Goal: Information Seeking & Learning: Compare options

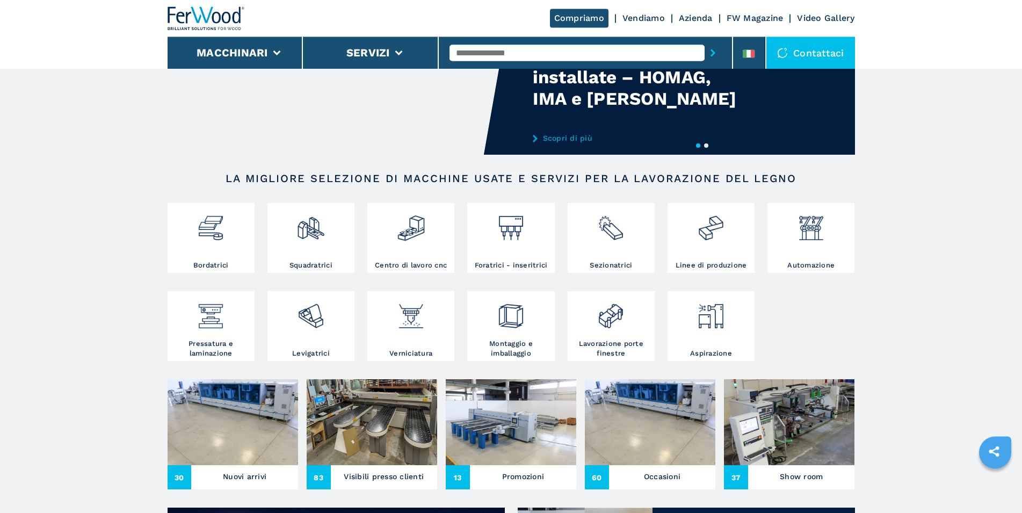
scroll to position [110, 0]
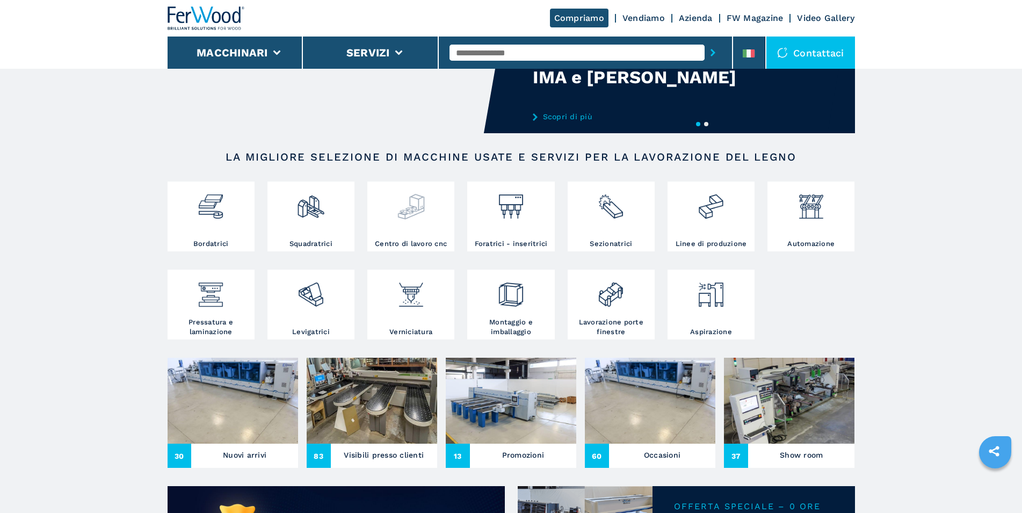
click at [402, 204] on img at bounding box center [411, 202] width 28 height 37
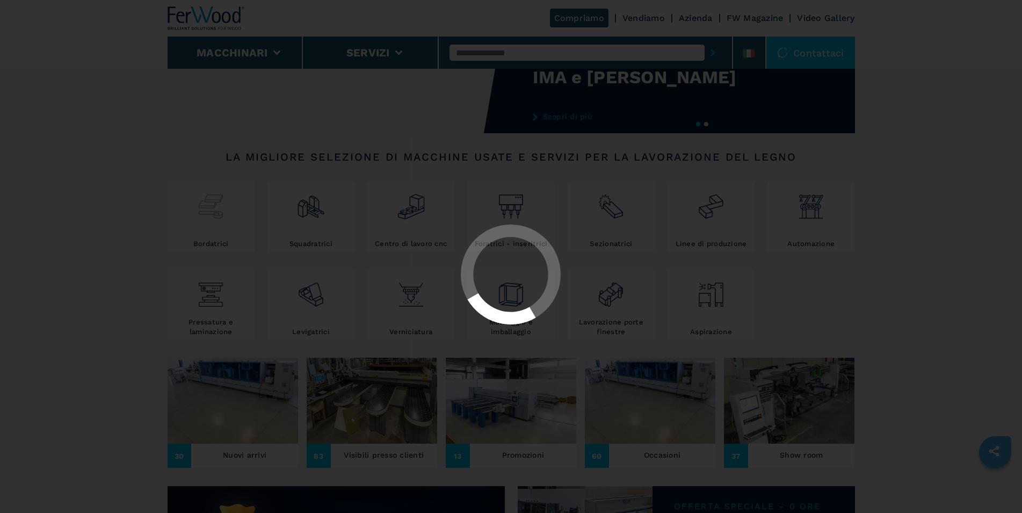
scroll to position [0, 0]
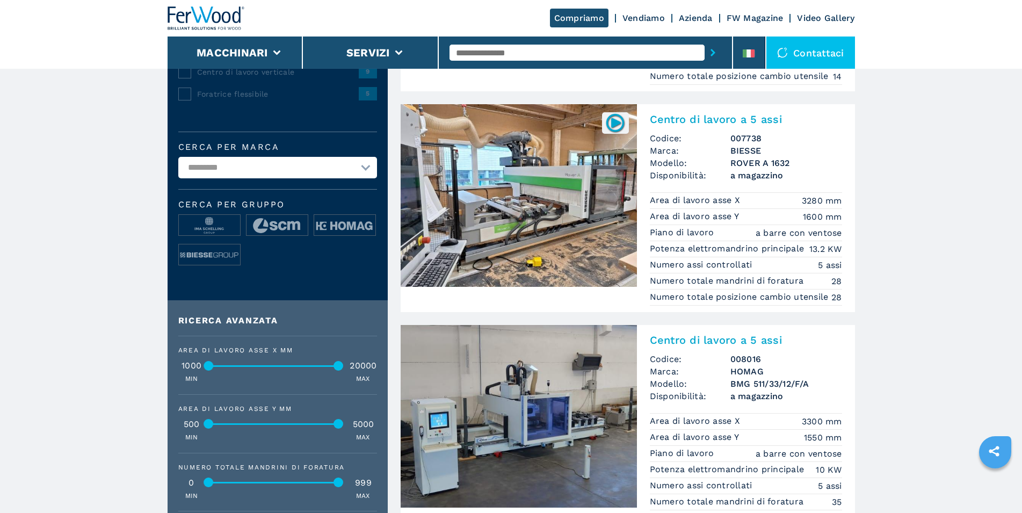
scroll to position [244, 0]
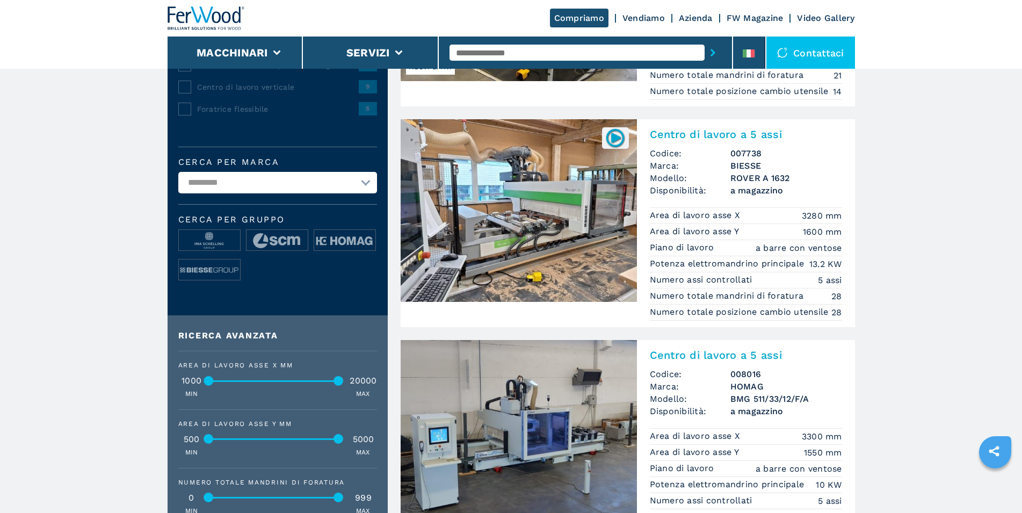
click at [178, 172] on select "**********" at bounding box center [277, 182] width 199 height 21
select select "***"
click option "***" at bounding box center [0, 0] width 0 height 0
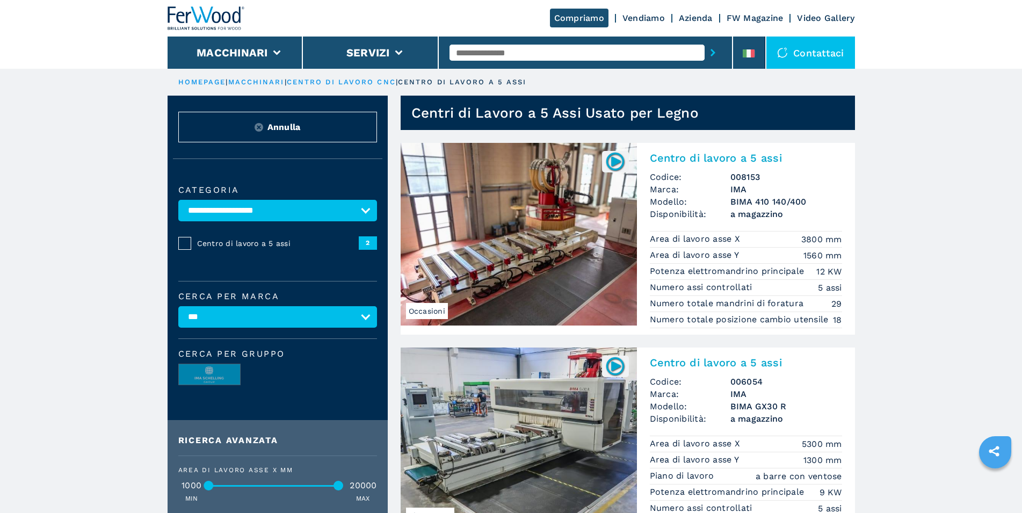
click at [576, 235] on img at bounding box center [519, 234] width 236 height 183
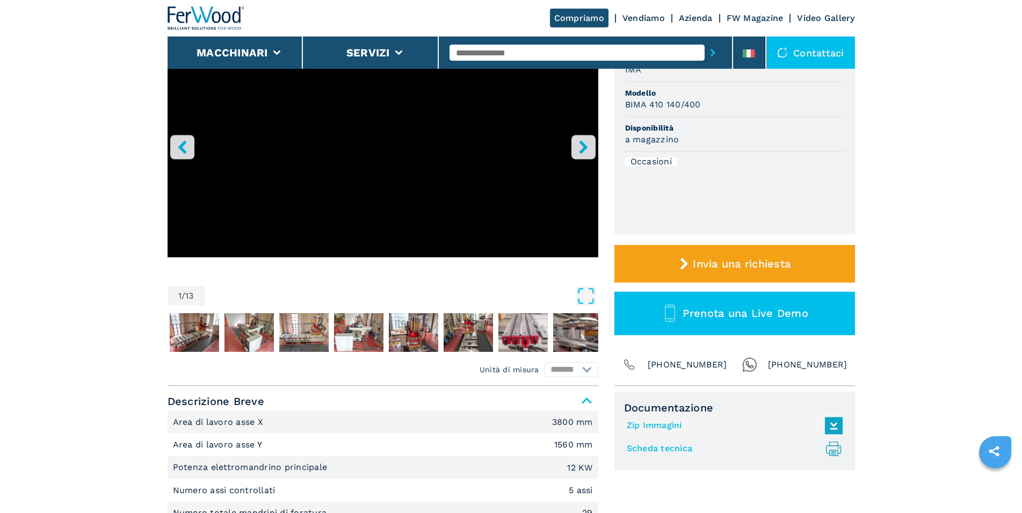
scroll to position [164, 0]
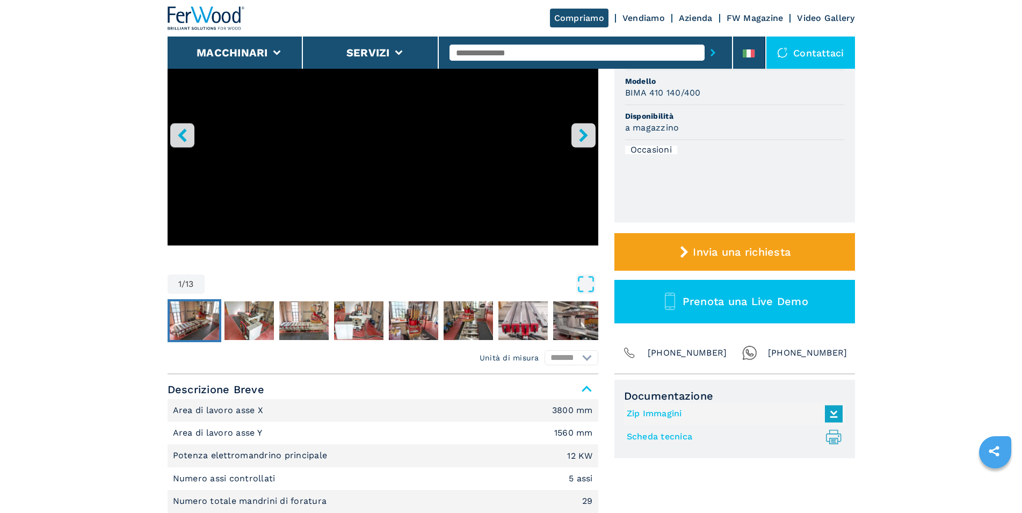
click at [195, 318] on img "Go to Slide 2" at bounding box center [194, 320] width 49 height 39
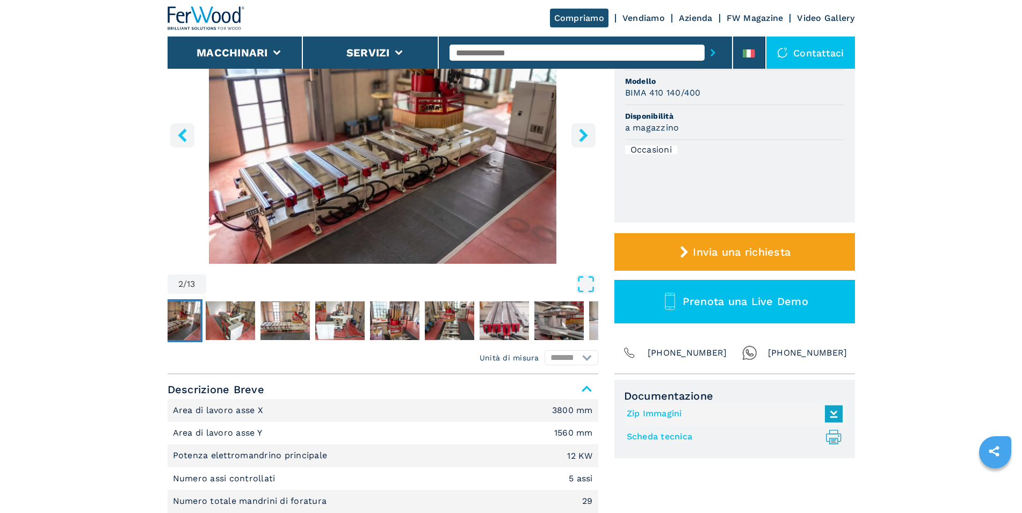
click at [195, 318] on img "Go to Slide 2" at bounding box center [175, 320] width 49 height 39
click at [411, 171] on img "Go to Slide 2" at bounding box center [383, 133] width 431 height 260
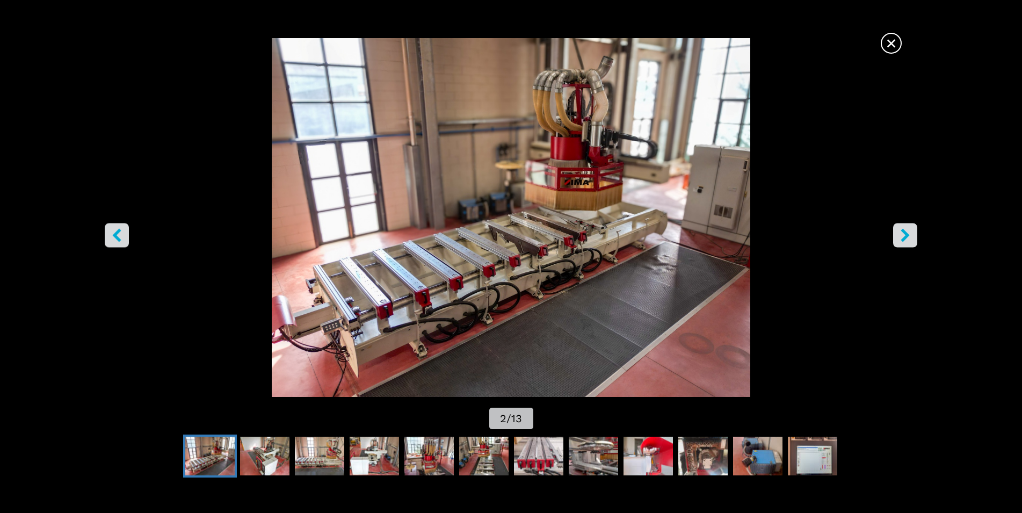
click at [907, 237] on icon "right-button" at bounding box center [905, 234] width 9 height 13
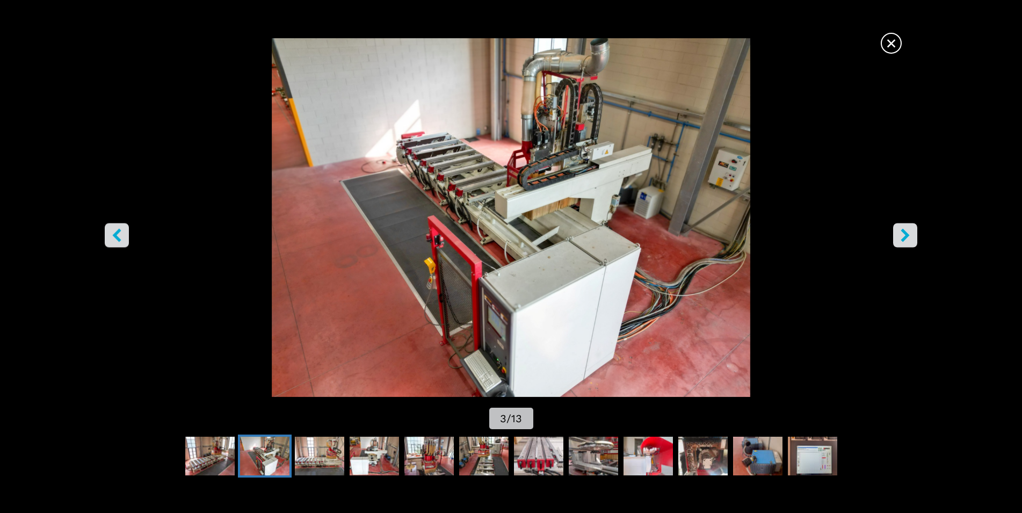
click at [907, 237] on icon "right-button" at bounding box center [905, 234] width 9 height 13
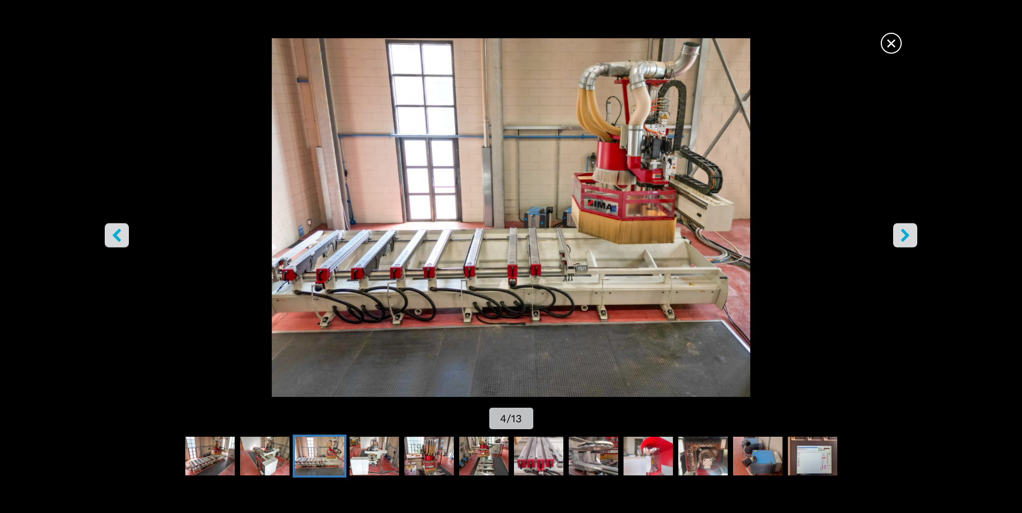
click at [907, 237] on icon "right-button" at bounding box center [905, 234] width 9 height 13
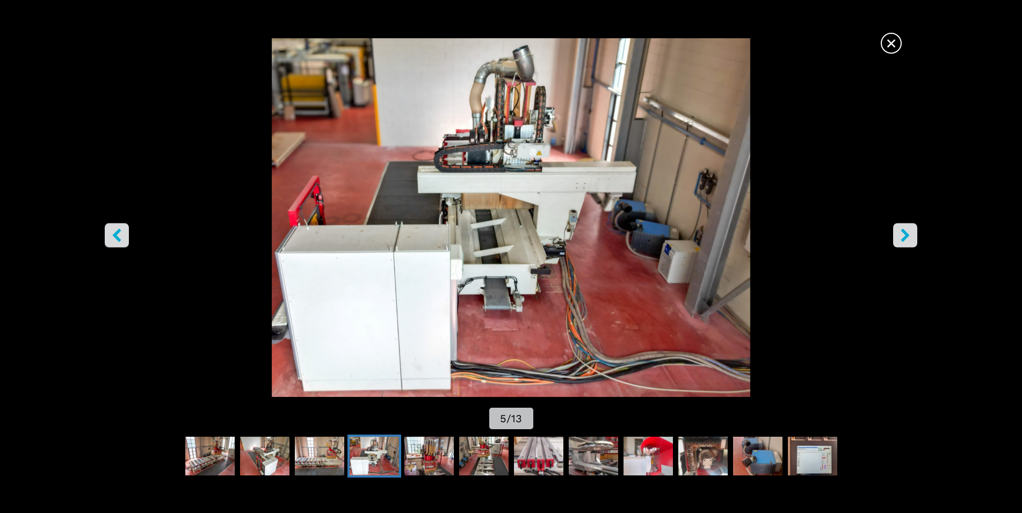
click at [907, 237] on icon "right-button" at bounding box center [905, 234] width 9 height 13
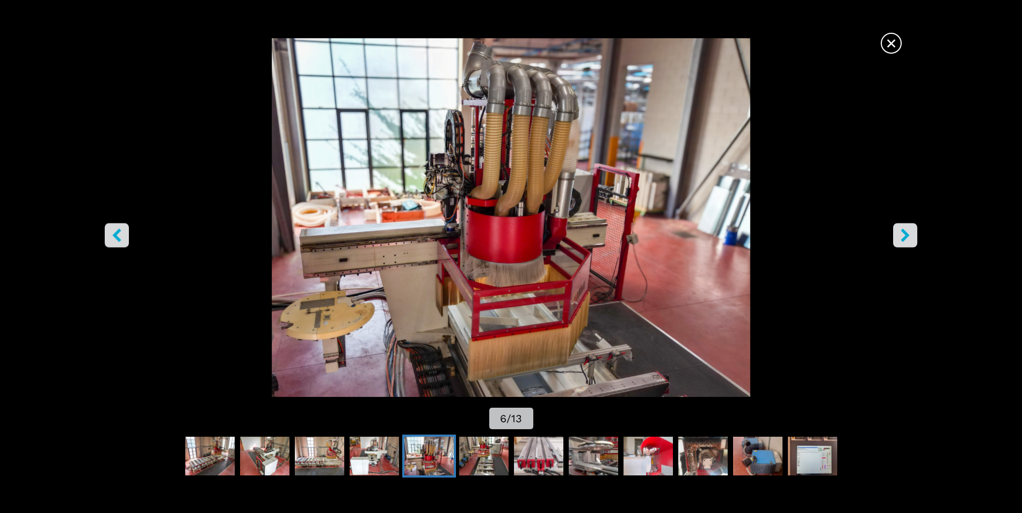
click at [907, 237] on icon "right-button" at bounding box center [905, 234] width 9 height 13
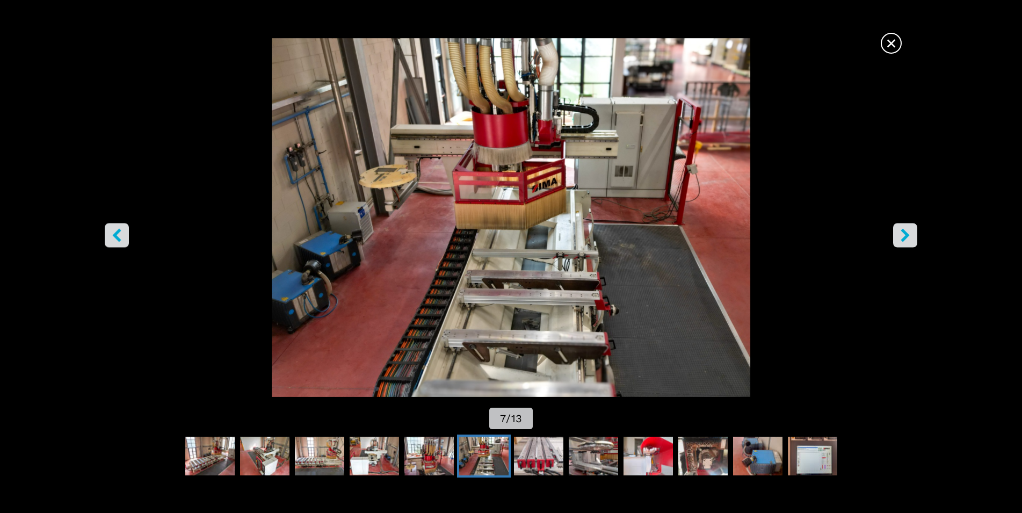
click at [907, 237] on icon "right-button" at bounding box center [905, 234] width 9 height 13
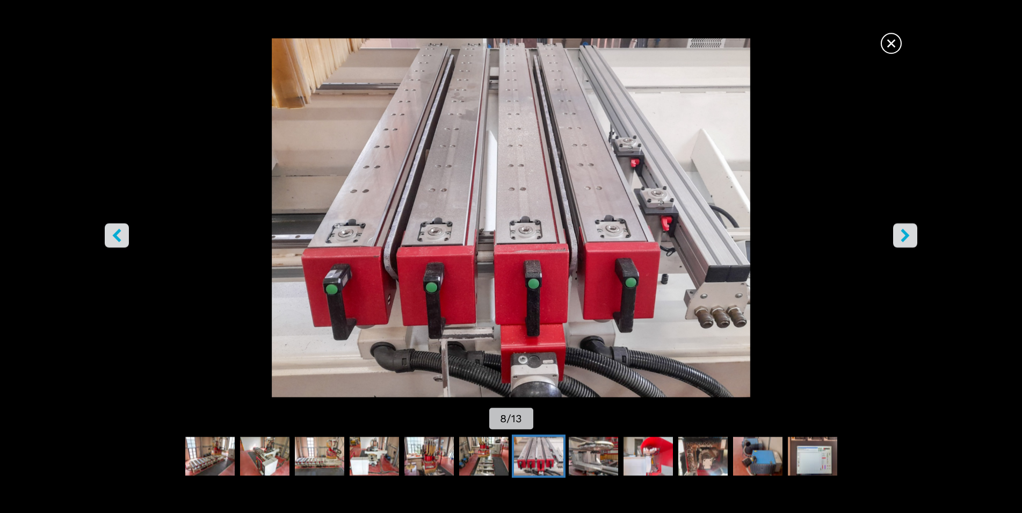
scroll to position [274, 0]
click at [907, 237] on icon "right-button" at bounding box center [905, 234] width 9 height 13
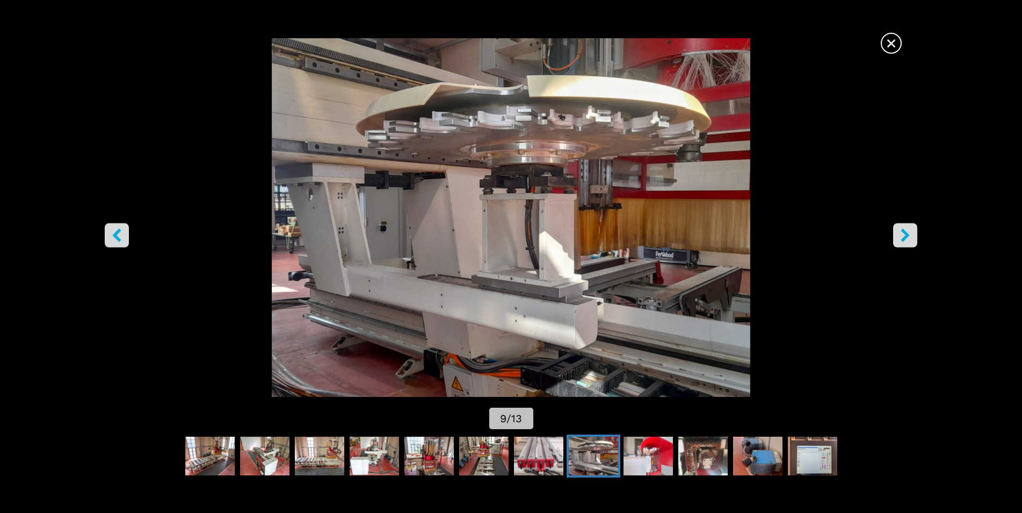
click at [112, 234] on icon "left-button" at bounding box center [116, 234] width 13 height 13
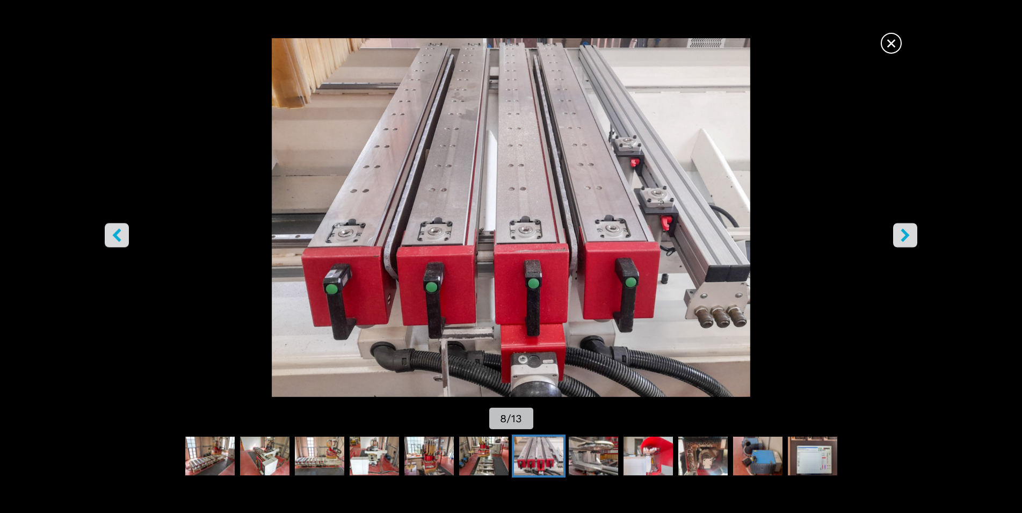
scroll to position [493, 0]
click at [905, 237] on icon "right-button" at bounding box center [905, 234] width 9 height 13
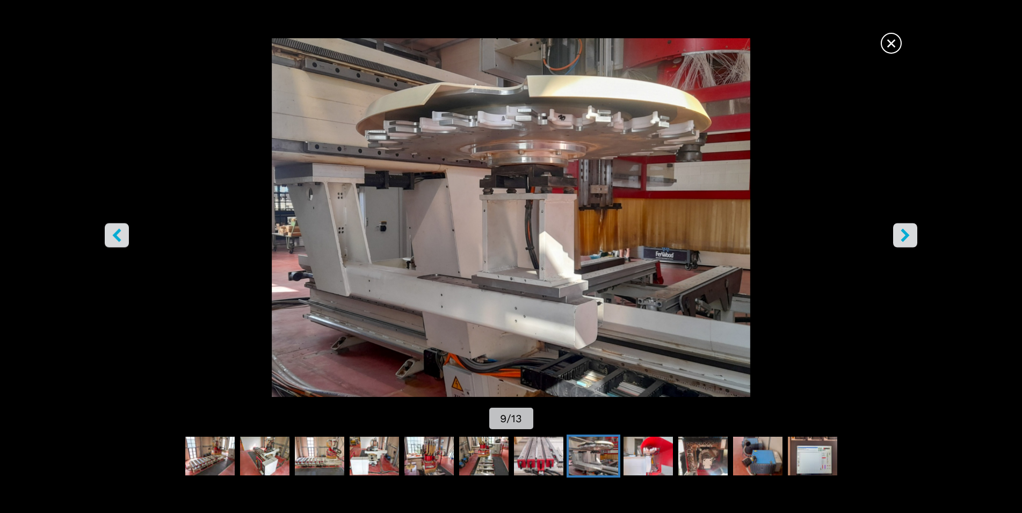
click at [905, 237] on icon "right-button" at bounding box center [905, 234] width 9 height 13
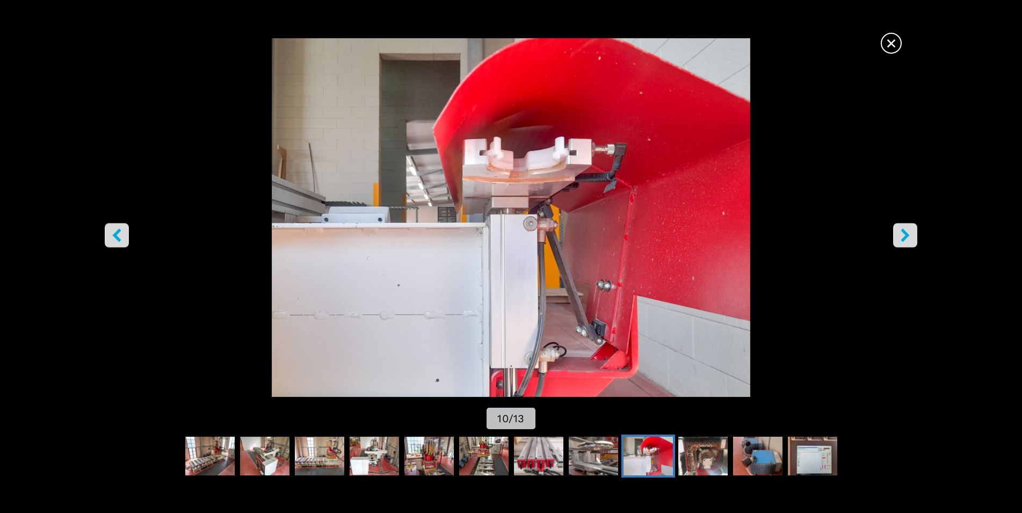
click at [911, 242] on button "right-button" at bounding box center [905, 235] width 24 height 24
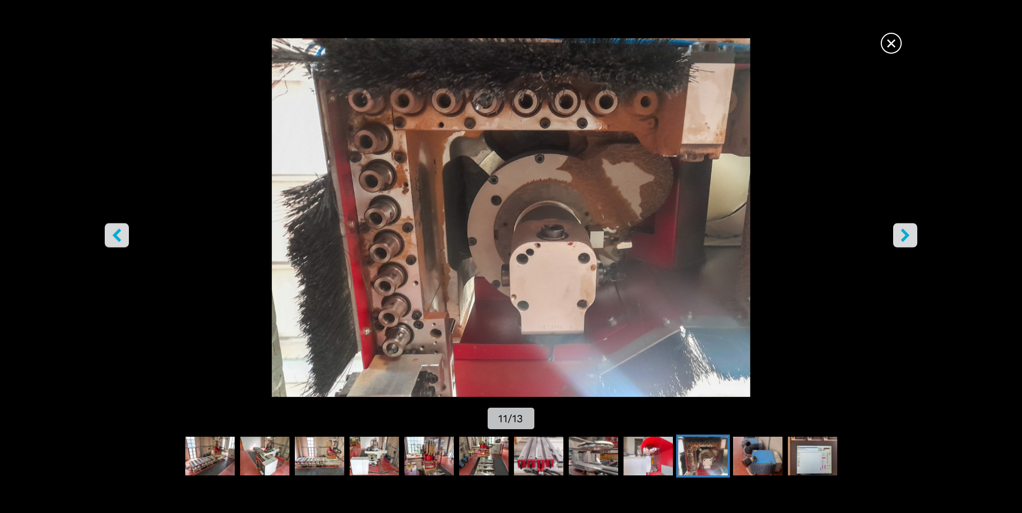
click at [910, 242] on button "right-button" at bounding box center [905, 235] width 24 height 24
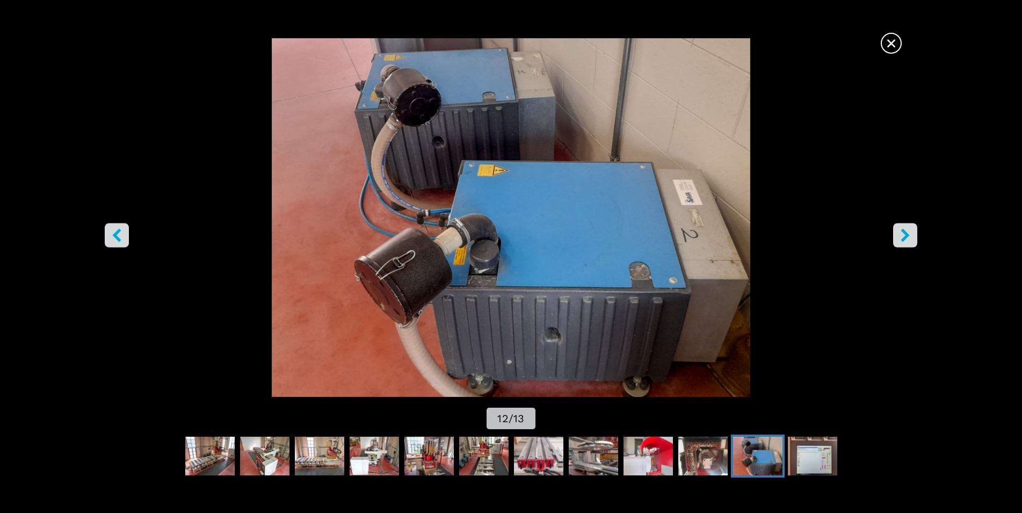
click at [910, 242] on button "right-button" at bounding box center [905, 235] width 24 height 24
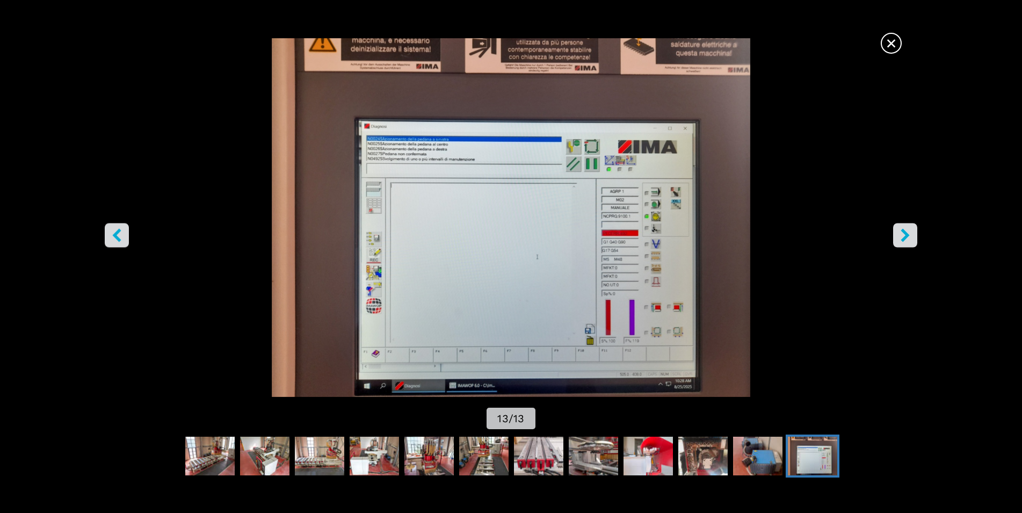
click at [910, 242] on button "right-button" at bounding box center [905, 235] width 24 height 24
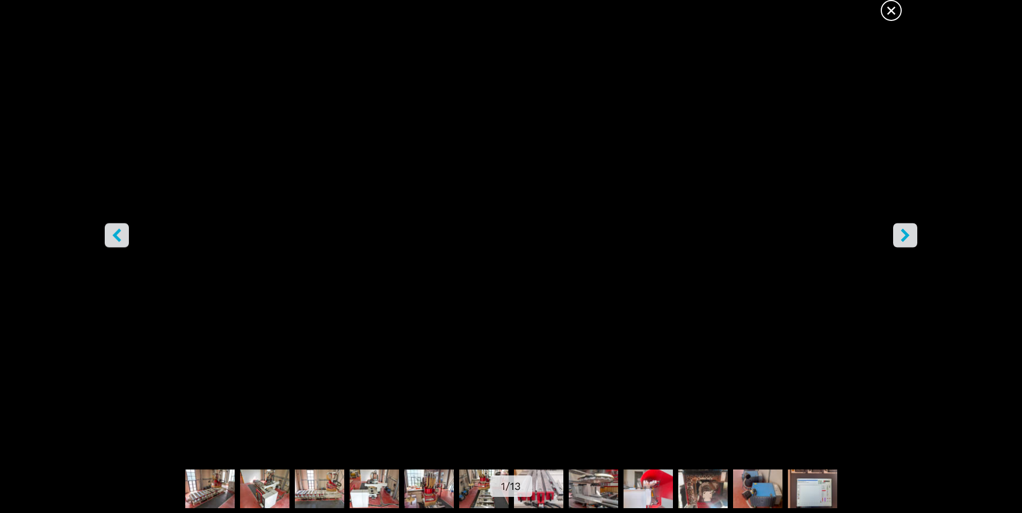
scroll to position [931, 0]
click at [895, 11] on span "×" at bounding box center [891, 8] width 19 height 19
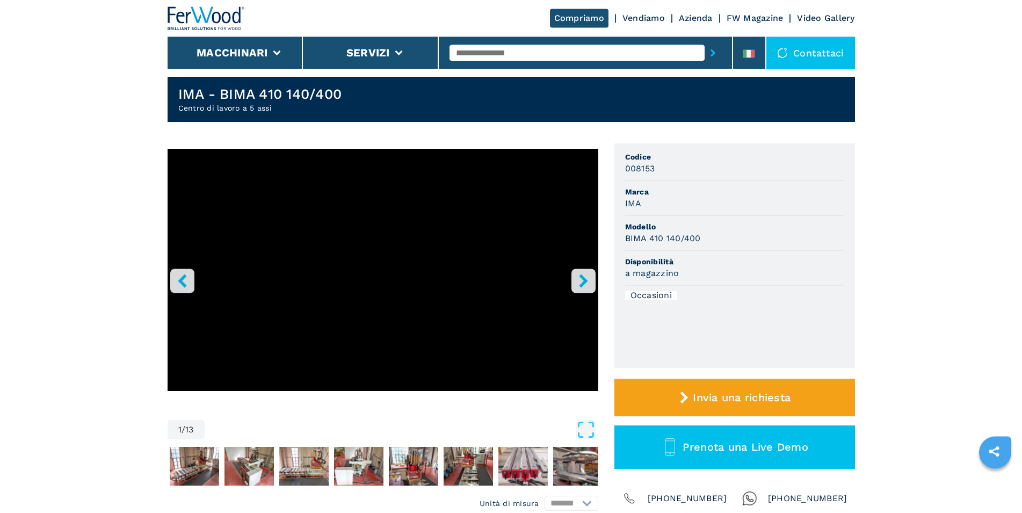
scroll to position [0, 0]
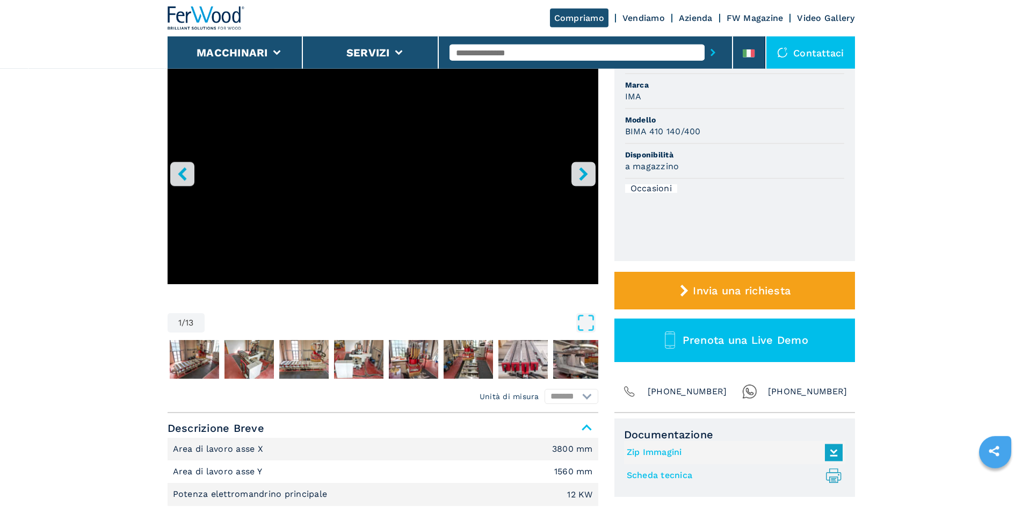
scroll to position [219, 0]
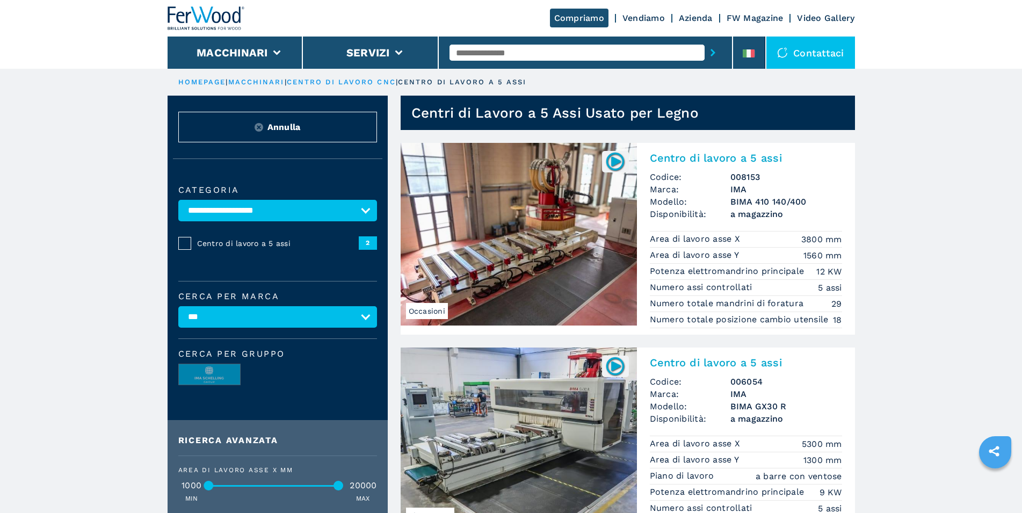
click at [178, 306] on select "**********" at bounding box center [277, 316] width 199 height 21
select select "*****"
click option "*****" at bounding box center [0, 0] width 0 height 0
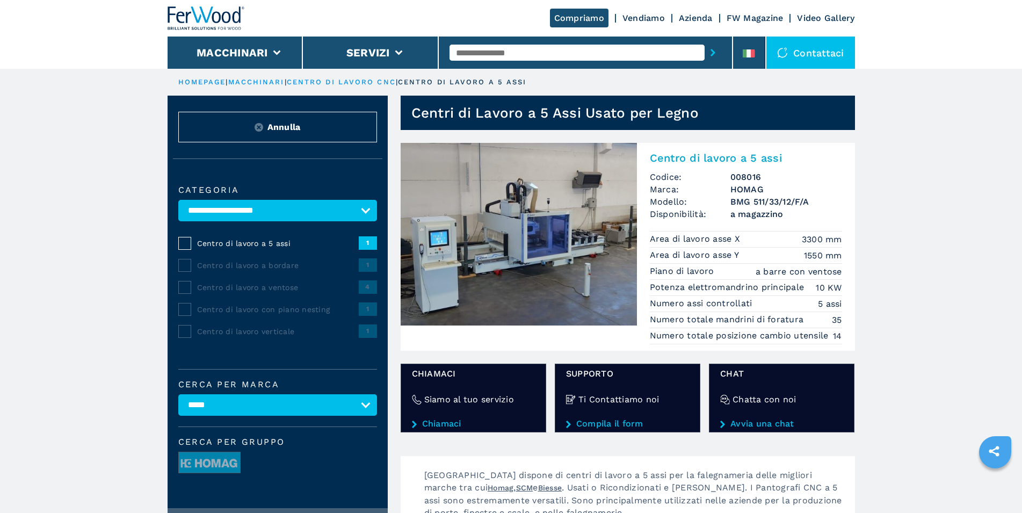
click at [538, 232] on img at bounding box center [519, 234] width 236 height 183
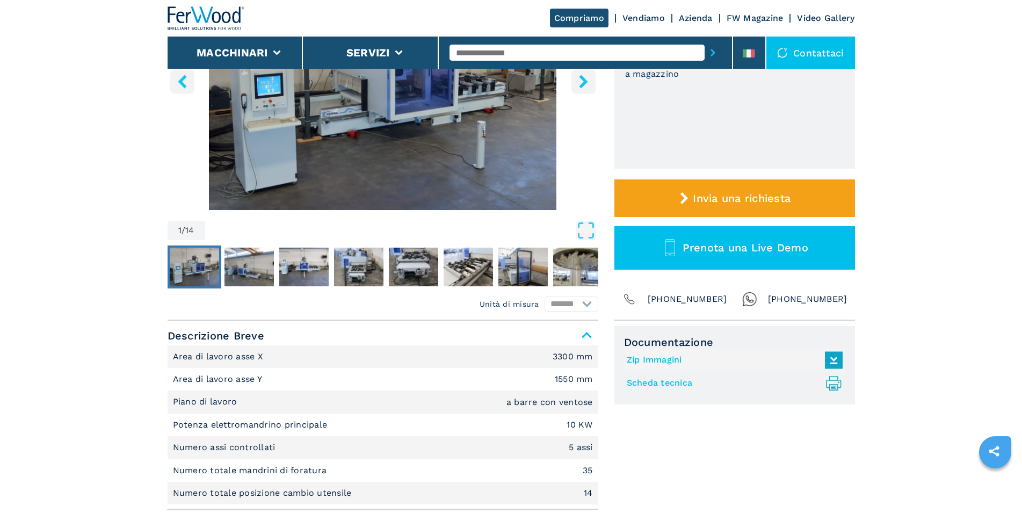
scroll to position [219, 0]
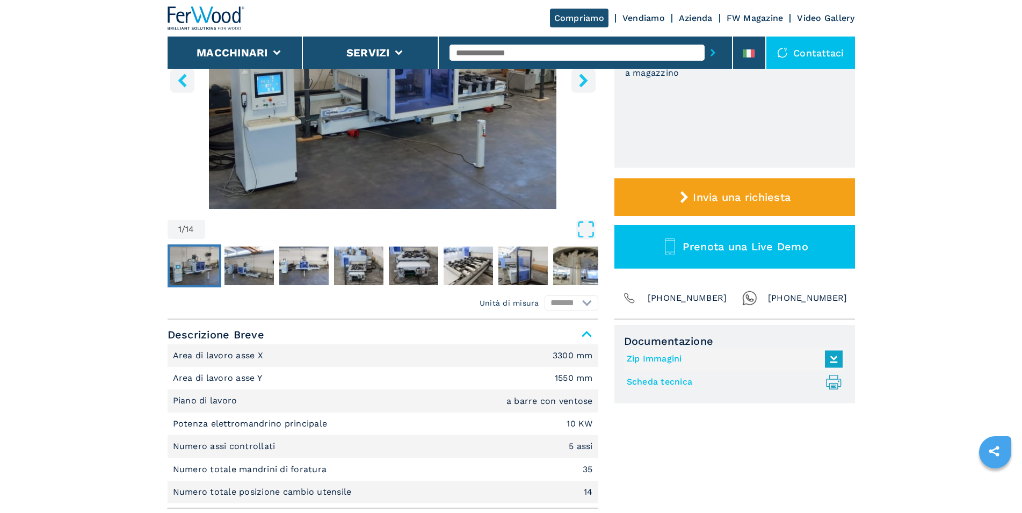
click at [199, 273] on img "Go to Slide 1" at bounding box center [194, 265] width 49 height 39
click at [195, 268] on img "Go to Slide 1" at bounding box center [194, 265] width 49 height 39
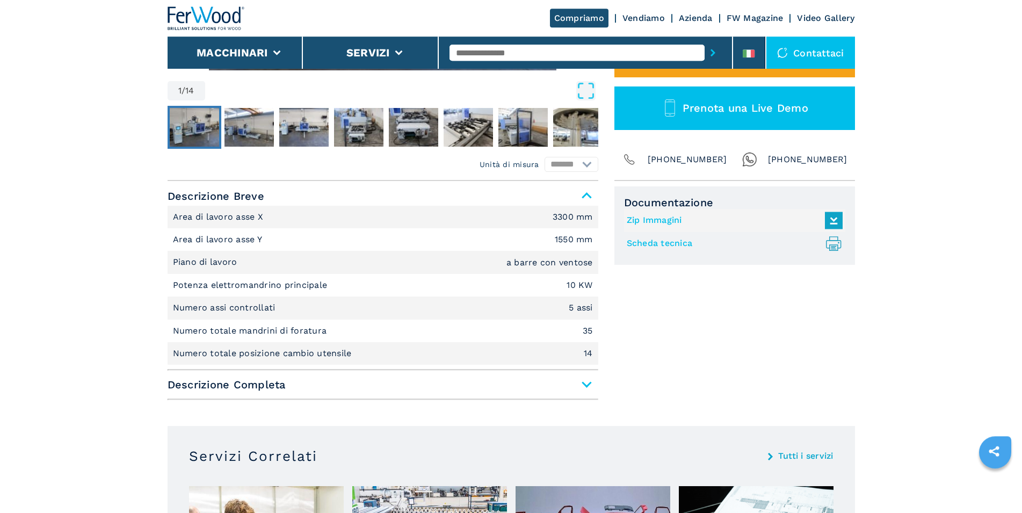
scroll to position [329, 0]
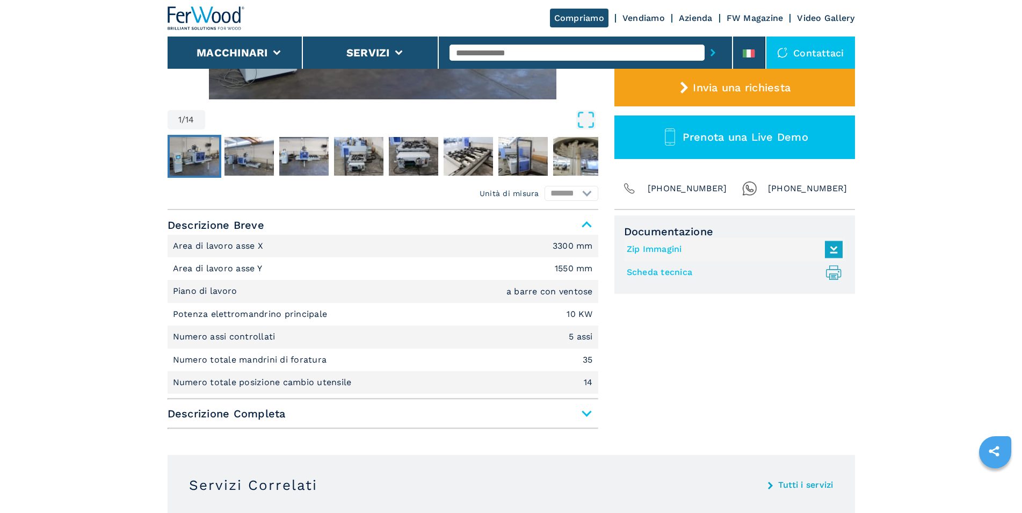
click at [584, 411] on span "Descrizione Completa" at bounding box center [383, 413] width 431 height 19
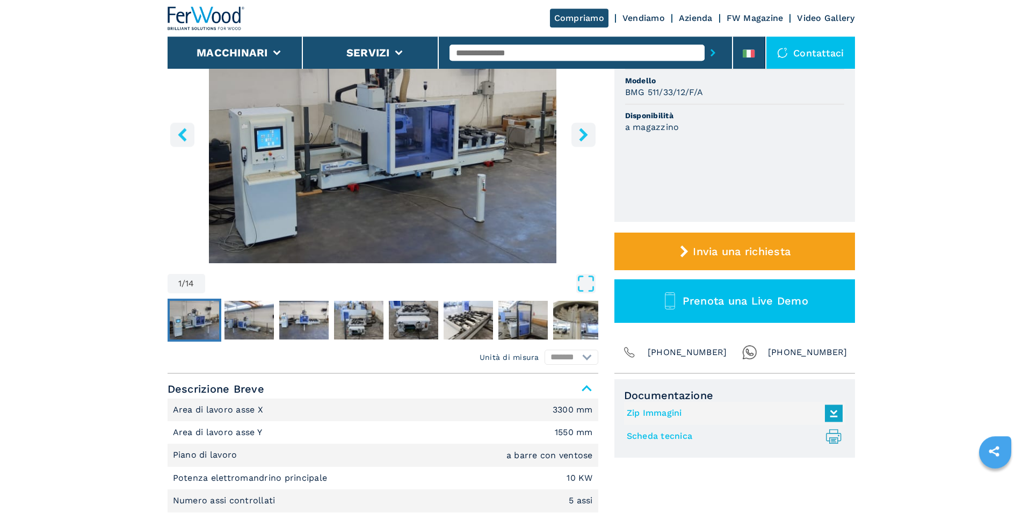
scroll to position [164, 0]
click at [381, 183] on img "Go to Slide 1" at bounding box center [383, 133] width 431 height 260
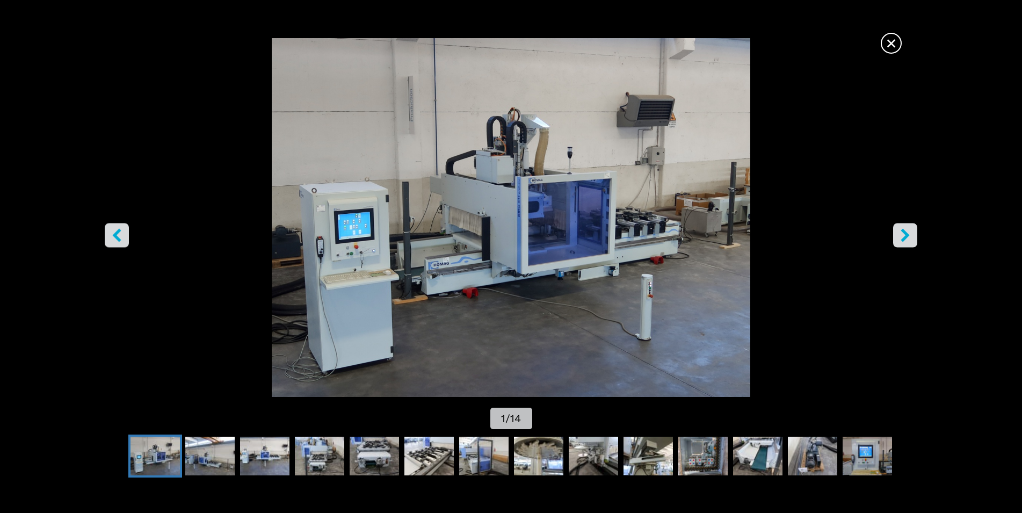
click at [897, 242] on button "right-button" at bounding box center [905, 235] width 24 height 24
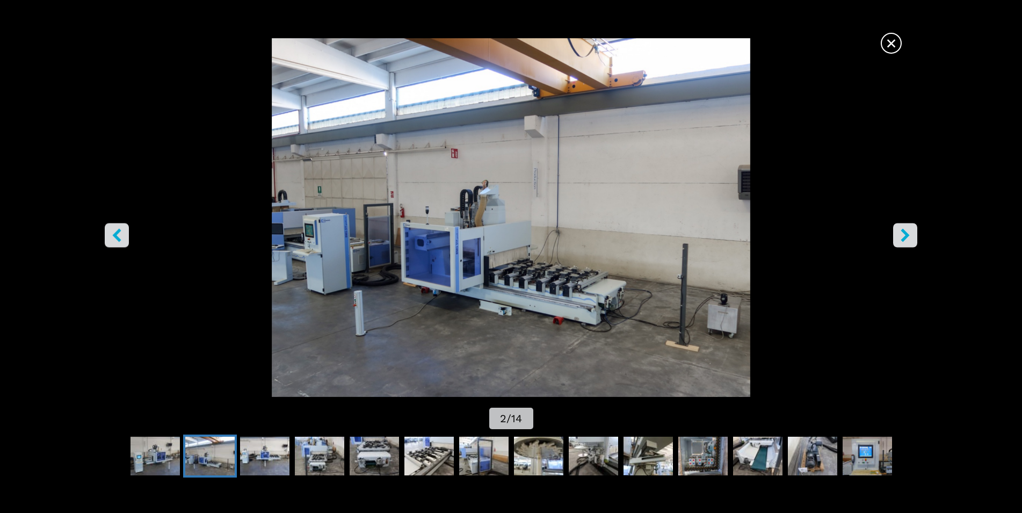
click at [912, 235] on button "right-button" at bounding box center [905, 235] width 24 height 24
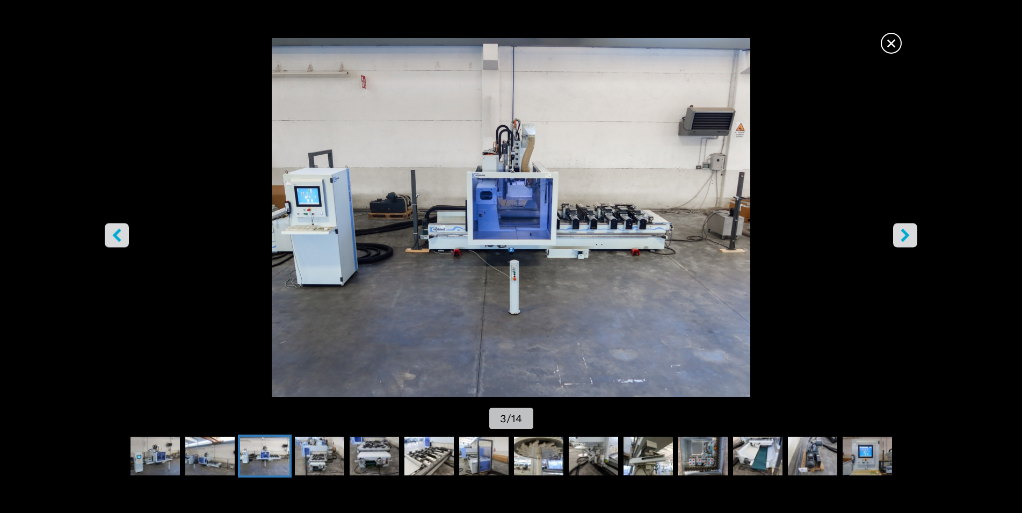
click at [912, 235] on button "right-button" at bounding box center [905, 235] width 24 height 24
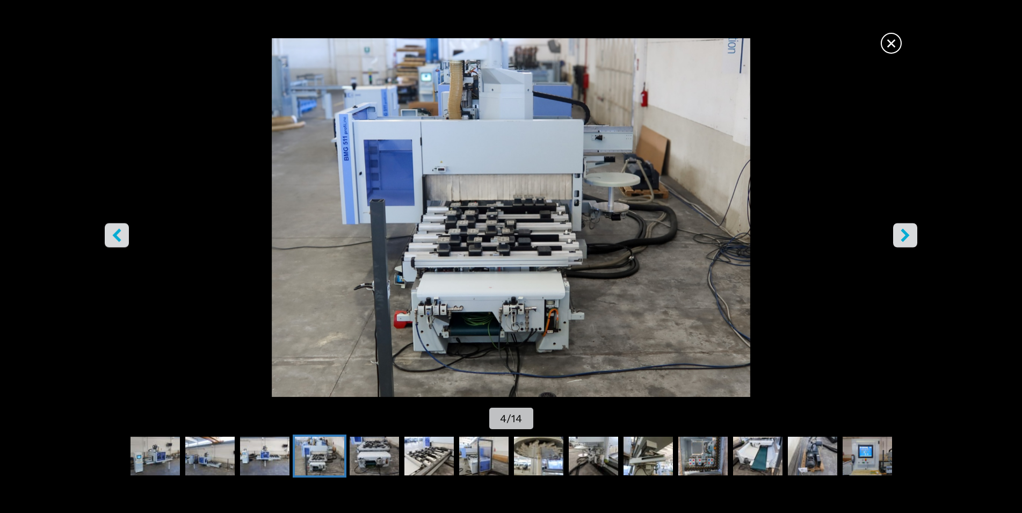
click at [912, 235] on button "right-button" at bounding box center [905, 235] width 24 height 24
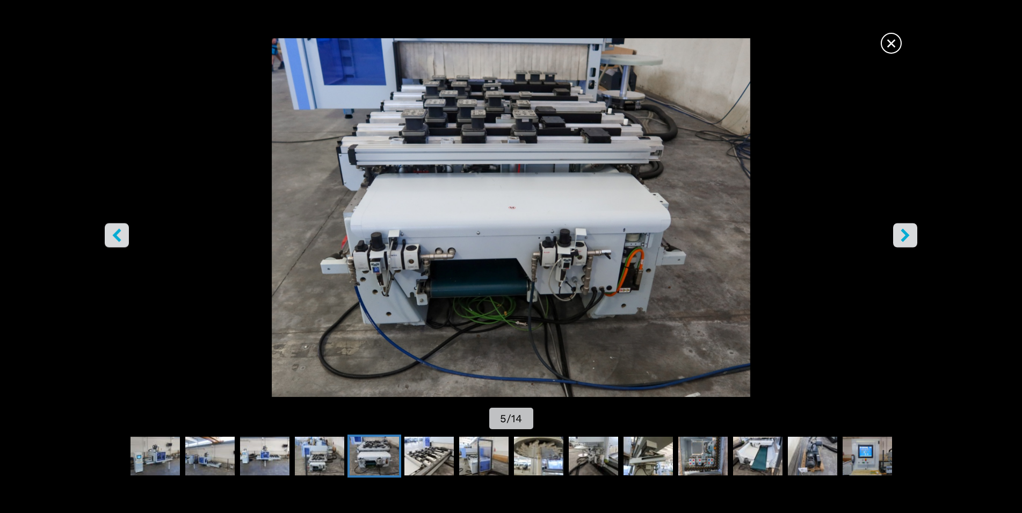
click at [912, 235] on button "right-button" at bounding box center [905, 235] width 24 height 24
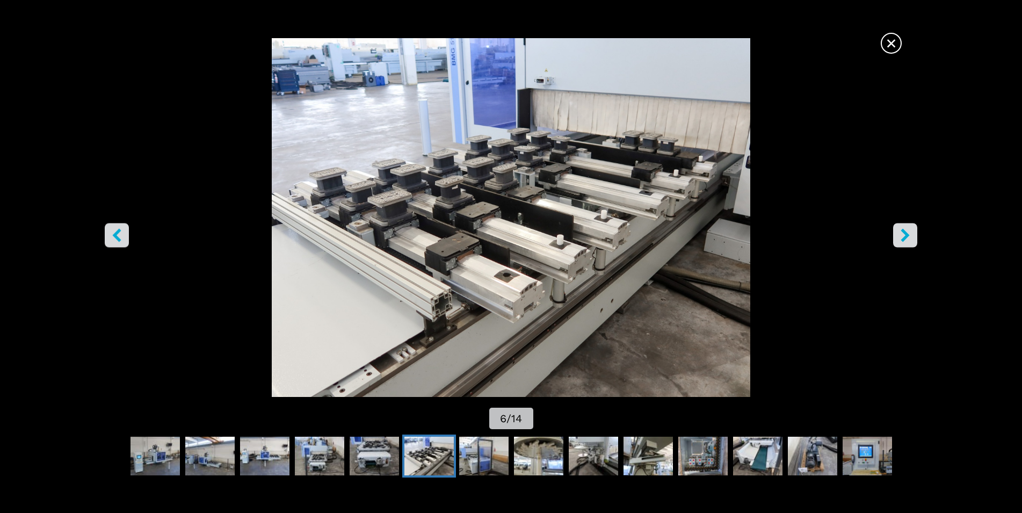
click at [459, 254] on img "Go to Slide 6" at bounding box center [511, 217] width 920 height 359
click at [905, 240] on icon "right-button" at bounding box center [905, 234] width 9 height 13
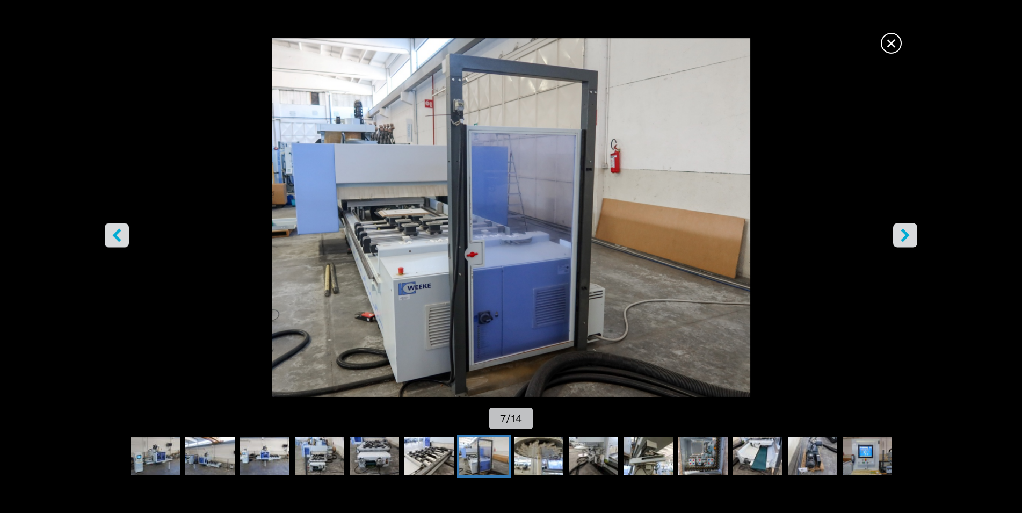
click at [901, 238] on icon "right-button" at bounding box center [904, 234] width 13 height 13
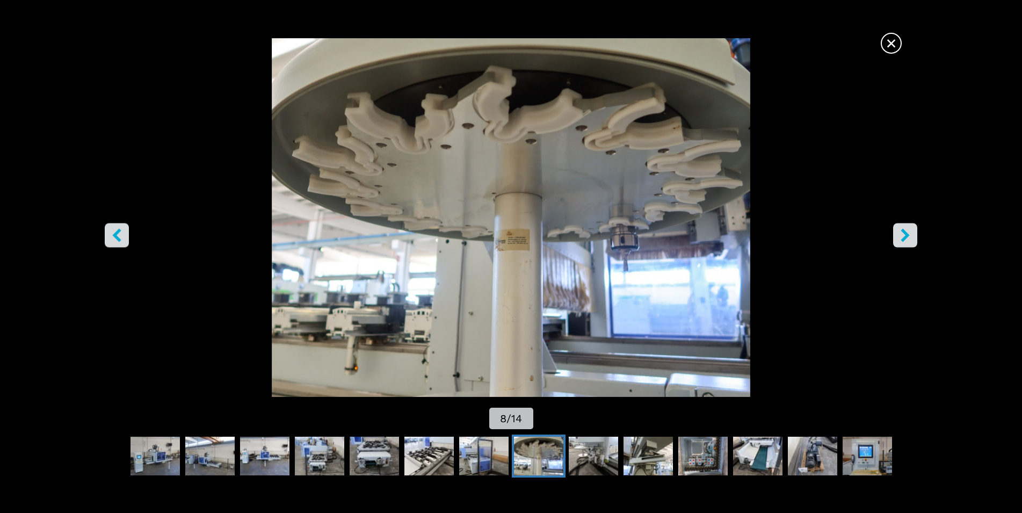
click at [901, 238] on icon "right-button" at bounding box center [904, 234] width 13 height 13
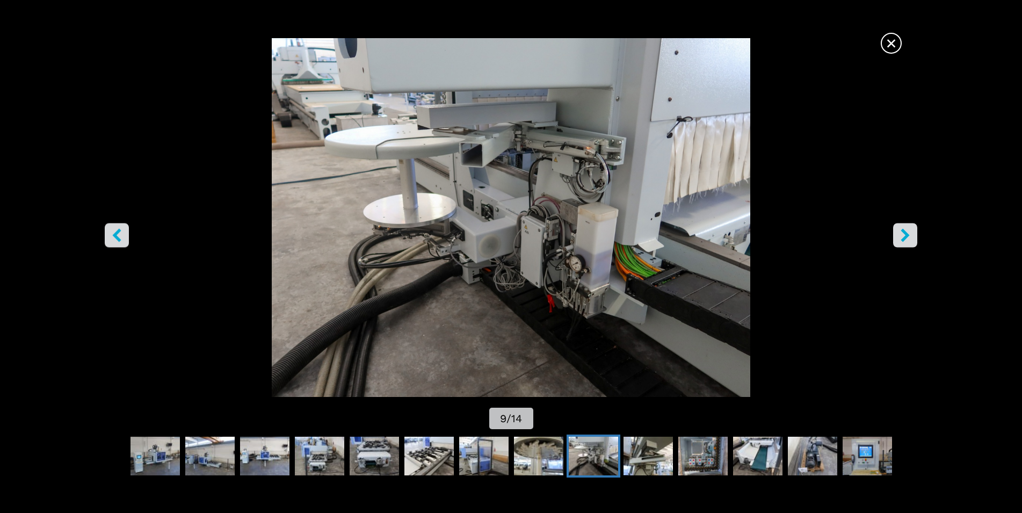
click at [901, 238] on icon "right-button" at bounding box center [904, 234] width 13 height 13
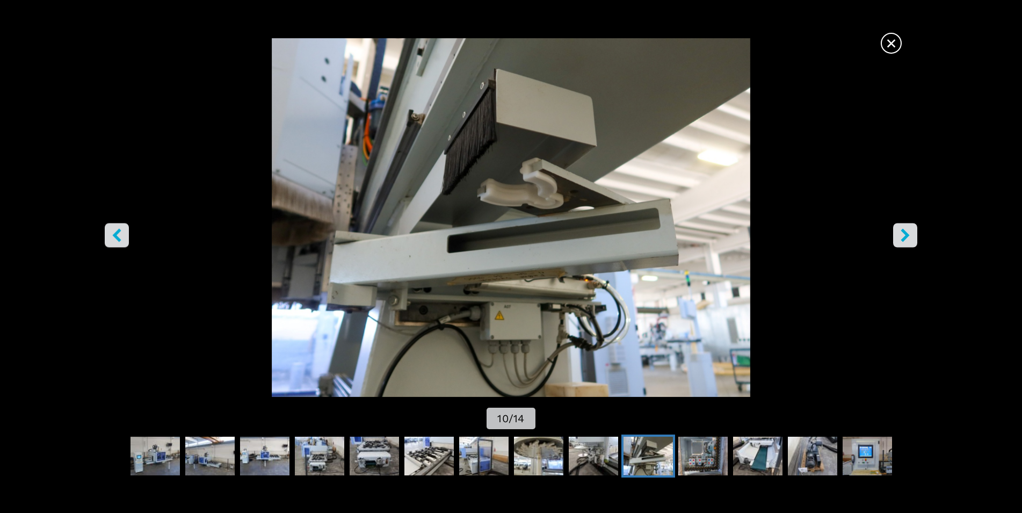
click at [895, 242] on button "right-button" at bounding box center [905, 235] width 24 height 24
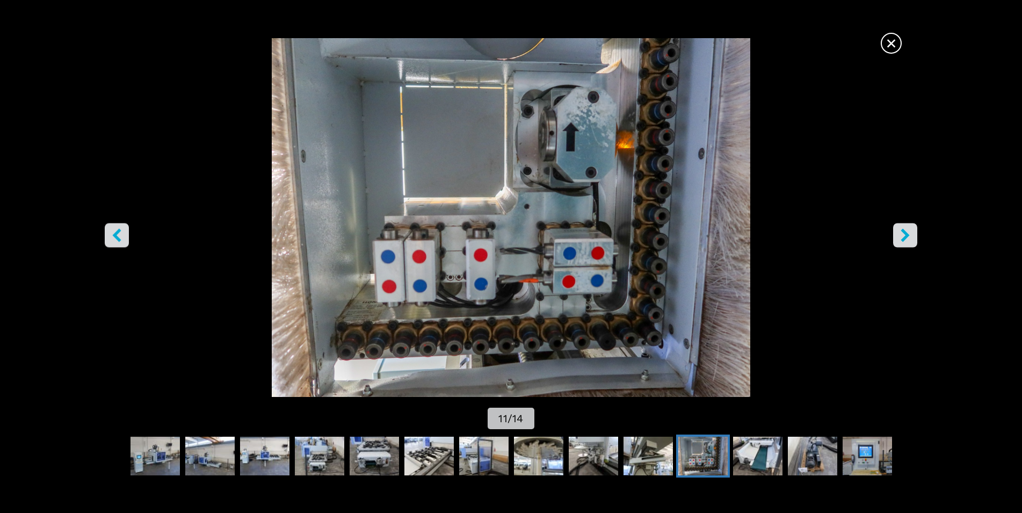
click at [912, 237] on button "right-button" at bounding box center [905, 235] width 24 height 24
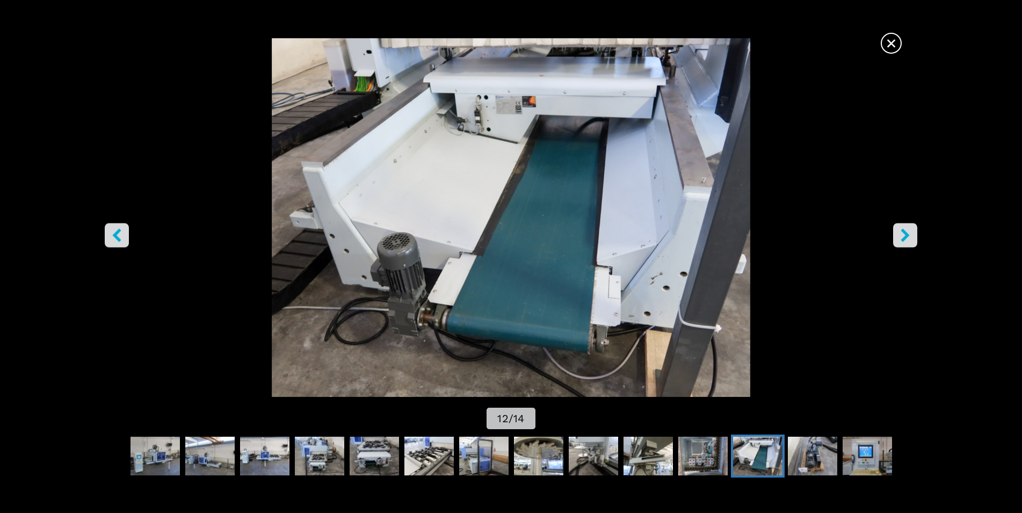
click at [912, 237] on button "right-button" at bounding box center [905, 235] width 24 height 24
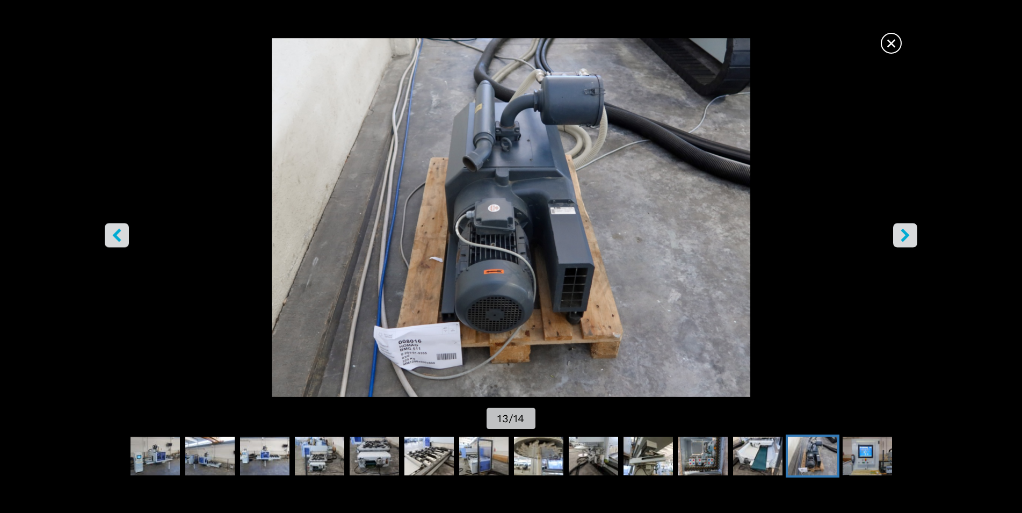
click at [912, 237] on button "right-button" at bounding box center [905, 235] width 24 height 24
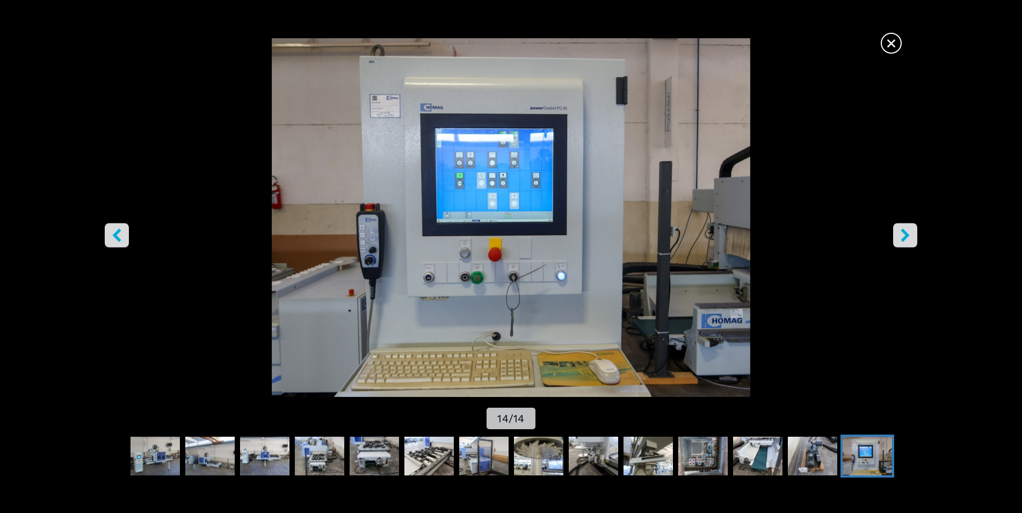
click at [912, 237] on button "right-button" at bounding box center [905, 235] width 24 height 24
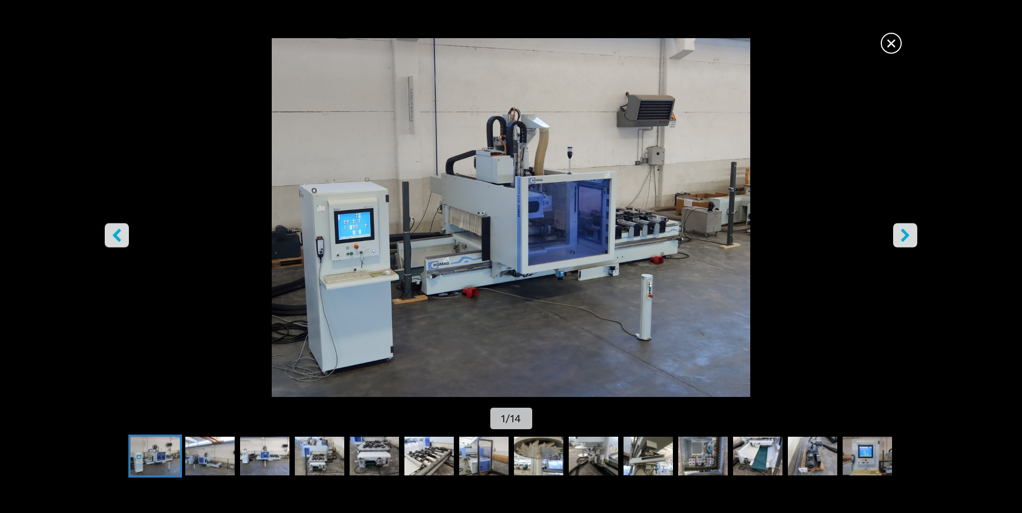
click at [912, 237] on button "right-button" at bounding box center [905, 235] width 24 height 24
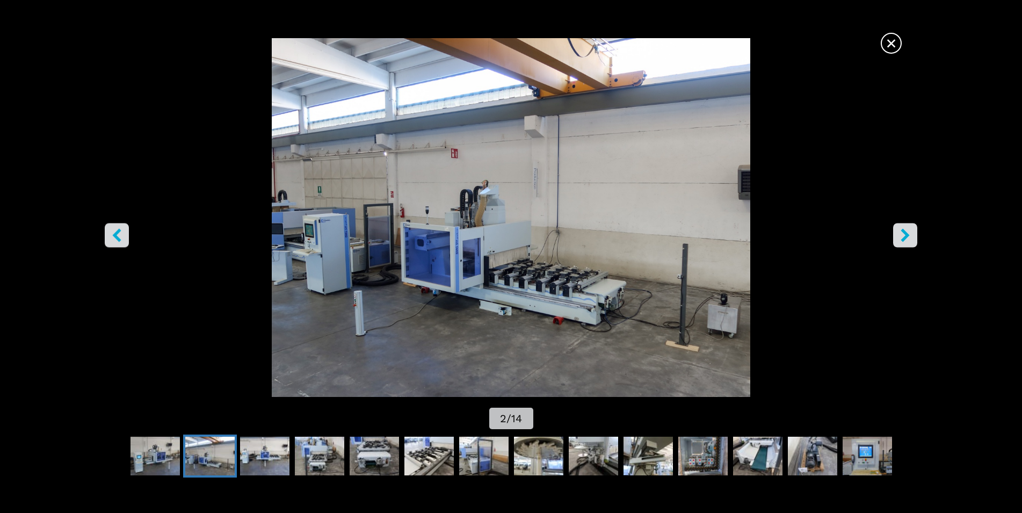
click at [912, 237] on button "right-button" at bounding box center [905, 235] width 24 height 24
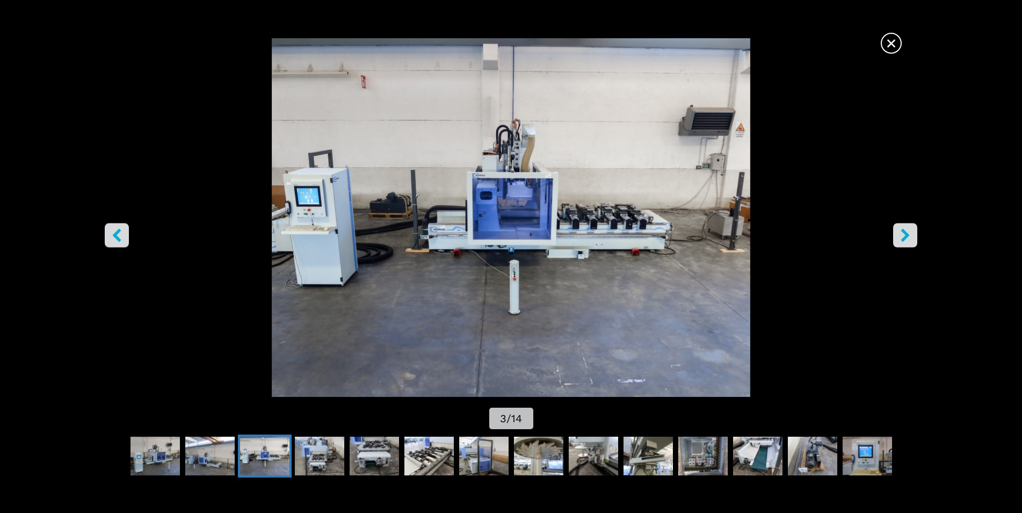
click at [912, 237] on button "right-button" at bounding box center [905, 235] width 24 height 24
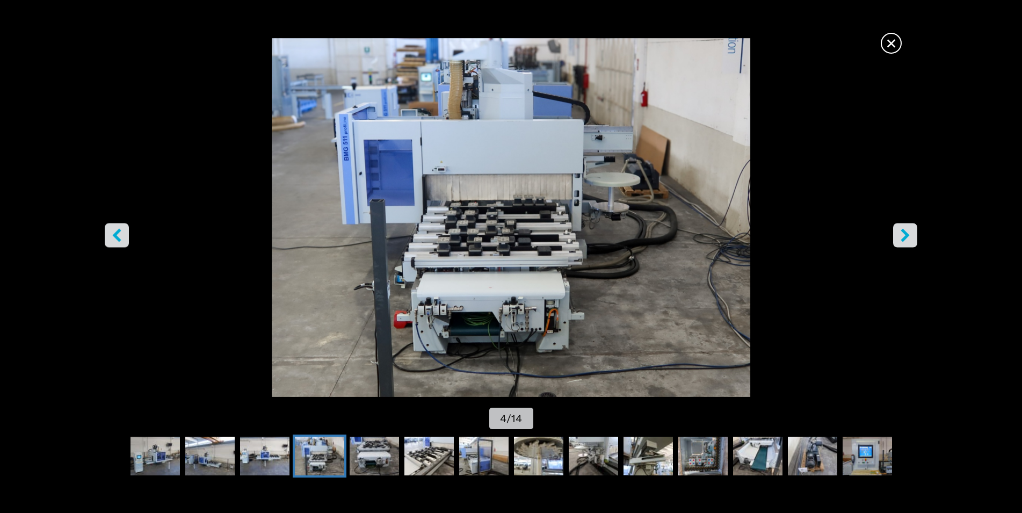
click at [912, 237] on button "right-button" at bounding box center [905, 235] width 24 height 24
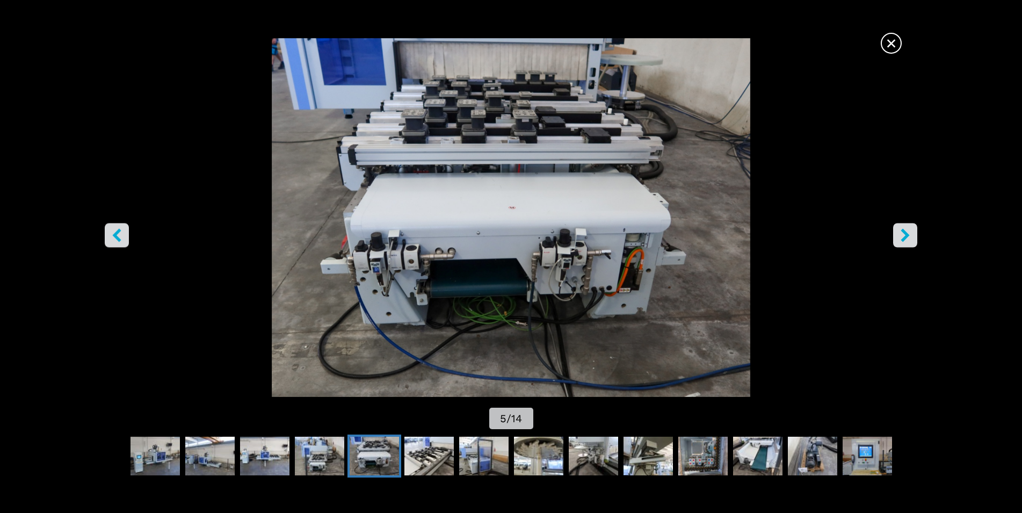
click at [903, 53] on img "Go to Slide 5" at bounding box center [511, 217] width 920 height 359
click at [893, 45] on span "×" at bounding box center [891, 41] width 19 height 19
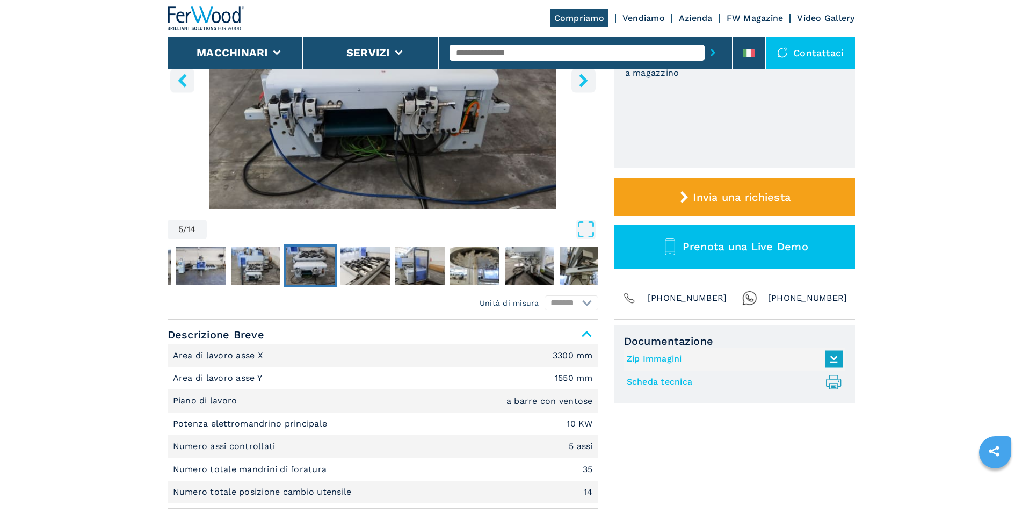
scroll to position [0, 0]
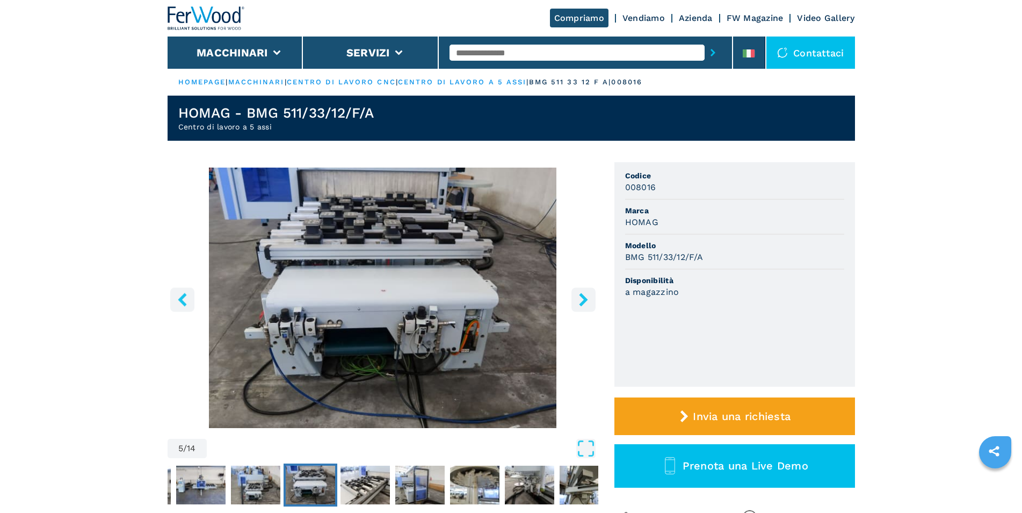
click at [182, 302] on icon "left-button" at bounding box center [182, 299] width 9 height 13
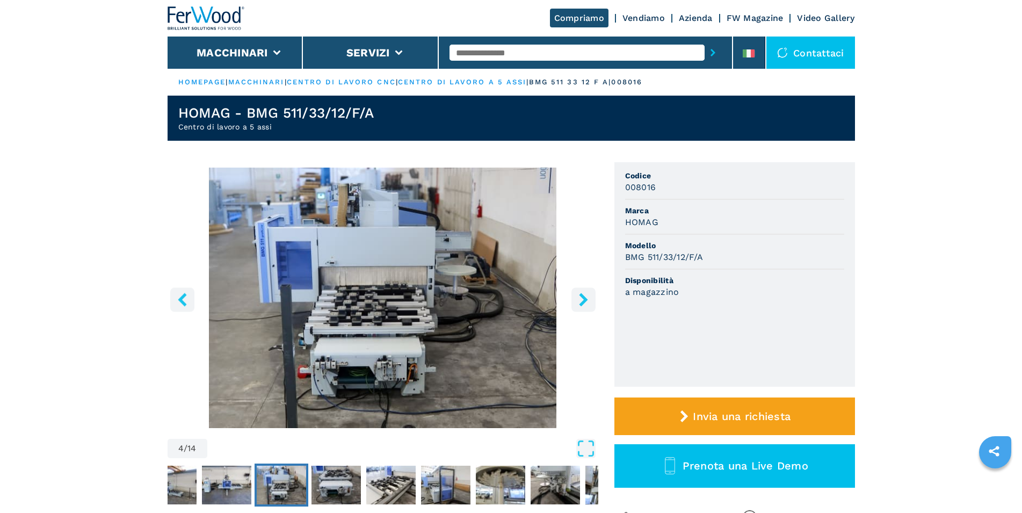
click at [182, 302] on icon "left-button" at bounding box center [182, 299] width 9 height 13
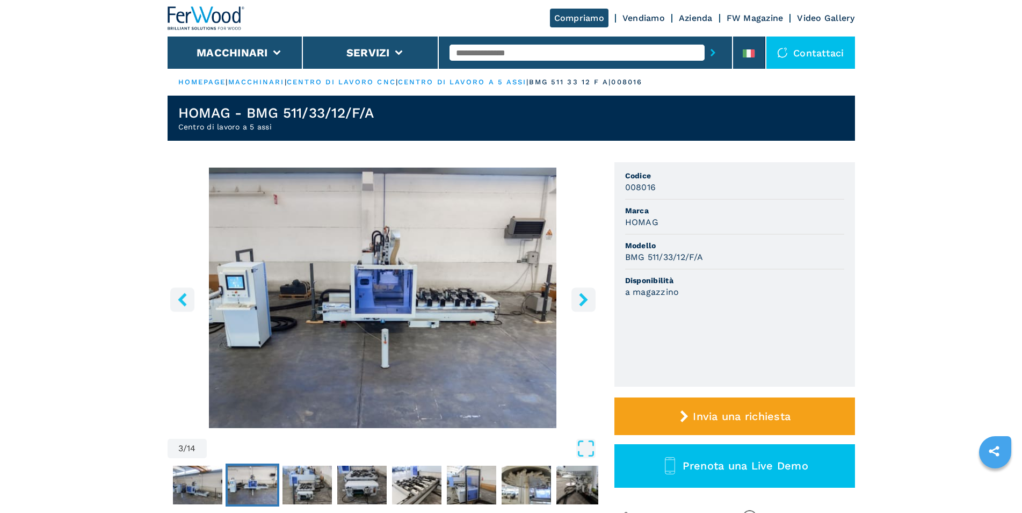
click at [182, 302] on icon "left-button" at bounding box center [182, 299] width 9 height 13
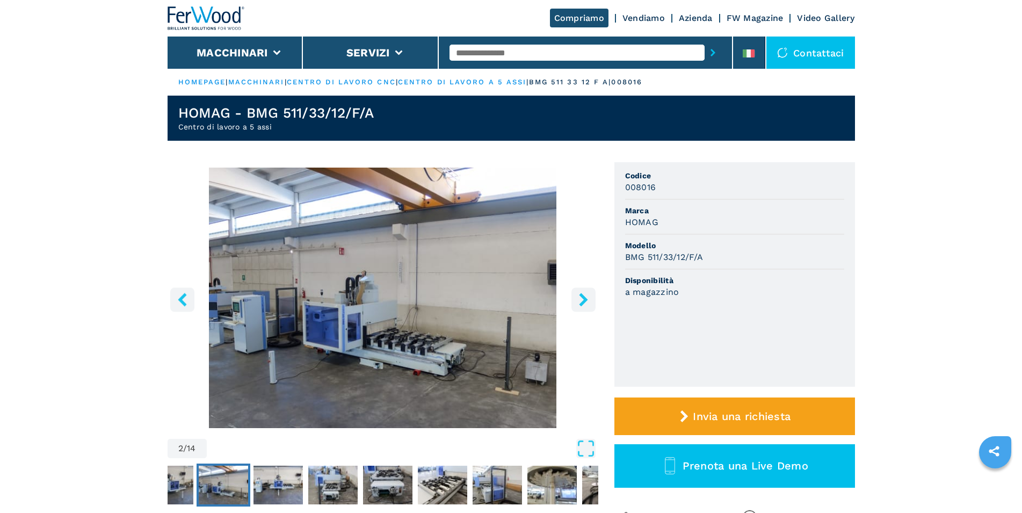
click at [182, 302] on icon "left-button" at bounding box center [182, 299] width 9 height 13
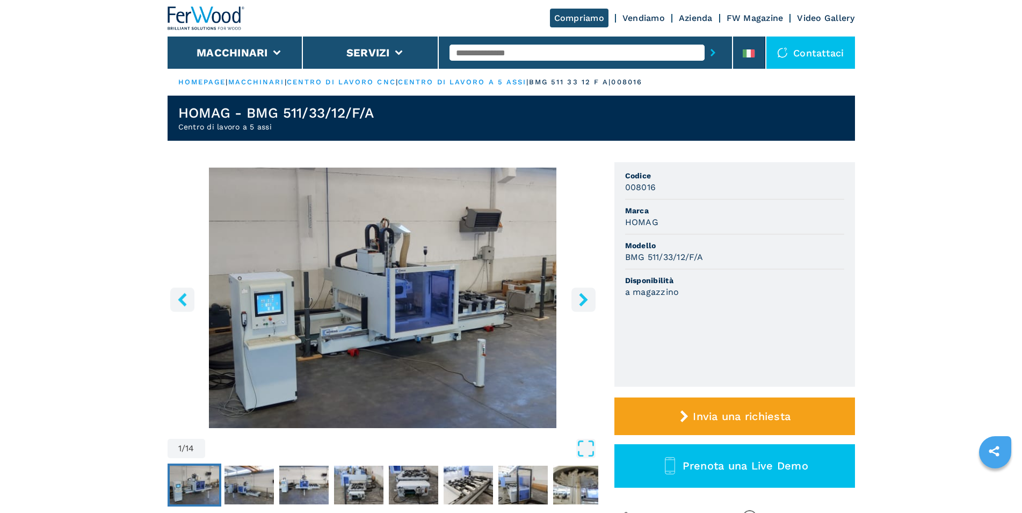
click at [182, 302] on icon "left-button" at bounding box center [182, 299] width 9 height 13
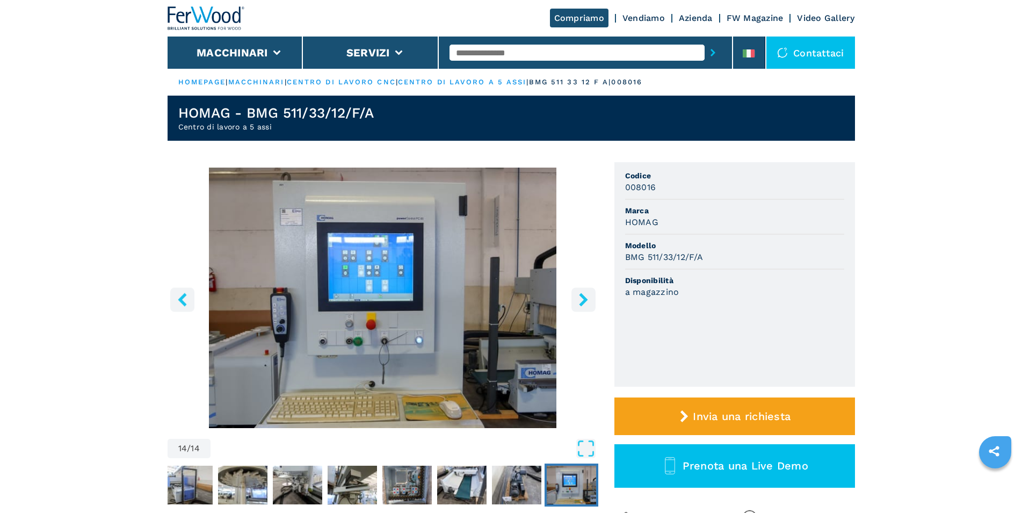
click at [182, 302] on icon "left-button" at bounding box center [182, 299] width 9 height 13
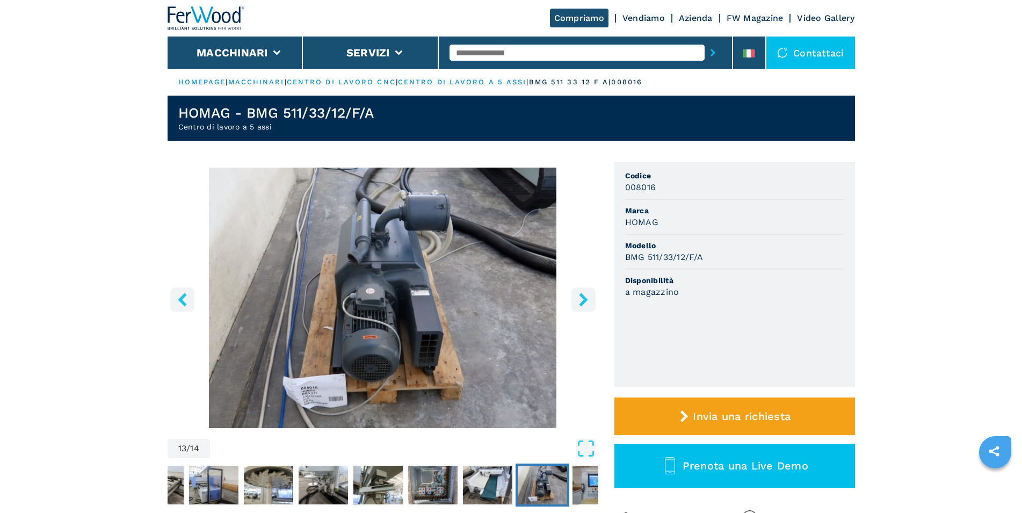
click at [182, 302] on icon "left-button" at bounding box center [182, 299] width 9 height 13
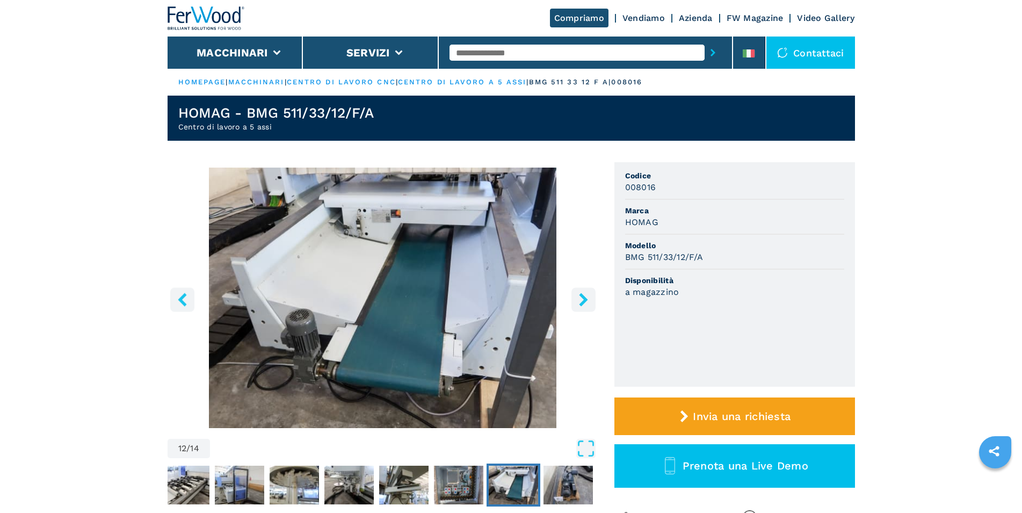
click at [182, 302] on icon "left-button" at bounding box center [182, 299] width 9 height 13
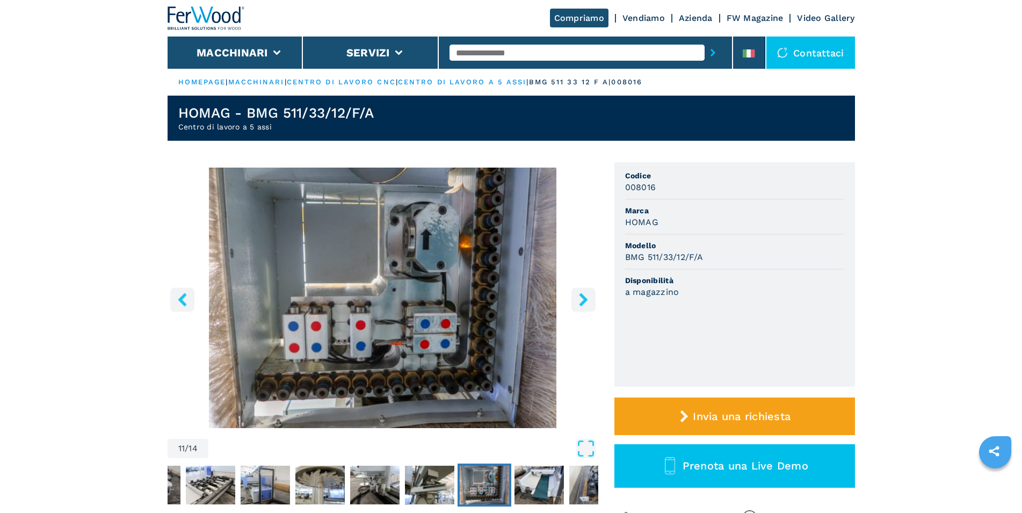
click at [182, 302] on icon "left-button" at bounding box center [182, 299] width 9 height 13
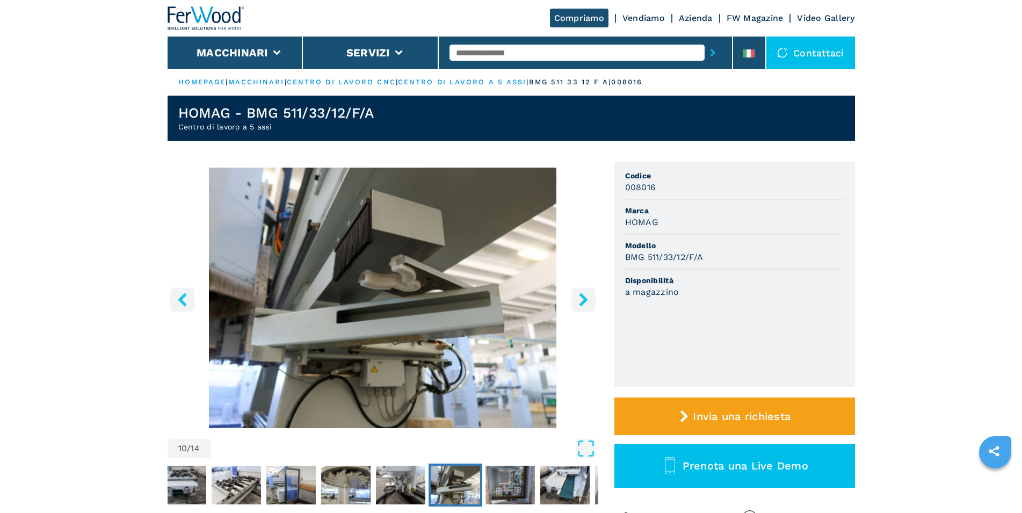
click at [182, 302] on icon "left-button" at bounding box center [182, 299] width 9 height 13
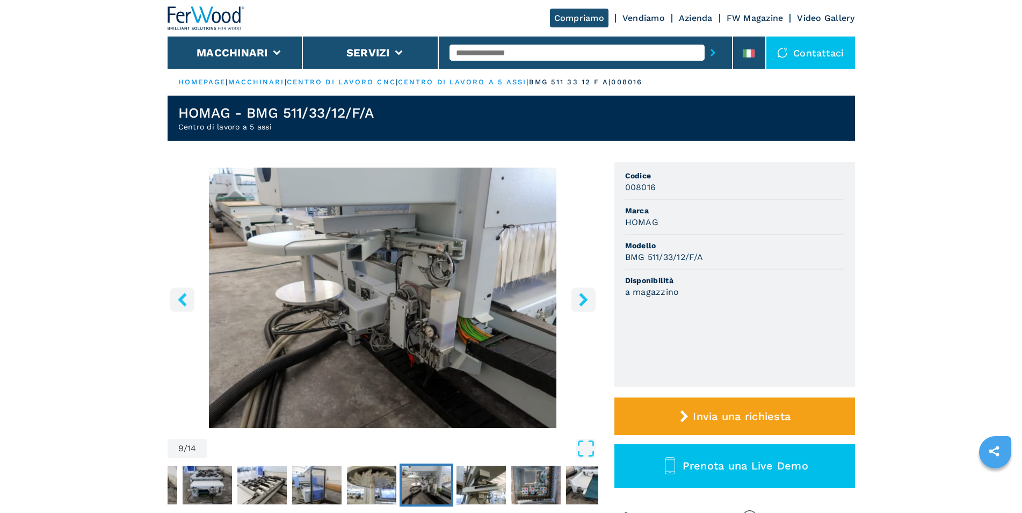
click at [182, 302] on icon "left-button" at bounding box center [182, 299] width 9 height 13
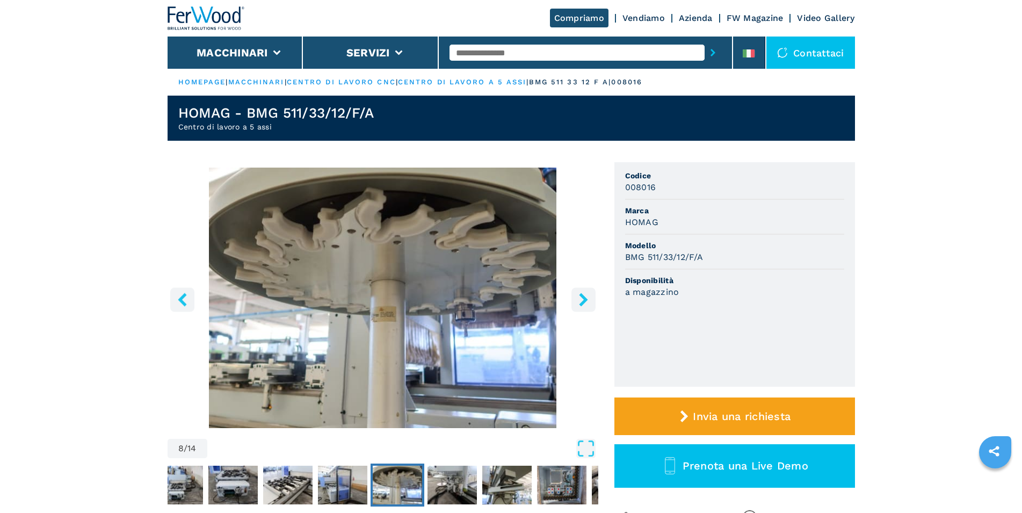
click at [182, 302] on icon "left-button" at bounding box center [182, 299] width 9 height 13
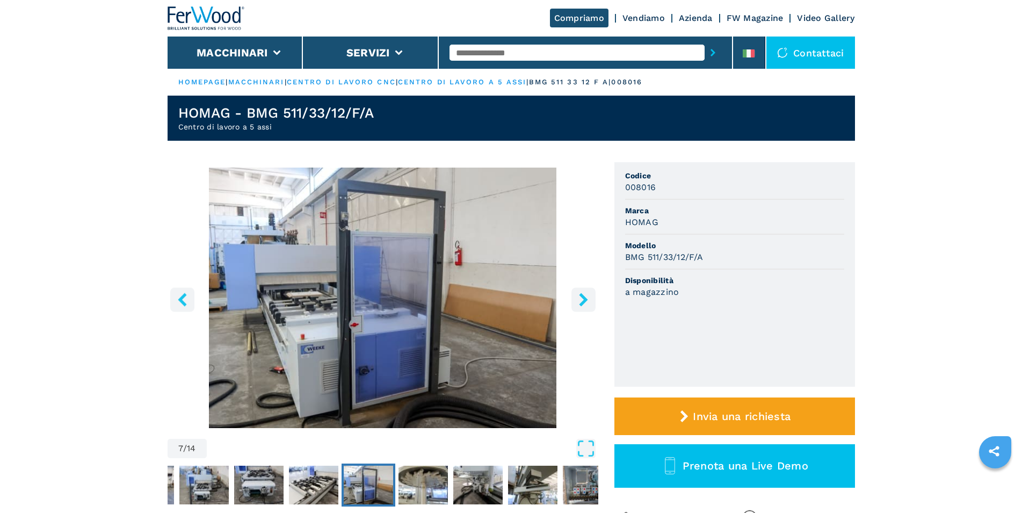
click at [182, 302] on icon "left-button" at bounding box center [182, 299] width 9 height 13
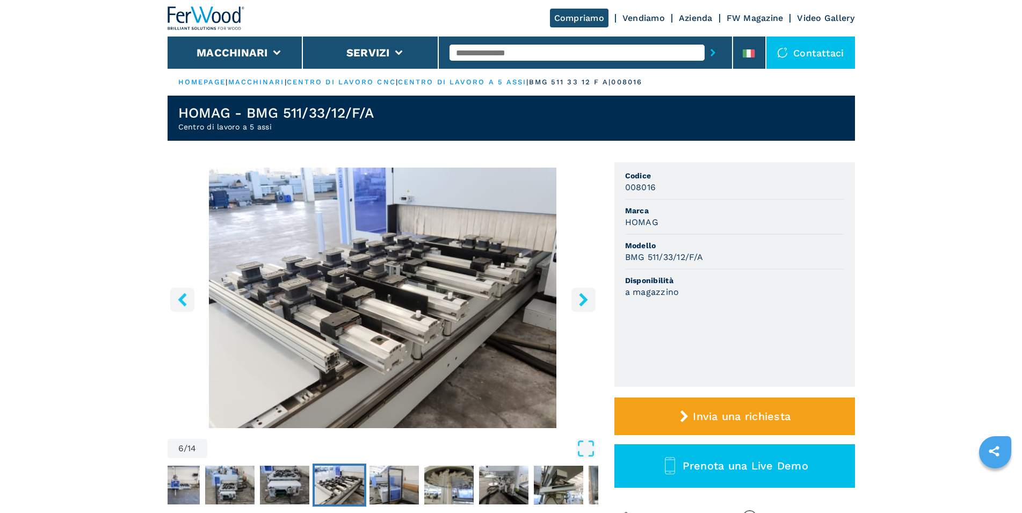
click at [182, 302] on icon "left-button" at bounding box center [182, 299] width 9 height 13
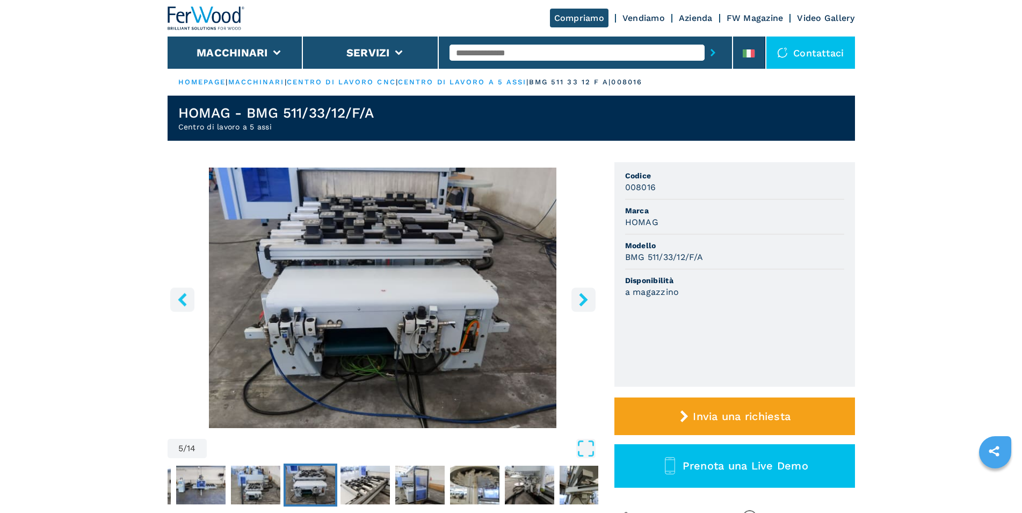
click at [182, 302] on icon "left-button" at bounding box center [182, 299] width 9 height 13
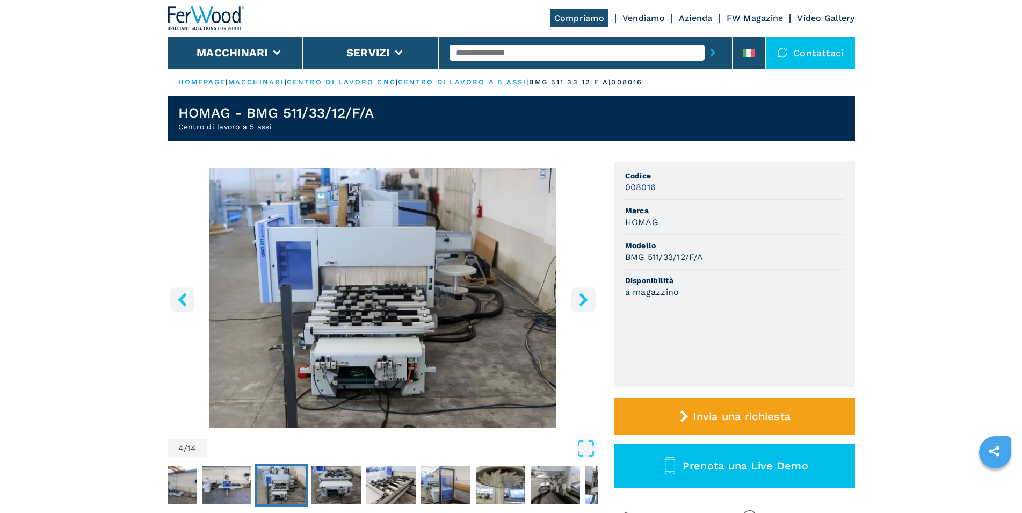
click at [182, 302] on icon "left-button" at bounding box center [182, 299] width 9 height 13
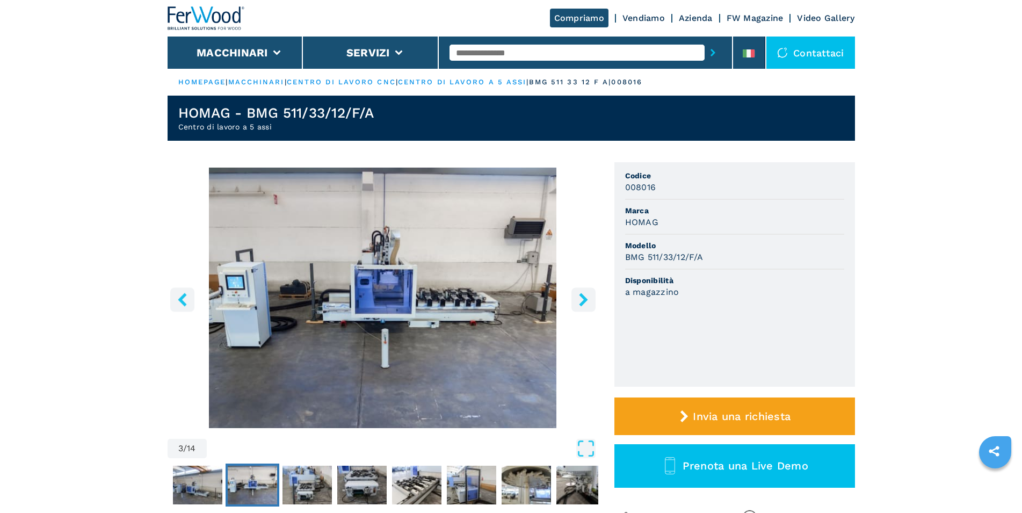
click at [183, 302] on icon "left-button" at bounding box center [182, 299] width 9 height 13
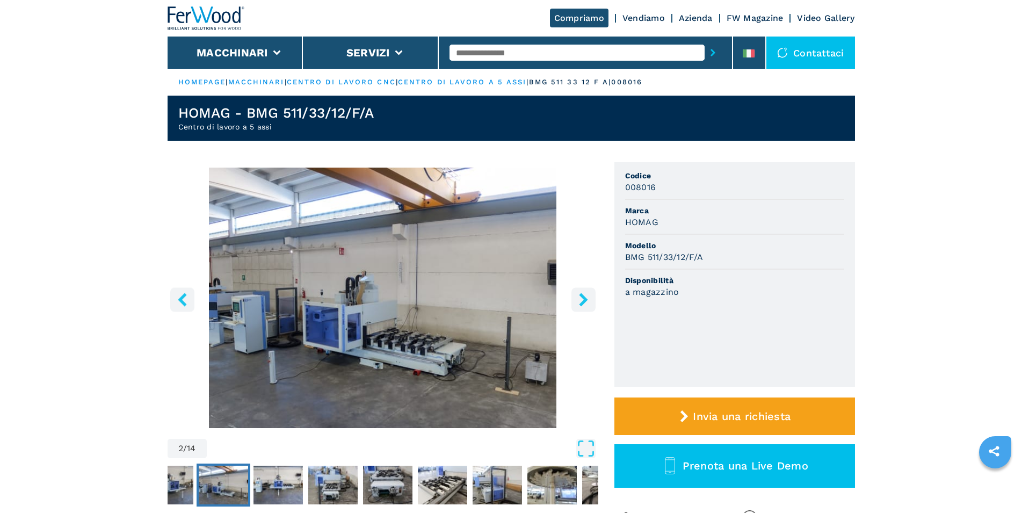
click at [183, 302] on icon "left-button" at bounding box center [182, 299] width 9 height 13
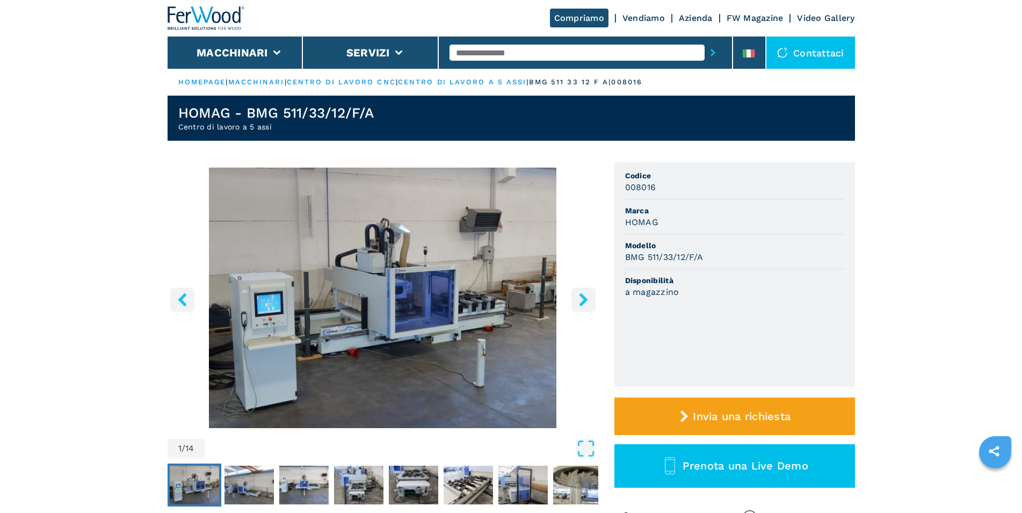
click at [538, 285] on img "Go to Slide 1" at bounding box center [383, 298] width 431 height 260
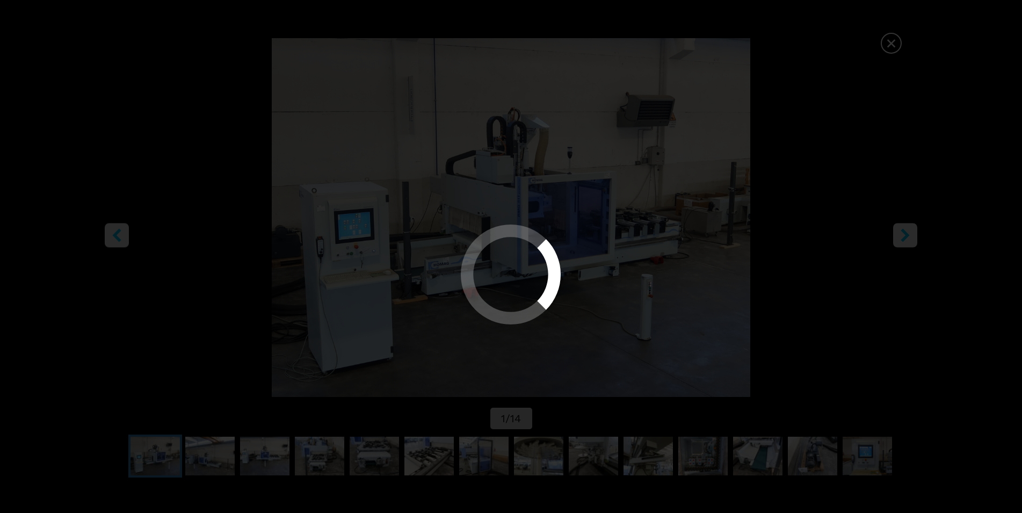
select select "**********"
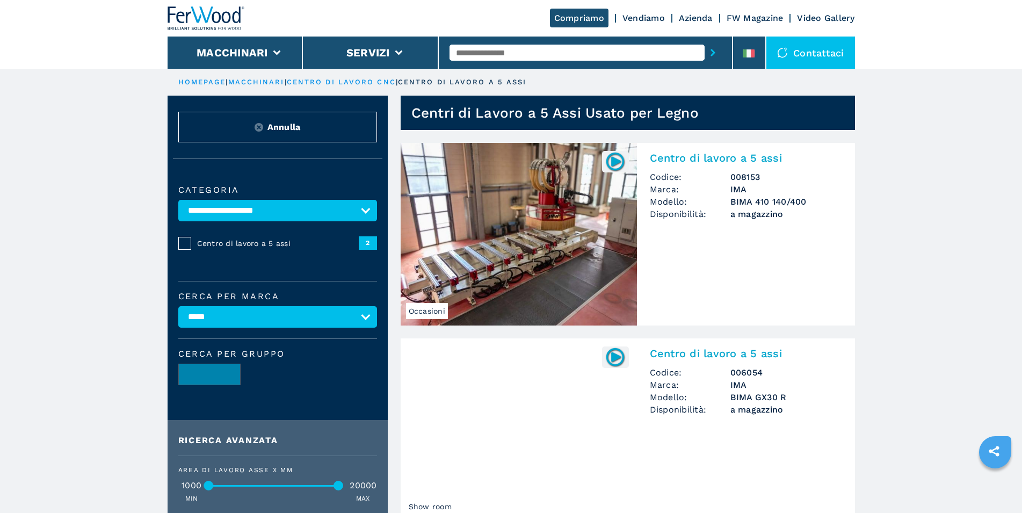
select select "***"
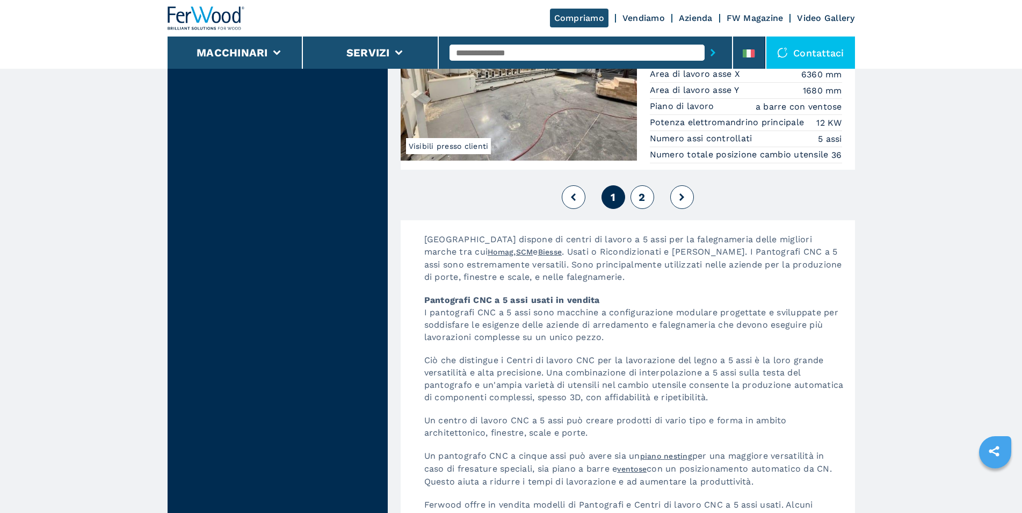
scroll to position [2684, 0]
click at [646, 208] on button "2" at bounding box center [642, 197] width 24 height 24
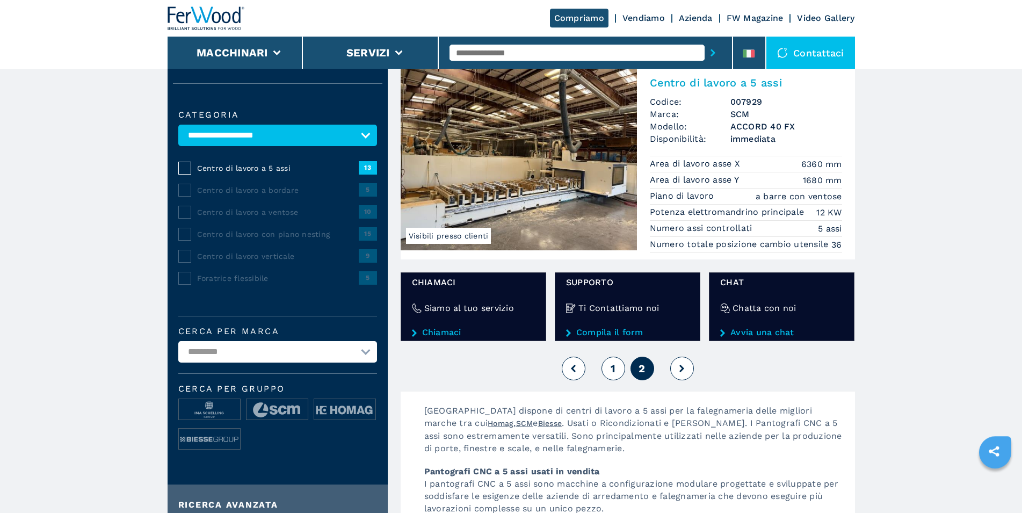
scroll to position [55, 0]
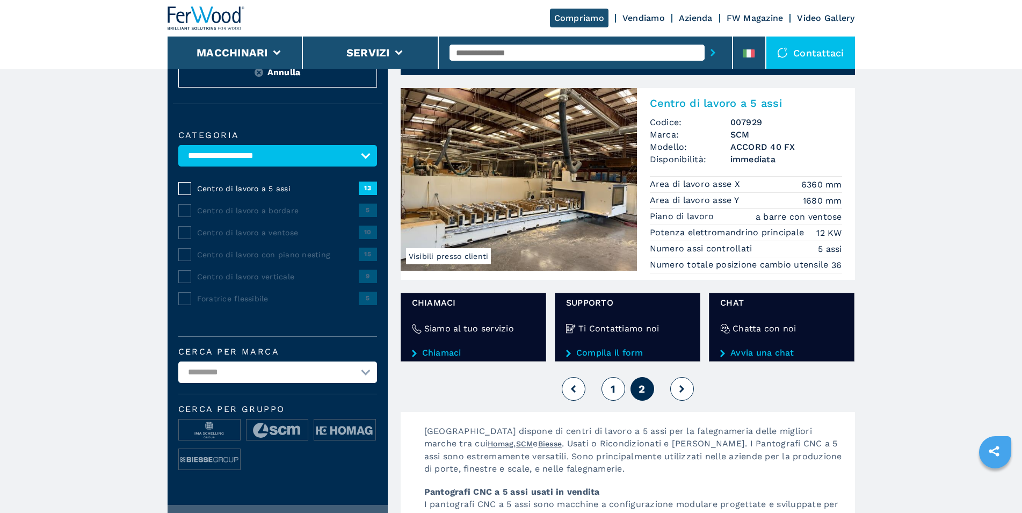
click at [568, 401] on button at bounding box center [574, 389] width 24 height 24
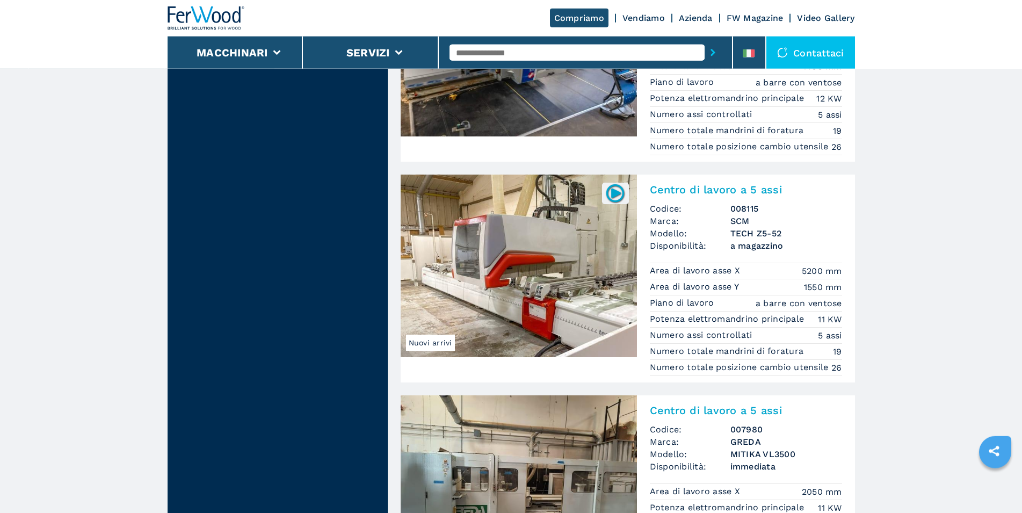
scroll to position [1369, 0]
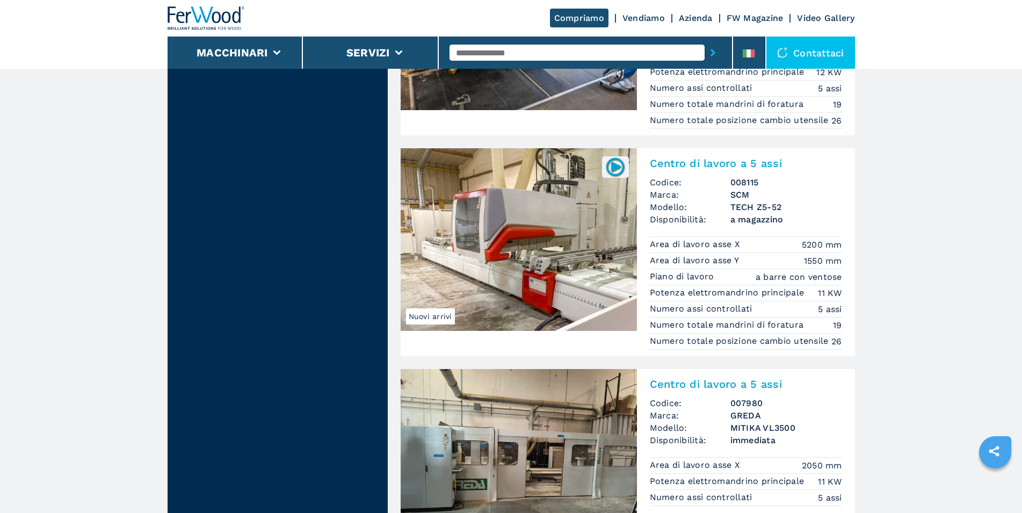
click at [621, 177] on img at bounding box center [615, 166] width 21 height 21
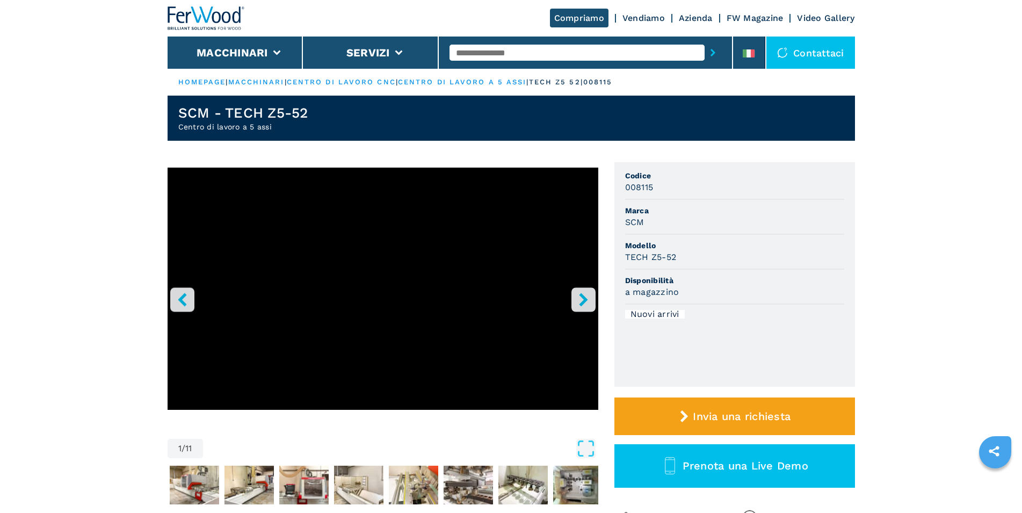
click at [581, 296] on icon "right-button" at bounding box center [583, 299] width 13 height 13
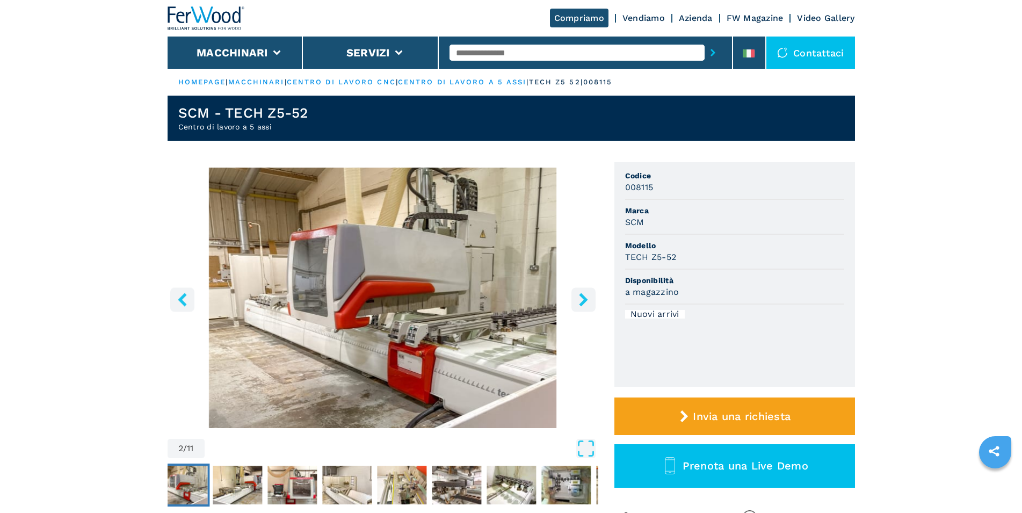
click at [581, 296] on icon "right-button" at bounding box center [583, 299] width 9 height 13
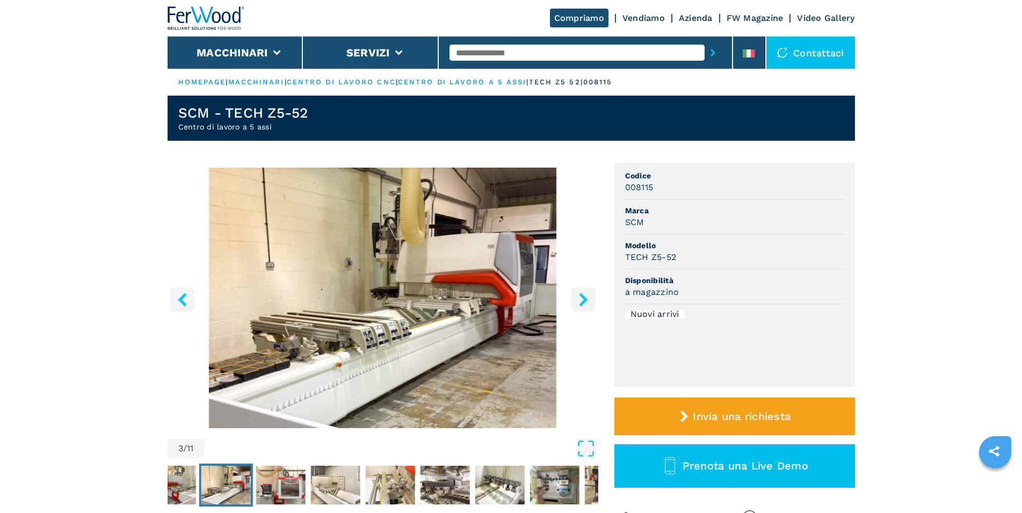
click at [581, 296] on icon "right-button" at bounding box center [583, 299] width 9 height 13
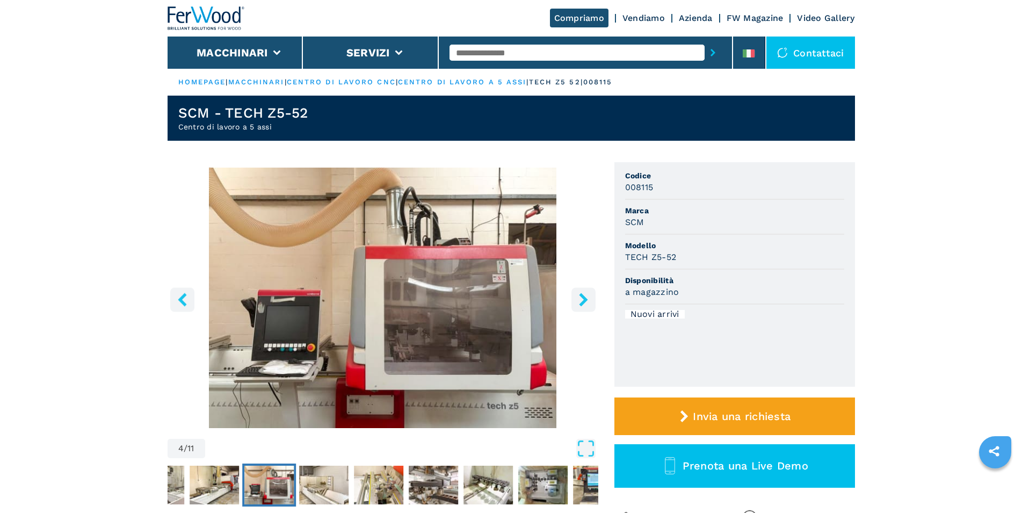
click at [581, 296] on icon "right-button" at bounding box center [583, 299] width 9 height 13
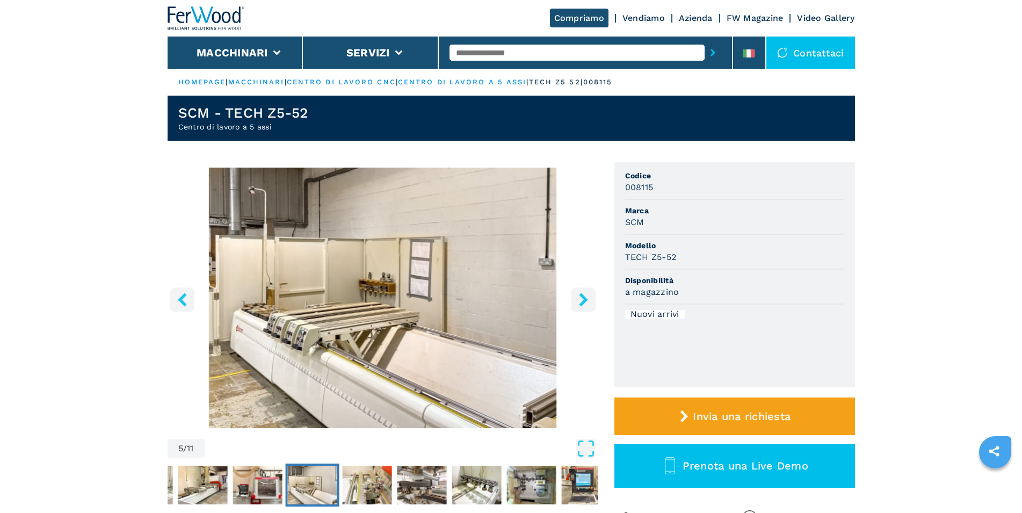
click at [581, 296] on icon "right-button" at bounding box center [583, 299] width 9 height 13
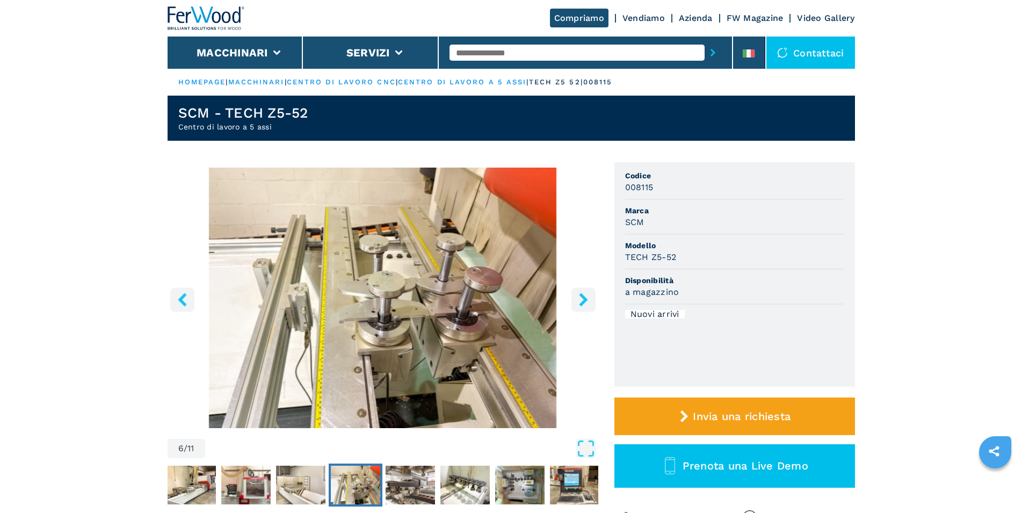
click at [581, 296] on icon "right-button" at bounding box center [583, 299] width 9 height 13
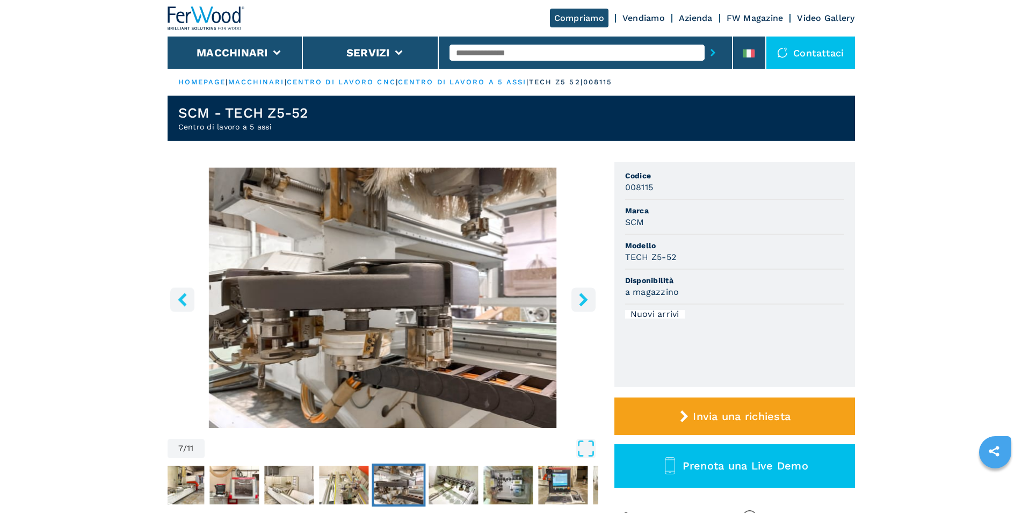
click at [581, 296] on icon "right-button" at bounding box center [583, 299] width 9 height 13
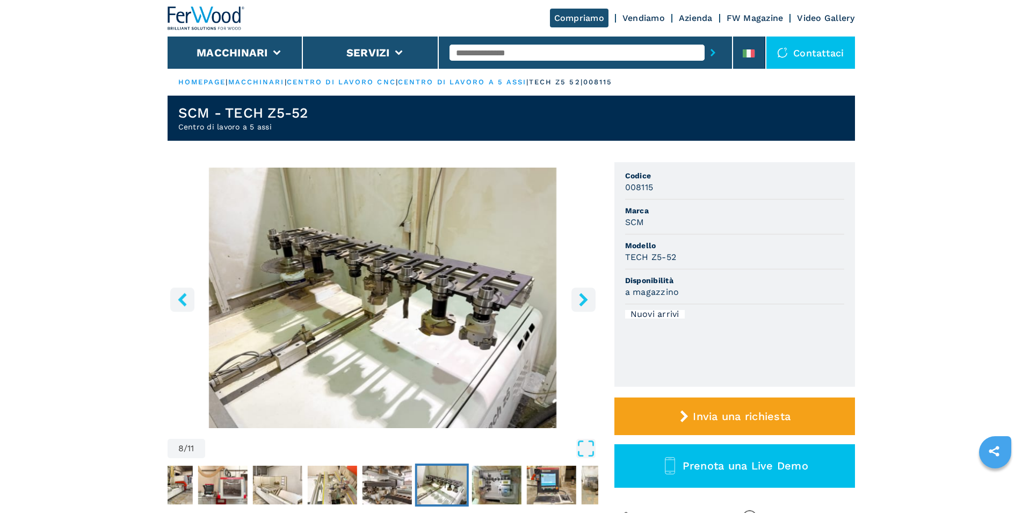
click at [581, 296] on icon "right-button" at bounding box center [583, 299] width 9 height 13
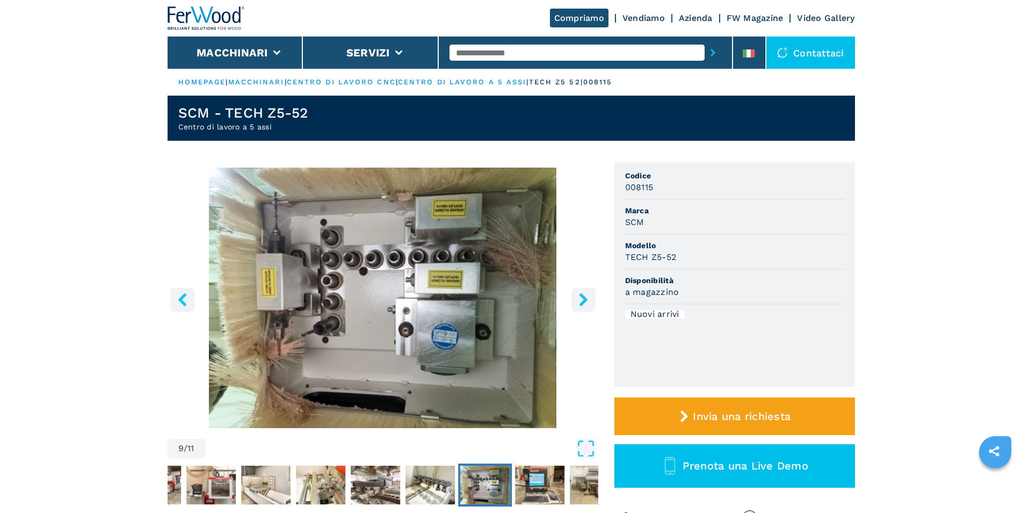
click at [581, 296] on icon "right-button" at bounding box center [583, 299] width 9 height 13
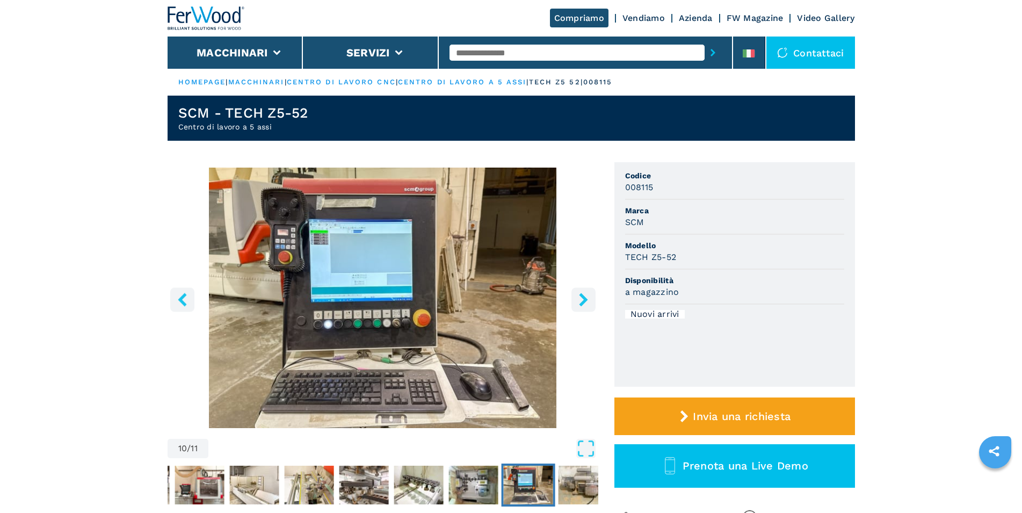
click at [581, 296] on icon "right-button" at bounding box center [583, 299] width 9 height 13
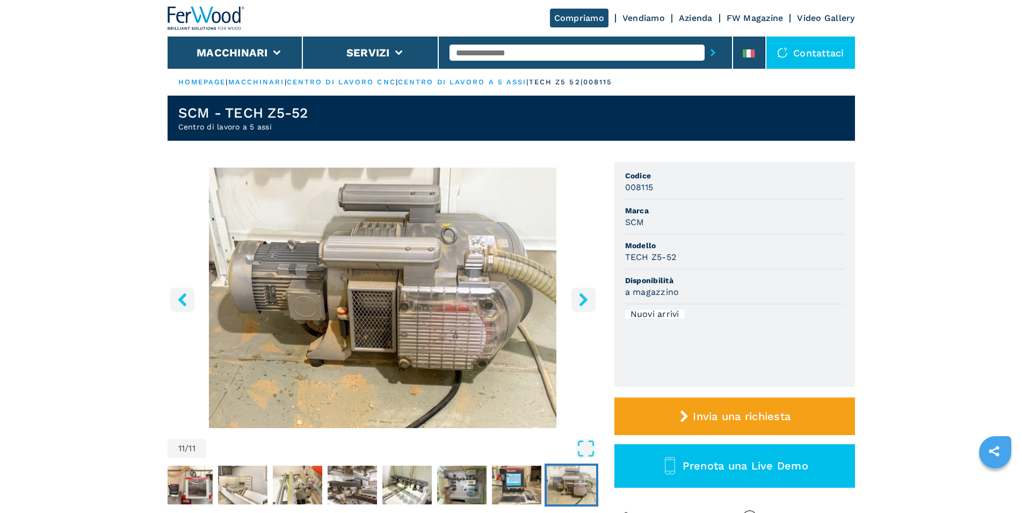
click at [581, 296] on icon "right-button" at bounding box center [583, 299] width 9 height 13
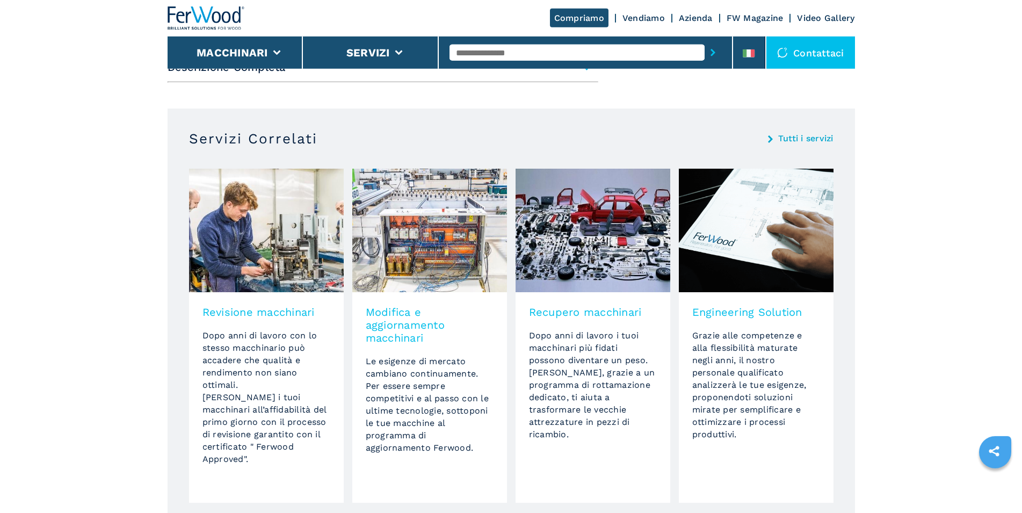
scroll to position [603, 0]
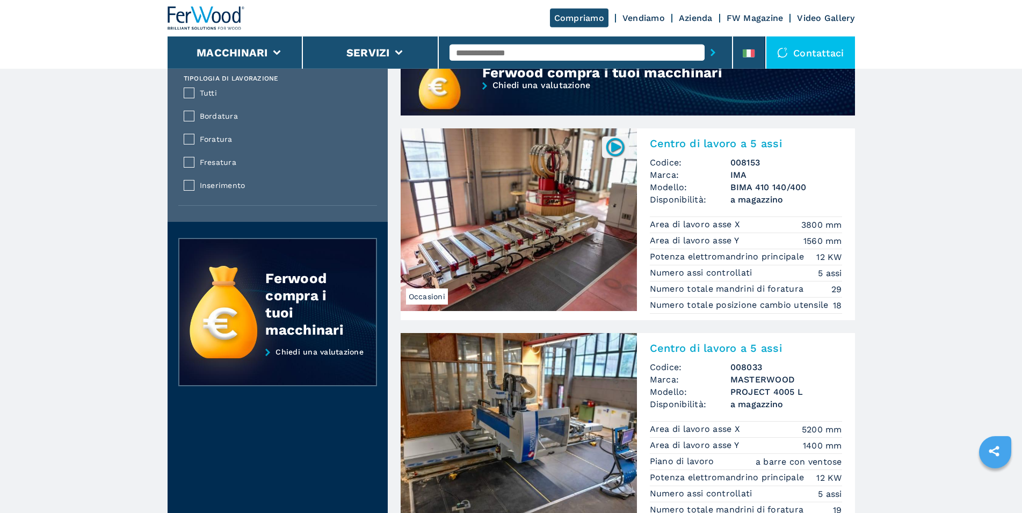
scroll to position [1041, 0]
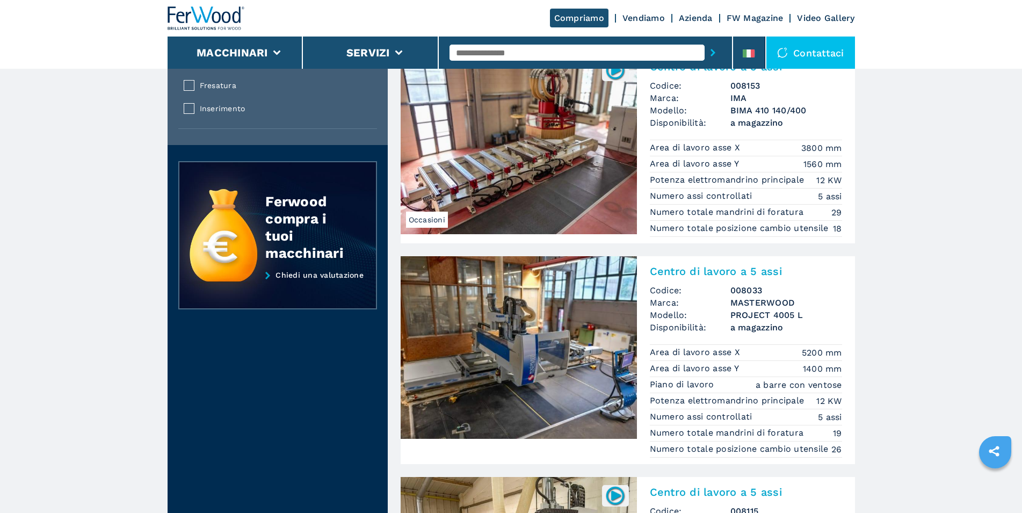
click at [410, 206] on img at bounding box center [519, 143] width 236 height 183
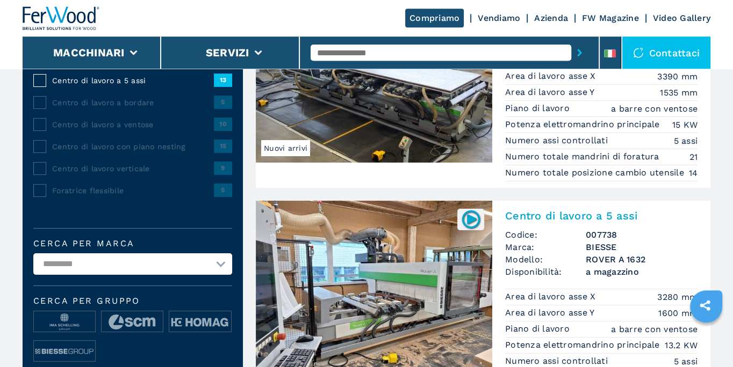
scroll to position [173, 0]
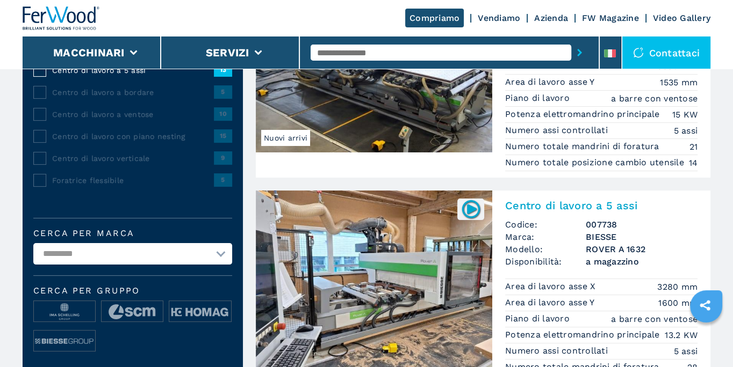
click at [33, 243] on select "**********" at bounding box center [132, 253] width 199 height 21
select select "***"
click option "***" at bounding box center [0, 0] width 0 height 0
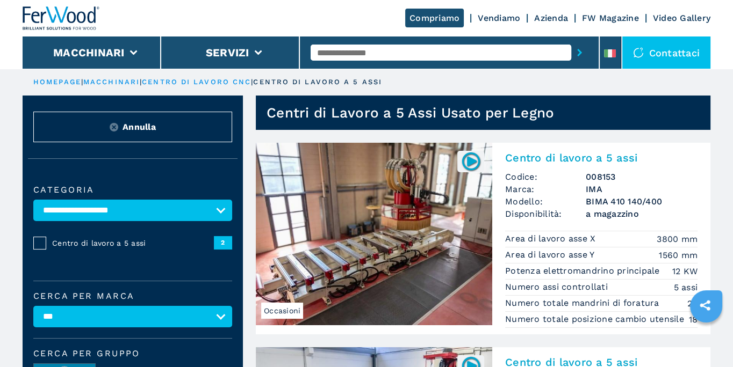
click at [470, 164] on img at bounding box center [470, 161] width 21 height 21
click at [33, 200] on select "**********" at bounding box center [132, 210] width 199 height 21
select select
click option "*********" at bounding box center [0, 0] width 0 height 0
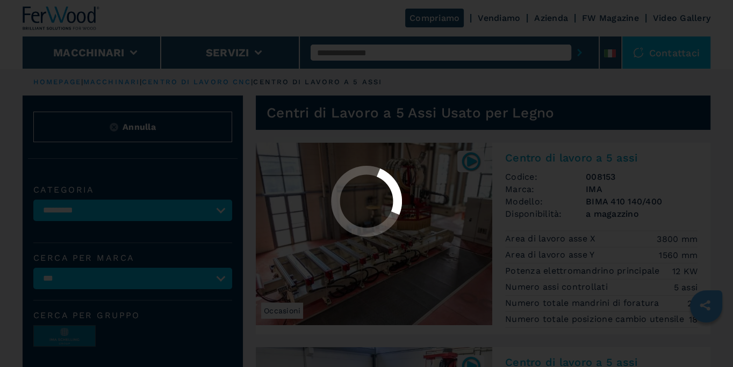
select select
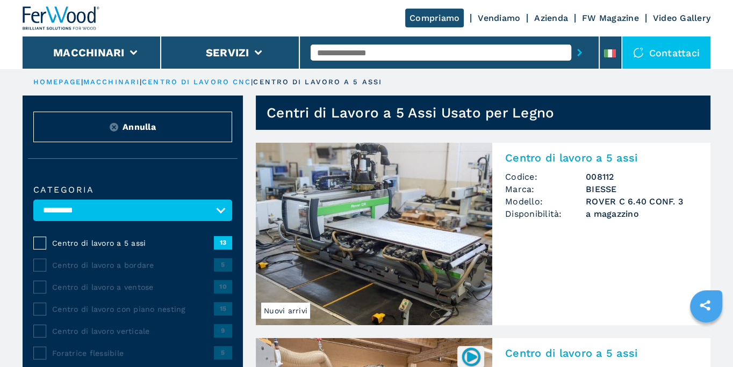
click at [125, 84] on link "macchinari" at bounding box center [111, 82] width 56 height 8
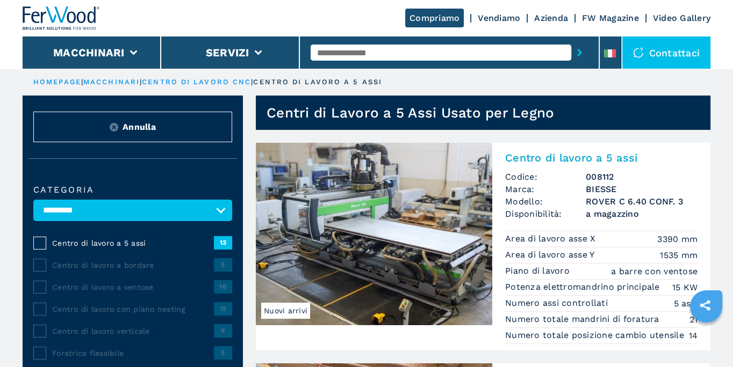
click at [124, 78] on link "macchinari" at bounding box center [111, 82] width 56 height 8
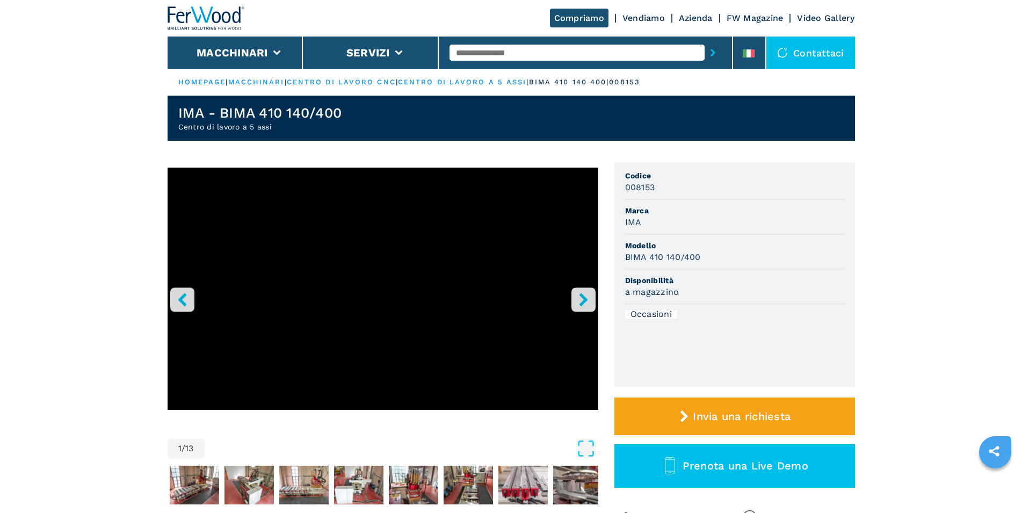
click at [588, 300] on icon "right-button" at bounding box center [583, 299] width 13 height 13
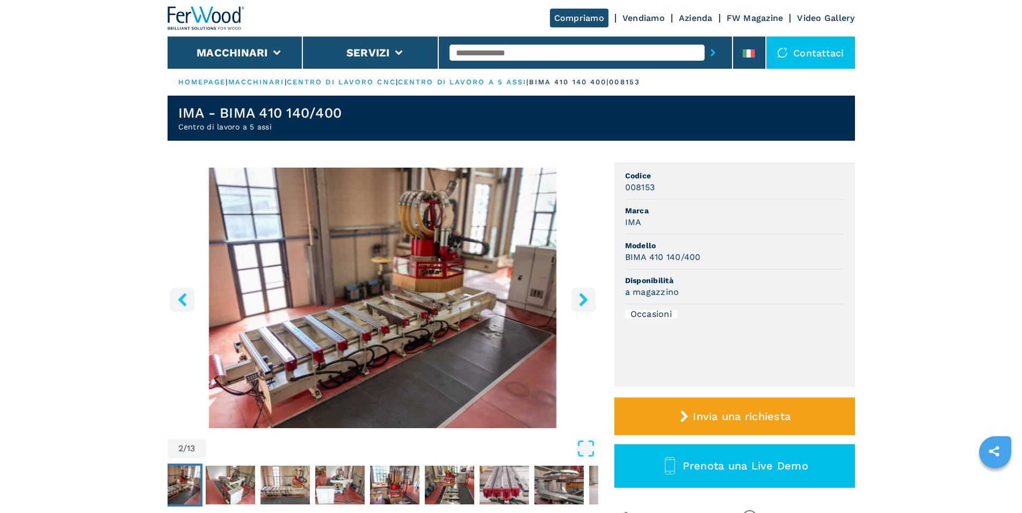
click at [227, 375] on img "Go to Slide 2" at bounding box center [383, 298] width 431 height 260
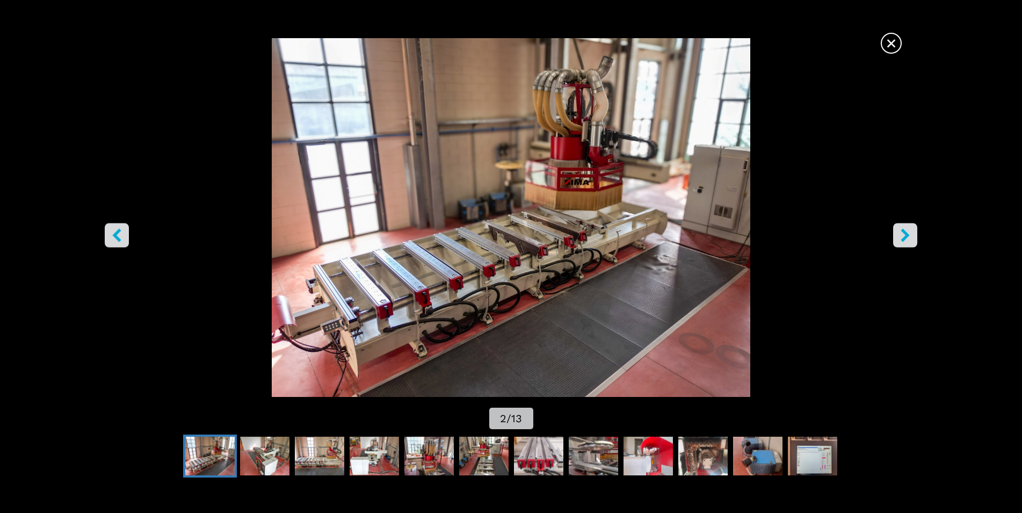
click at [910, 236] on icon "right-button" at bounding box center [904, 234] width 13 height 13
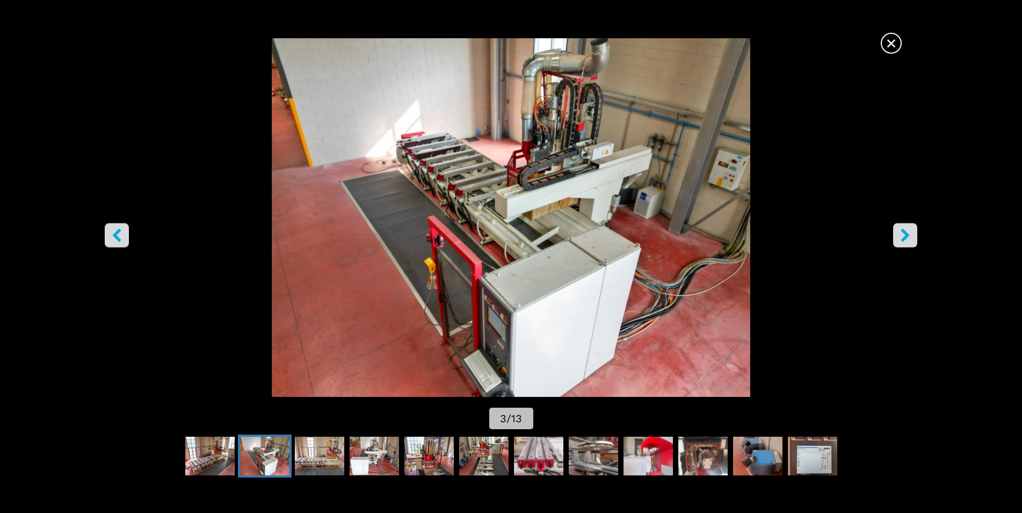
click at [910, 236] on icon "right-button" at bounding box center [904, 234] width 13 height 13
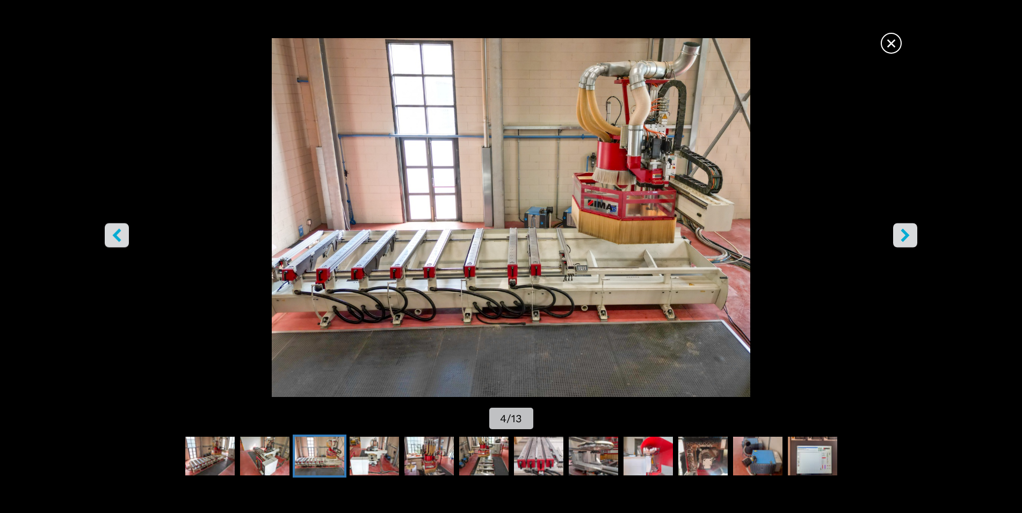
click at [910, 236] on icon "right-button" at bounding box center [904, 234] width 13 height 13
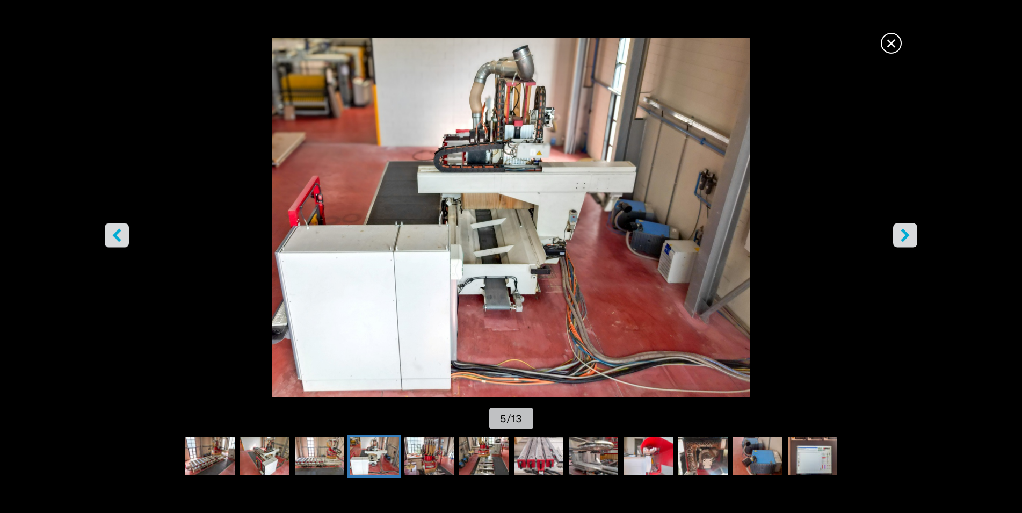
click at [910, 236] on icon "right-button" at bounding box center [904, 234] width 13 height 13
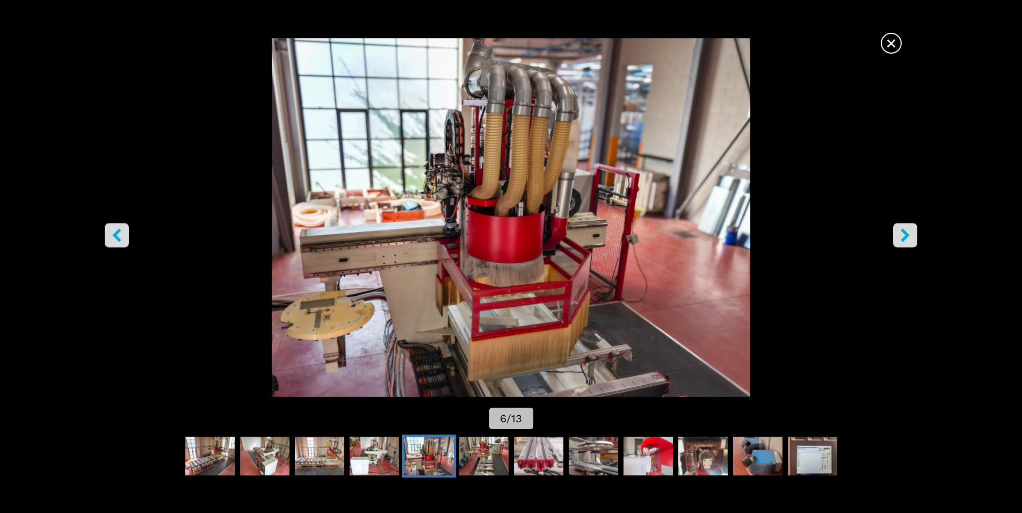
click at [910, 236] on icon "right-button" at bounding box center [904, 234] width 13 height 13
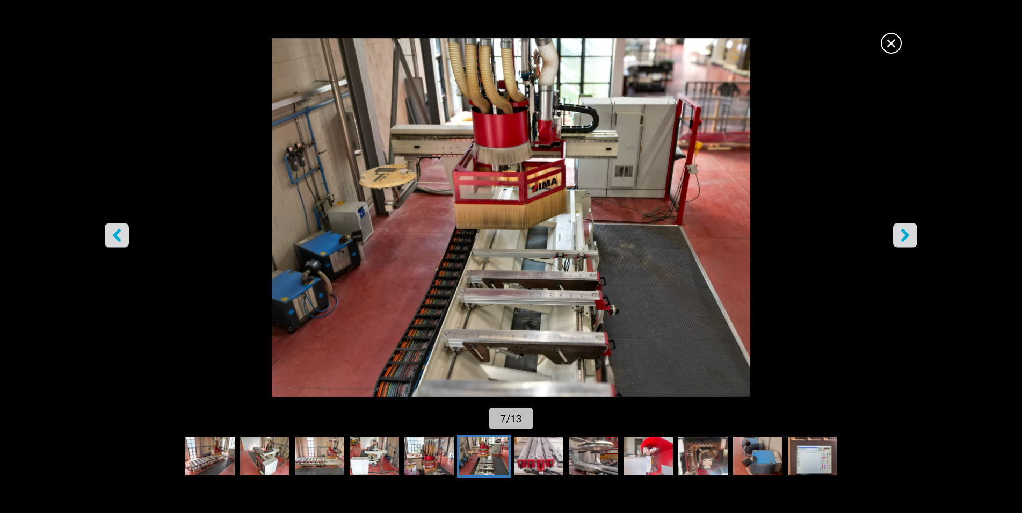
click at [910, 236] on icon "right-button" at bounding box center [904, 234] width 13 height 13
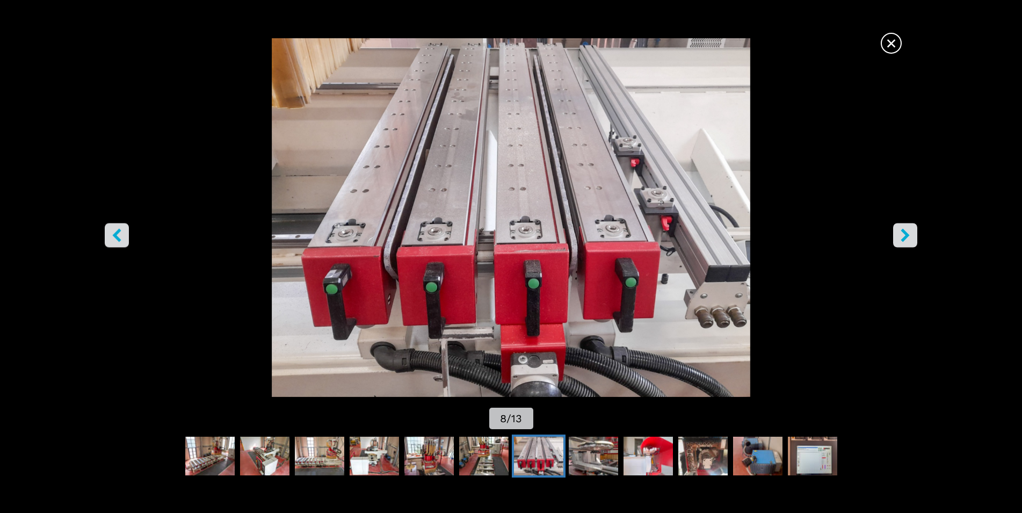
click at [911, 236] on icon "right-button" at bounding box center [904, 234] width 13 height 13
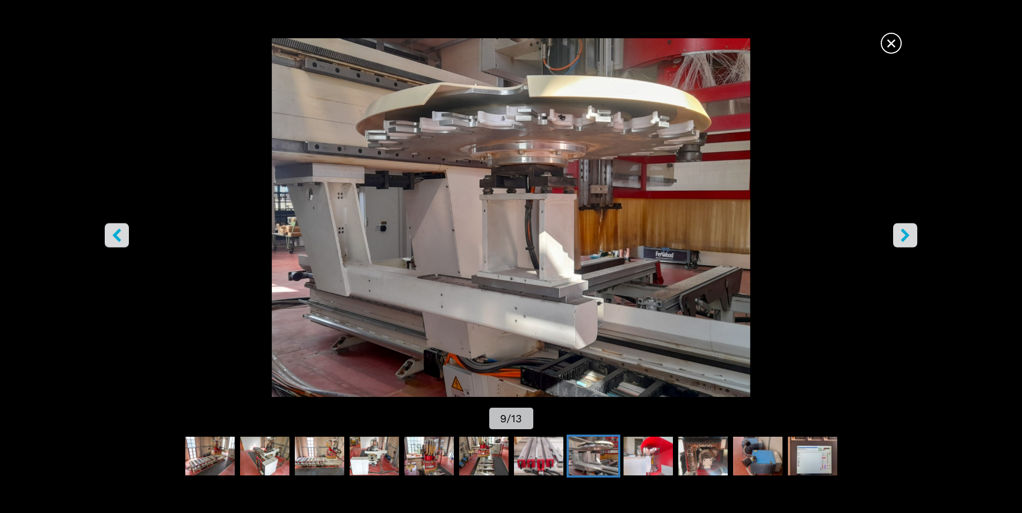
click at [900, 238] on icon "right-button" at bounding box center [904, 234] width 13 height 13
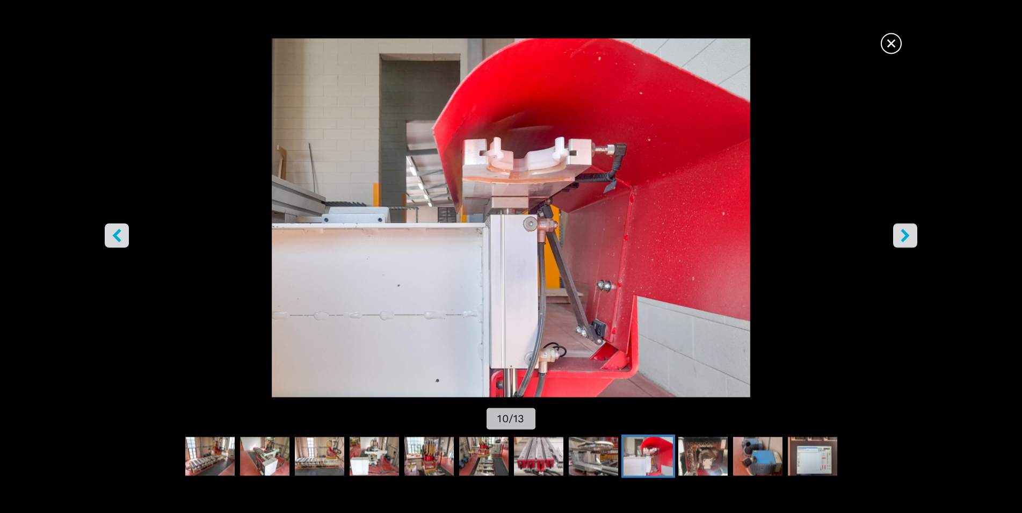
scroll to position [110, 0]
click at [911, 240] on icon "right-button" at bounding box center [904, 234] width 13 height 13
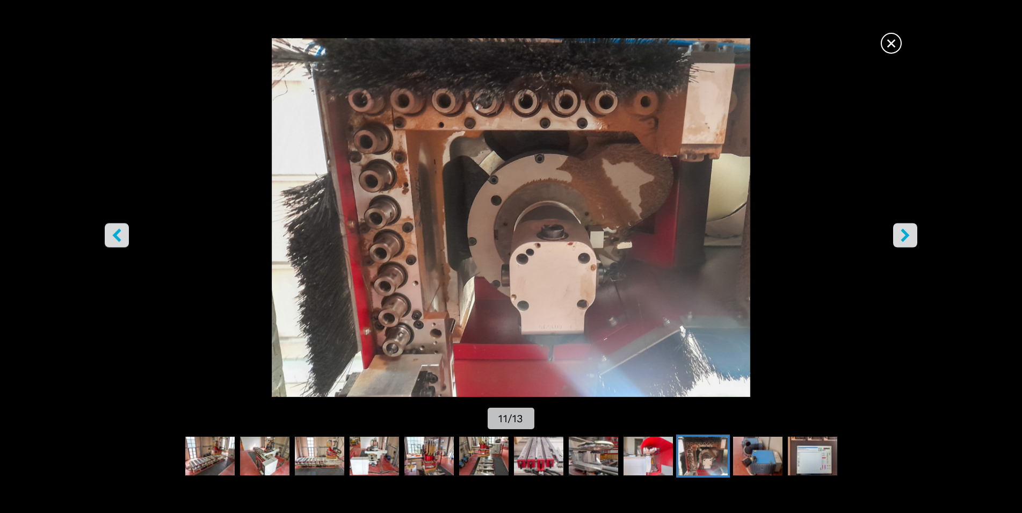
click at [570, 340] on img "Go to Slide 11" at bounding box center [511, 217] width 920 height 359
click at [893, 46] on span "×" at bounding box center [891, 41] width 19 height 19
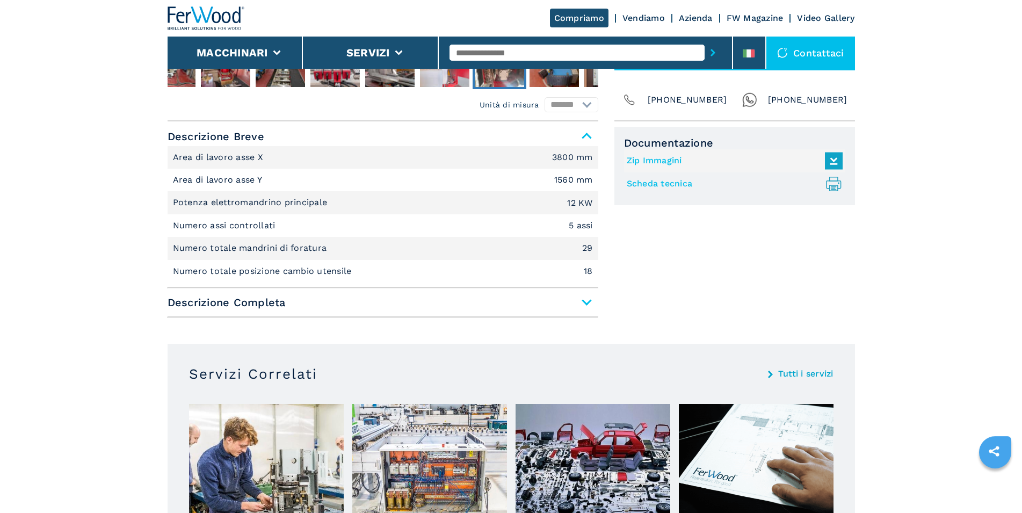
scroll to position [438, 0]
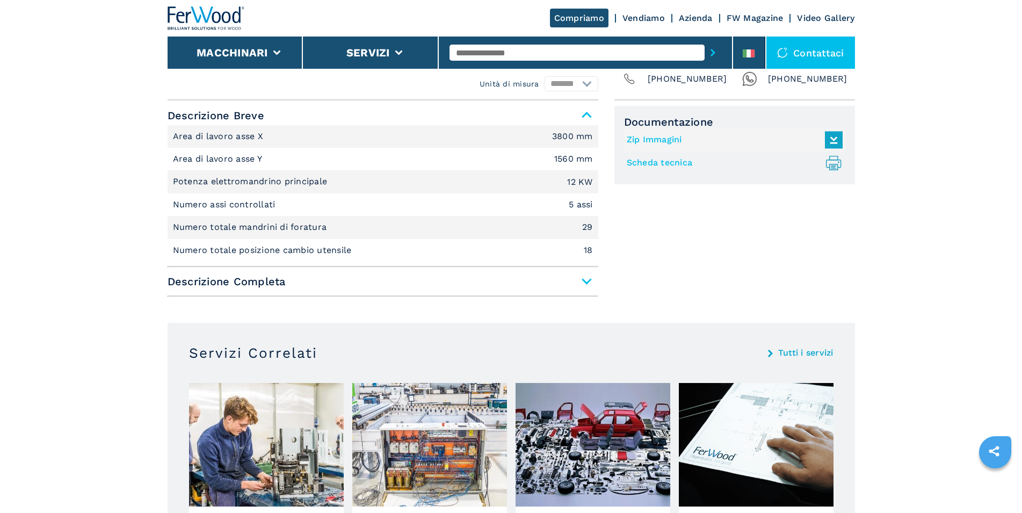
click at [582, 279] on span "Descrizione Completa" at bounding box center [383, 281] width 431 height 19
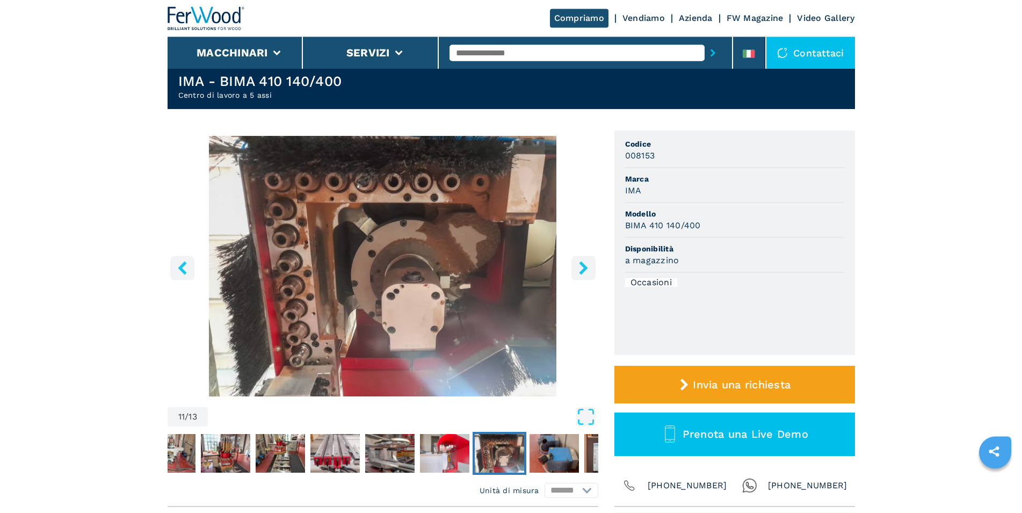
scroll to position [0, 0]
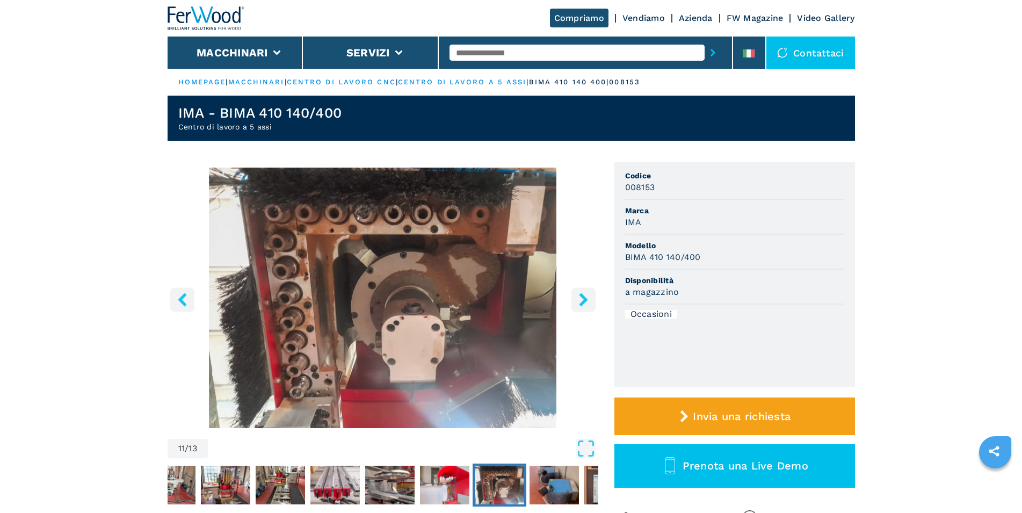
click at [186, 304] on icon "left-button" at bounding box center [182, 299] width 9 height 13
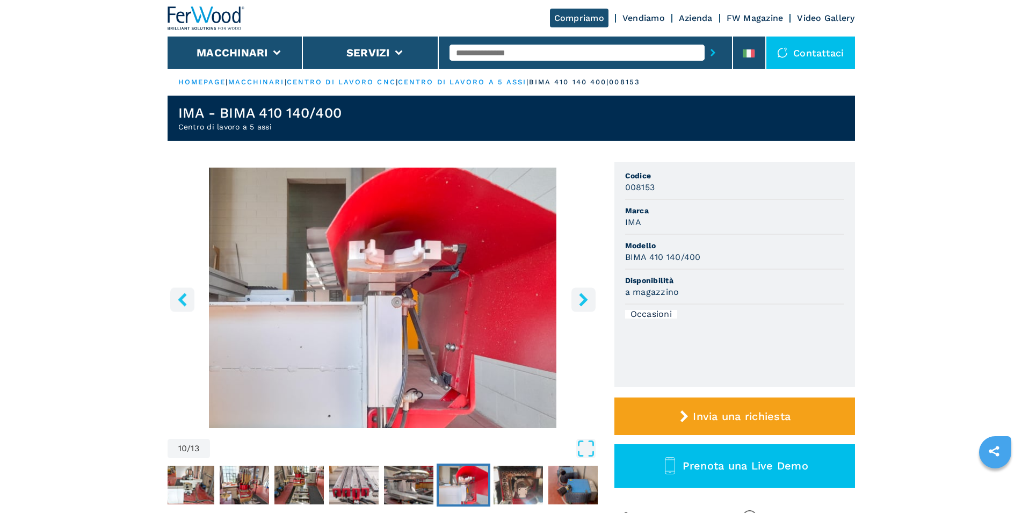
click at [185, 302] on icon "left-button" at bounding box center [182, 299] width 13 height 13
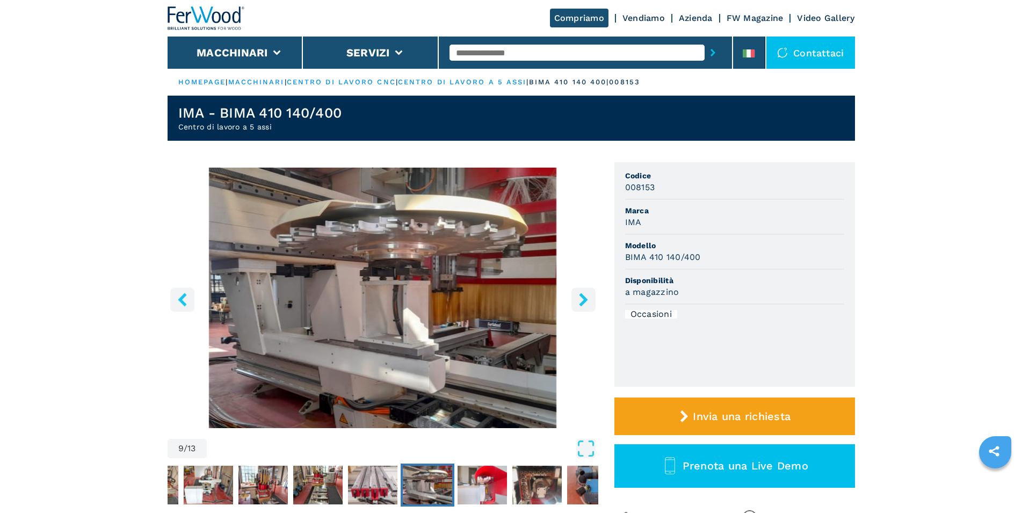
click at [187, 302] on icon "left-button" at bounding box center [182, 299] width 13 height 13
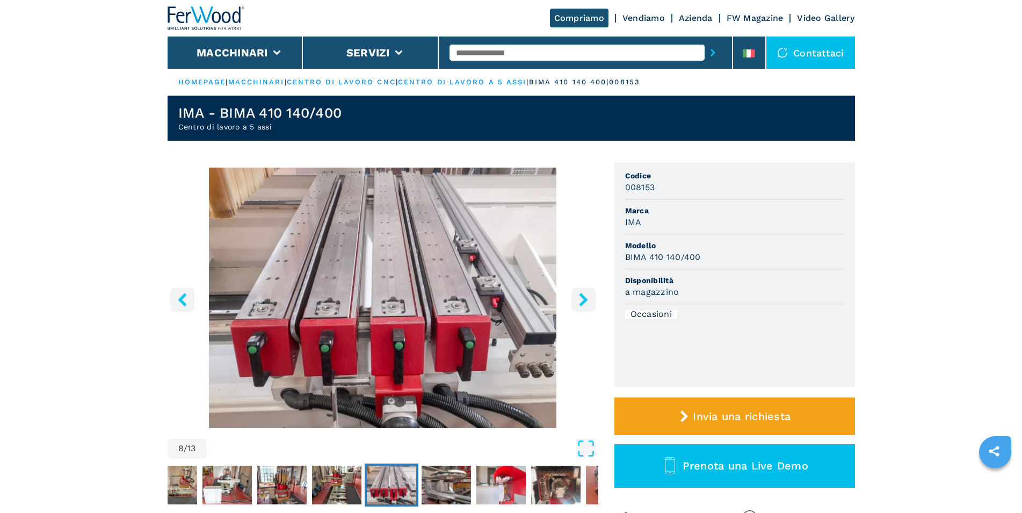
click at [186, 298] on icon "left-button" at bounding box center [182, 299] width 13 height 13
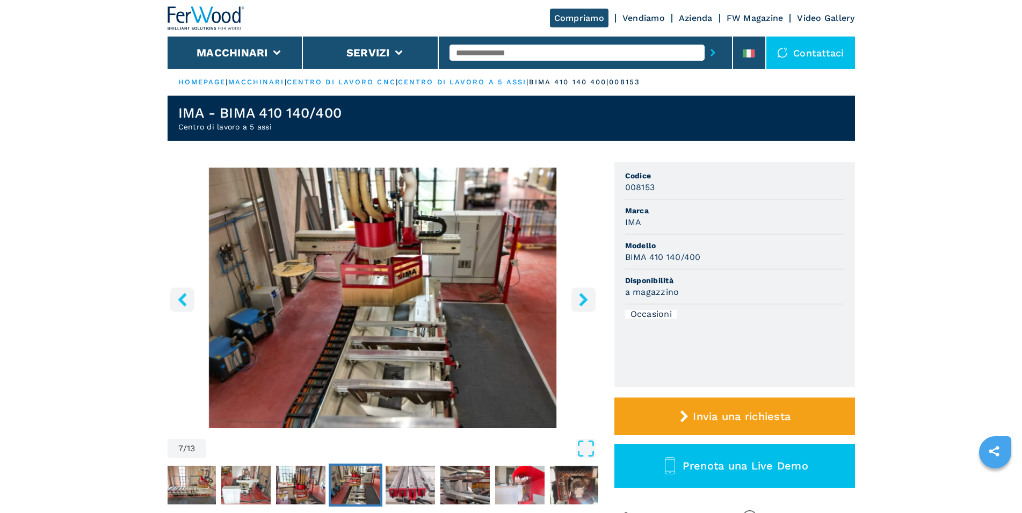
click at [183, 300] on icon "left-button" at bounding box center [182, 299] width 13 height 13
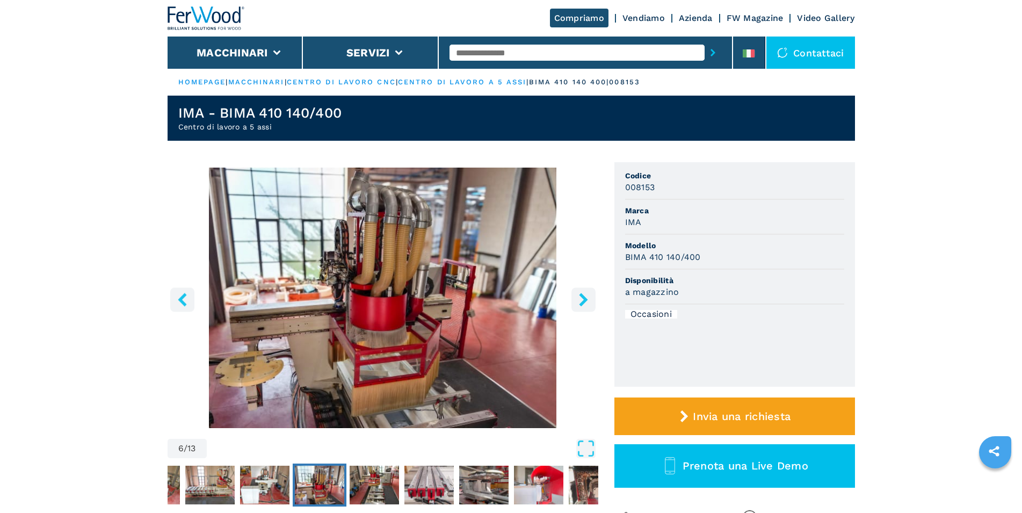
click at [585, 305] on icon "right-button" at bounding box center [583, 299] width 13 height 13
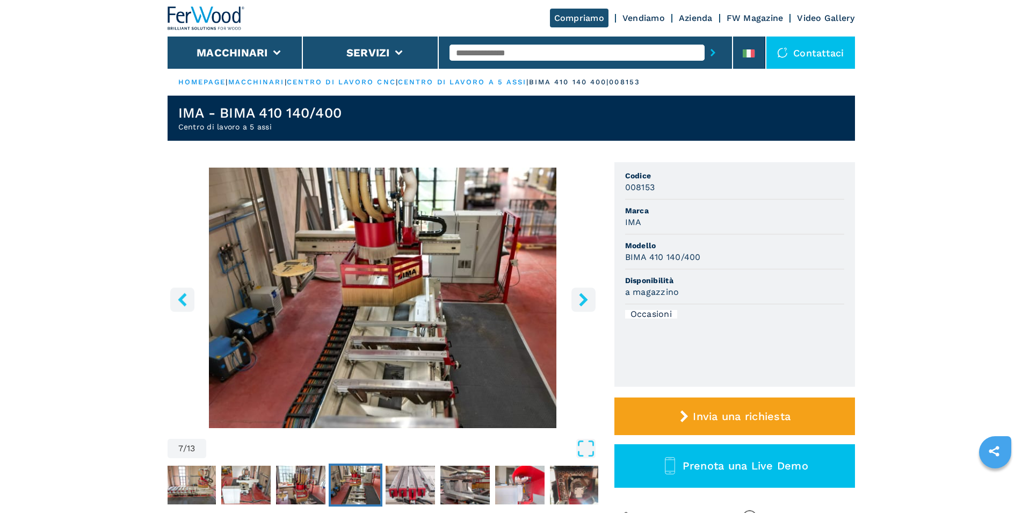
click at [566, 307] on img "Go to Slide 7" at bounding box center [383, 298] width 431 height 260
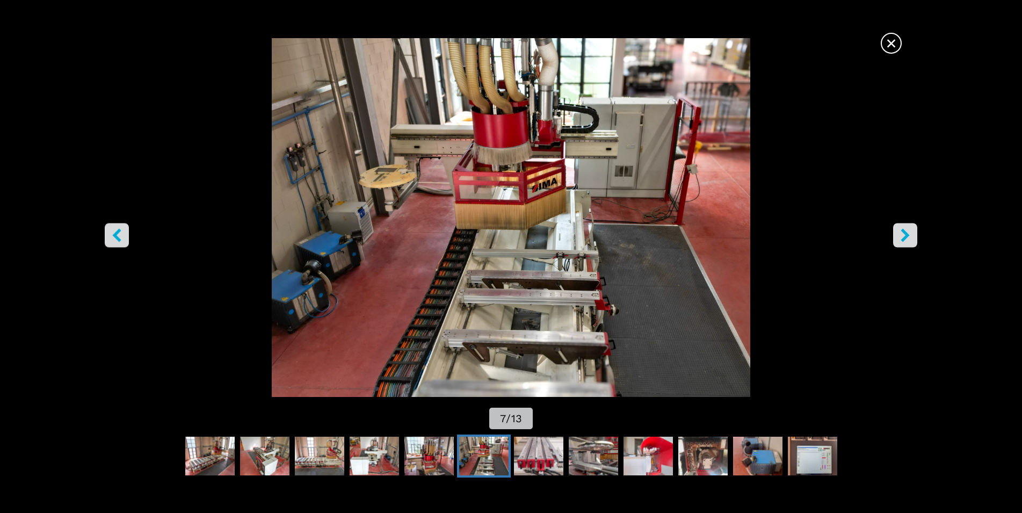
click at [914, 236] on button "right-button" at bounding box center [905, 235] width 24 height 24
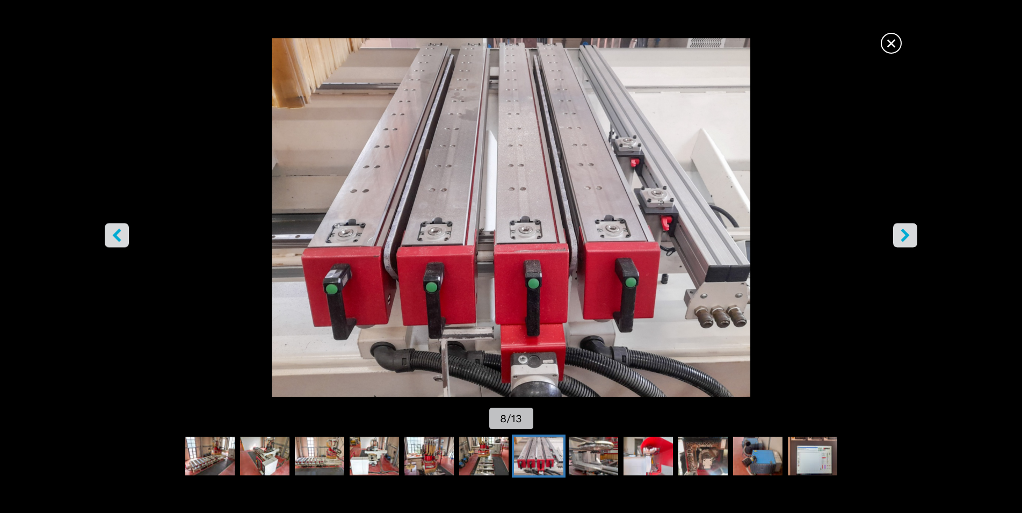
click at [914, 236] on button "right-button" at bounding box center [905, 235] width 24 height 24
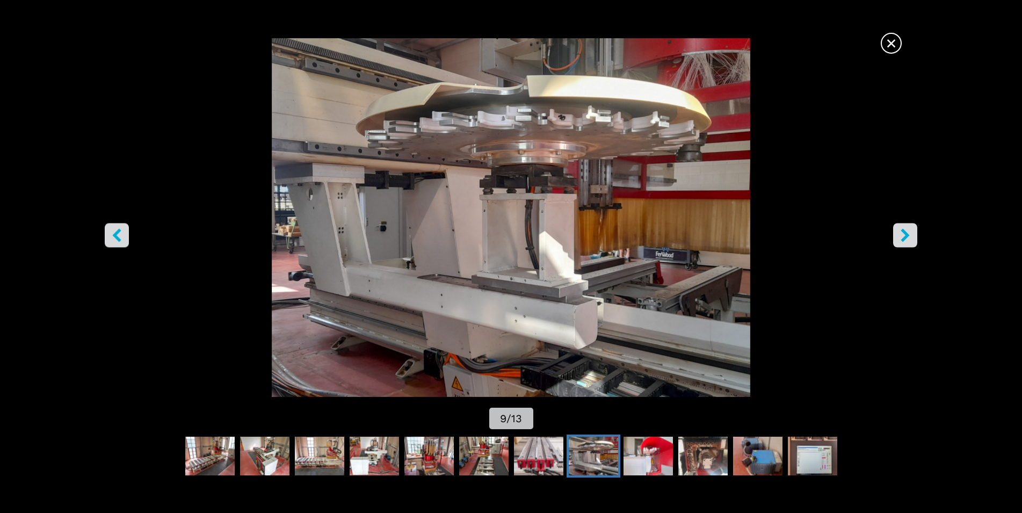
click at [896, 44] on span "×" at bounding box center [891, 41] width 19 height 19
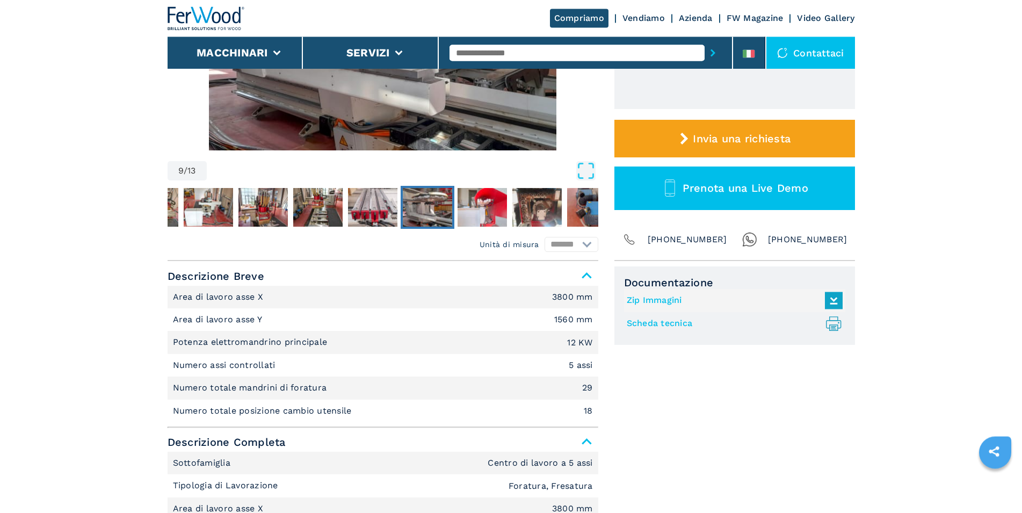
scroll to position [274, 0]
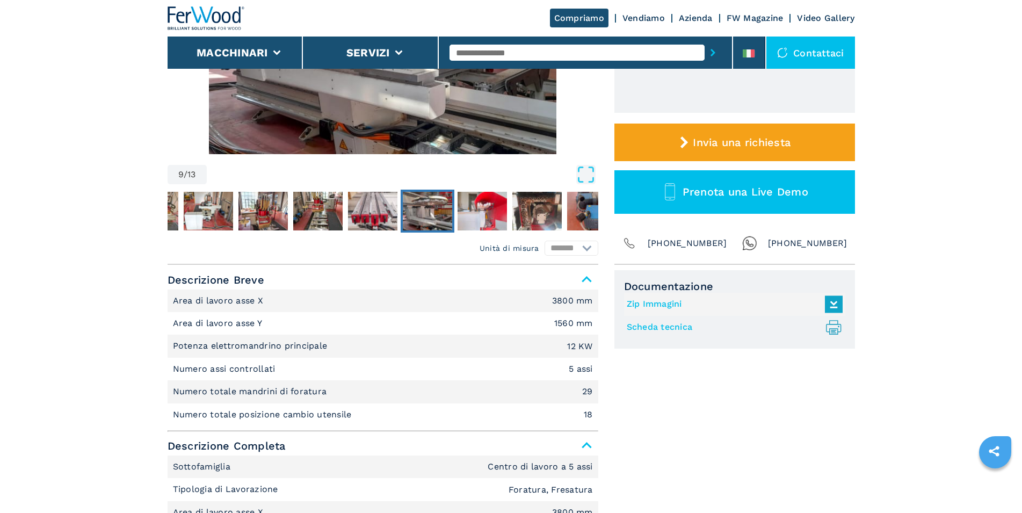
click at [661, 329] on link "Scheda tecnica .prefix__st0{stroke-linecap:round;stroke-linejoin:round}.prefix_…" at bounding box center [732, 327] width 211 height 18
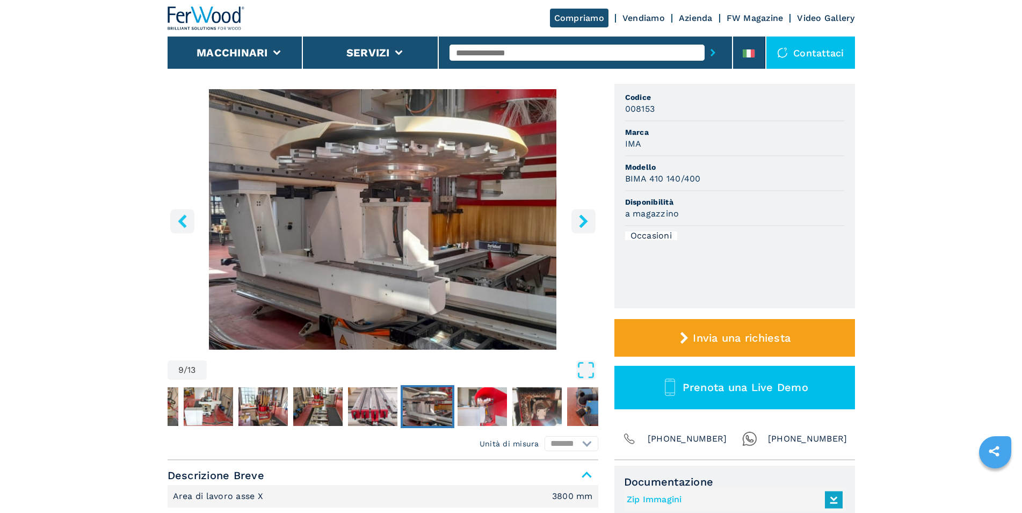
scroll to position [0, 0]
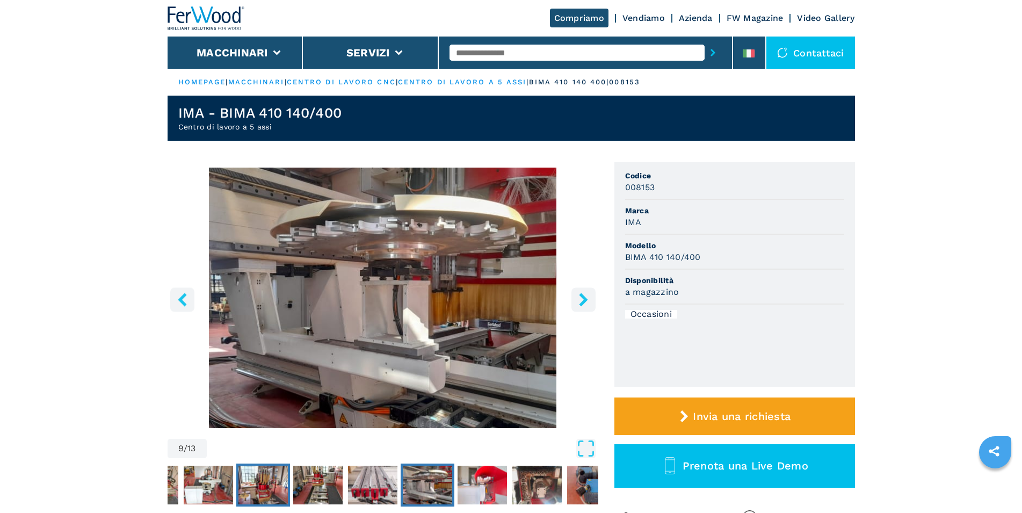
click at [269, 484] on img "Go to Slide 6" at bounding box center [262, 485] width 49 height 39
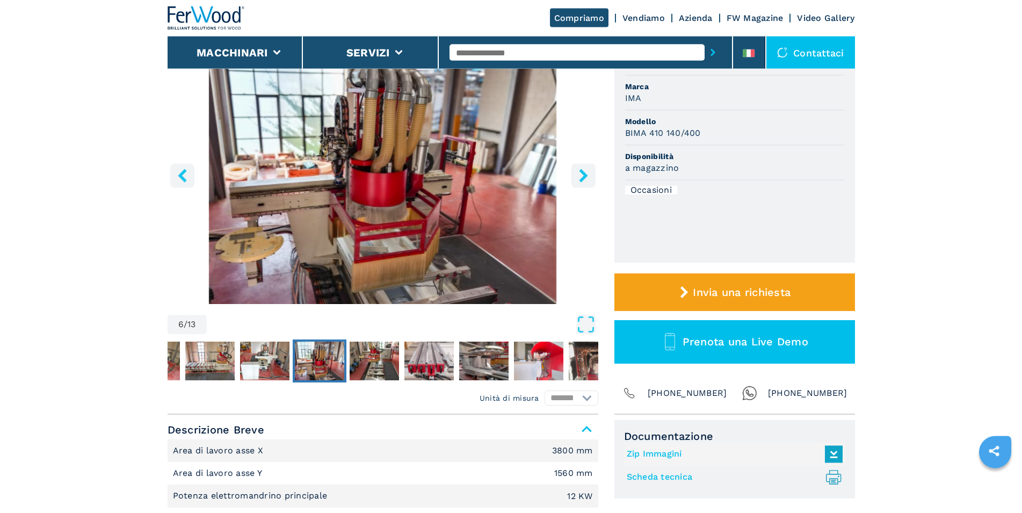
scroll to position [110, 0]
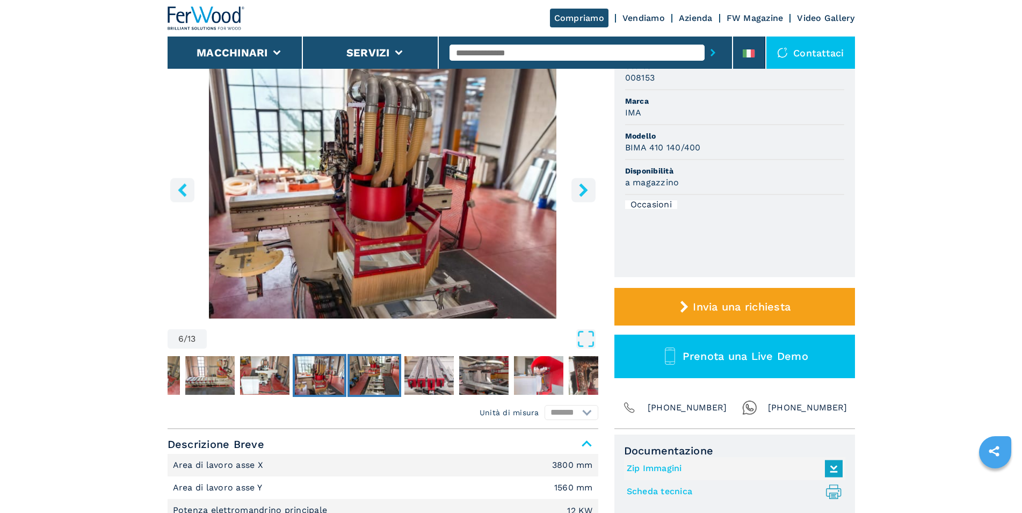
click at [383, 374] on img "Go to Slide 7" at bounding box center [374, 375] width 49 height 39
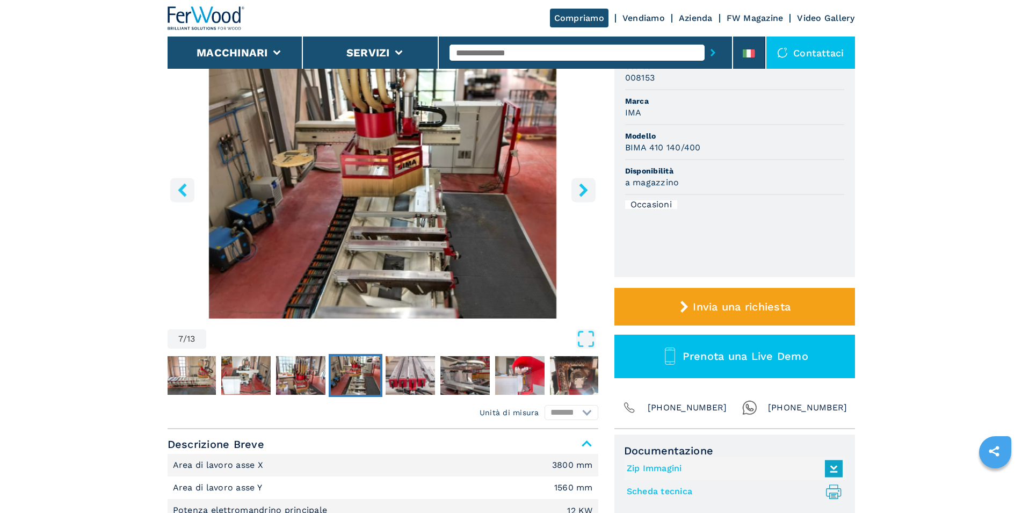
click at [397, 108] on img "Go to Slide 7" at bounding box center [383, 188] width 431 height 260
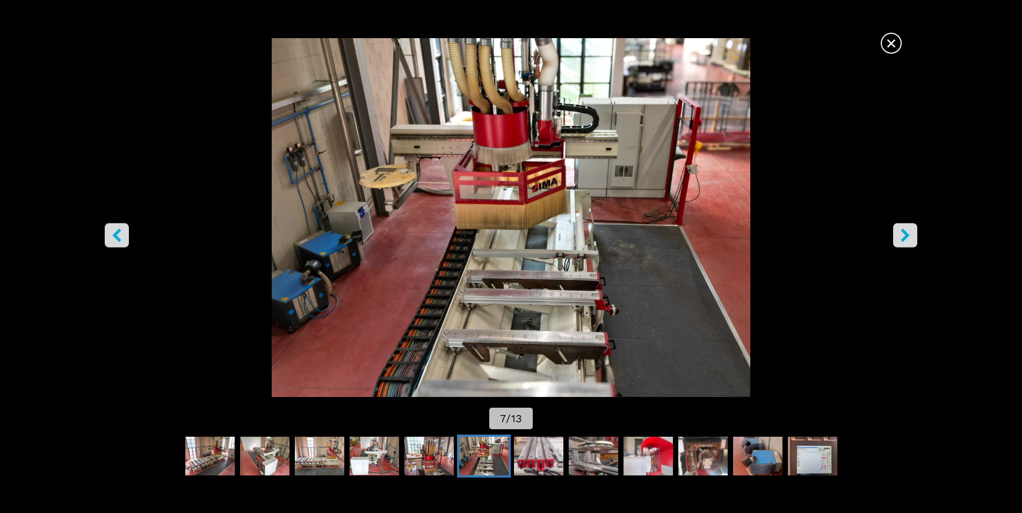
scroll to position [55, 0]
click at [544, 125] on img "Go to Slide 7" at bounding box center [511, 217] width 920 height 359
click at [214, 453] on img "Go to Slide 2" at bounding box center [209, 456] width 49 height 39
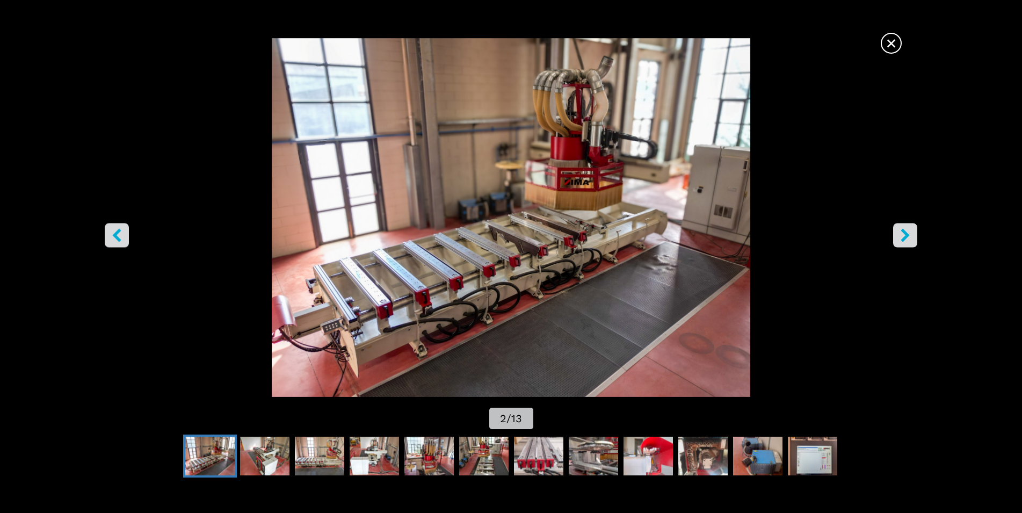
click at [576, 130] on img "Go to Slide 2" at bounding box center [511, 217] width 920 height 359
click at [261, 456] on img "Go to Slide 3" at bounding box center [264, 456] width 49 height 39
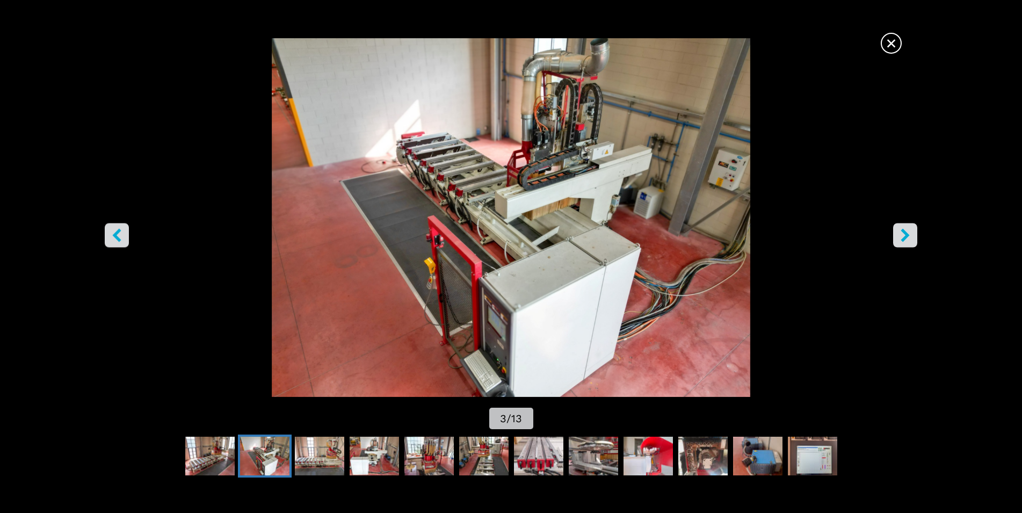
click at [538, 107] on img "Go to Slide 3" at bounding box center [511, 217] width 920 height 359
click at [547, 128] on img "Go to Slide 3" at bounding box center [511, 217] width 920 height 359
click at [317, 451] on img "Go to Slide 4" at bounding box center [319, 456] width 49 height 39
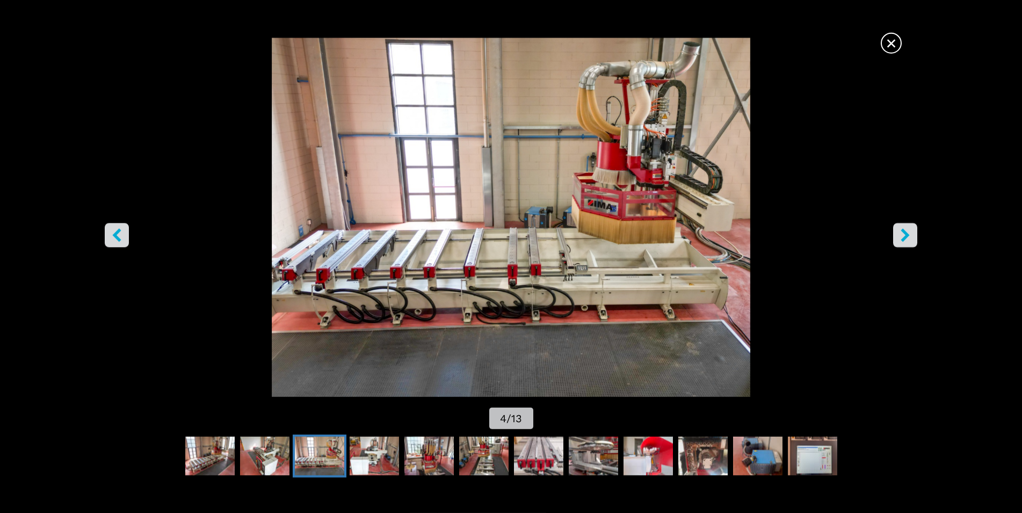
scroll to position [164, 0]
click at [607, 455] on img "Go to Slide 9" at bounding box center [593, 456] width 49 height 39
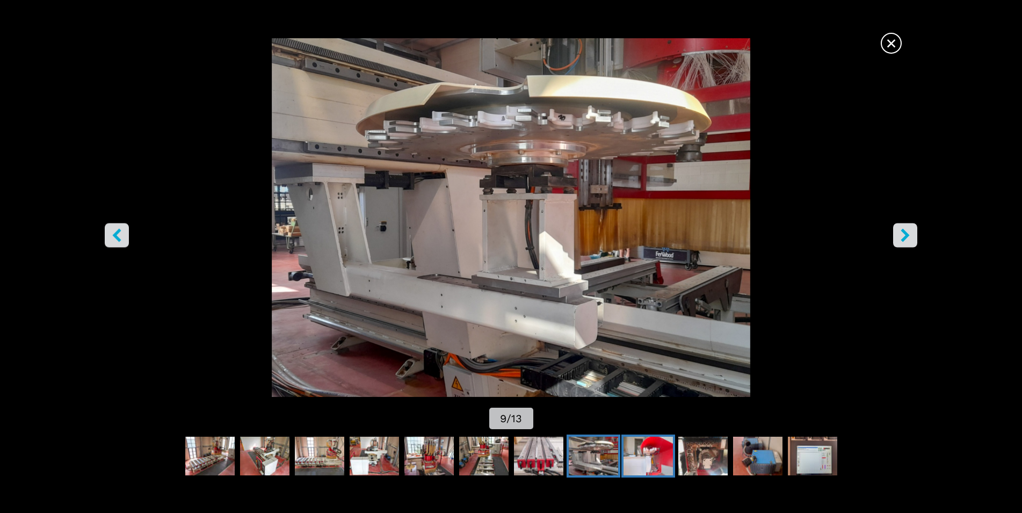
click at [651, 454] on img "Go to Slide 10" at bounding box center [647, 456] width 49 height 39
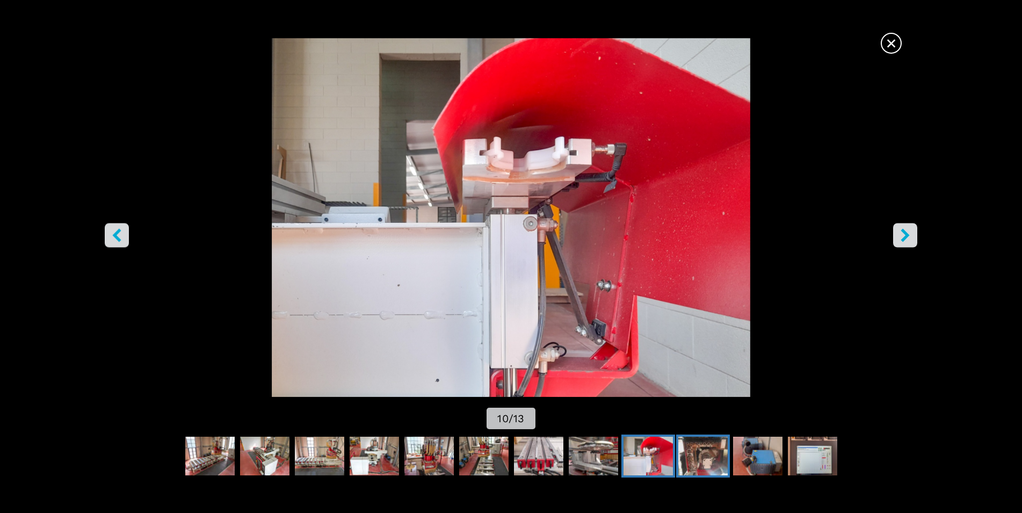
click at [700, 455] on img "Go to Slide 11" at bounding box center [702, 456] width 49 height 39
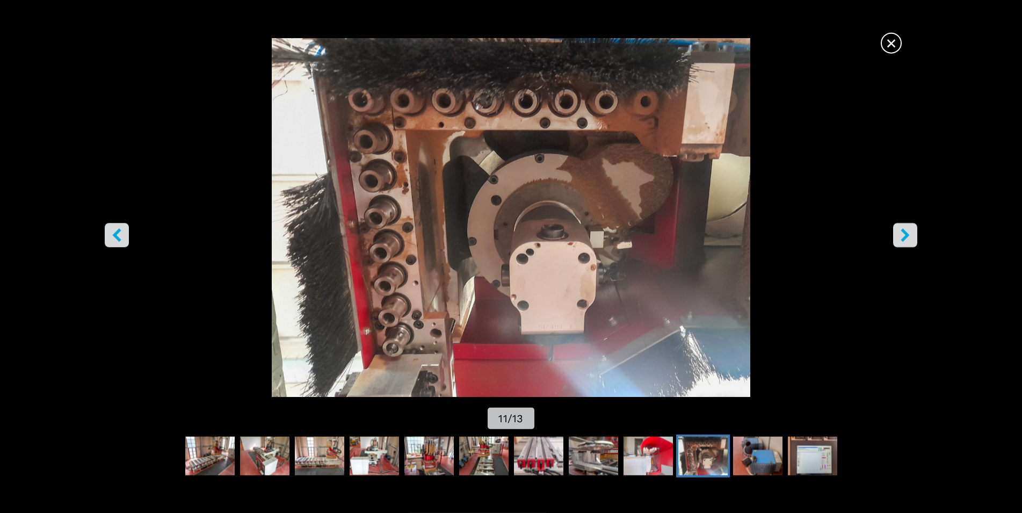
scroll to position [329, 0]
click at [911, 232] on icon "right-button" at bounding box center [904, 234] width 13 height 13
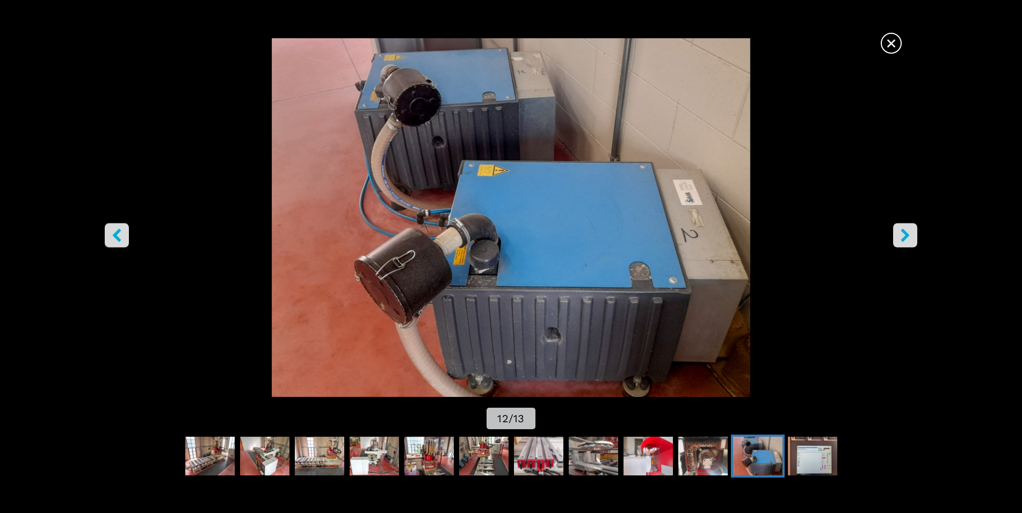
click at [911, 232] on icon "right-button" at bounding box center [904, 234] width 13 height 13
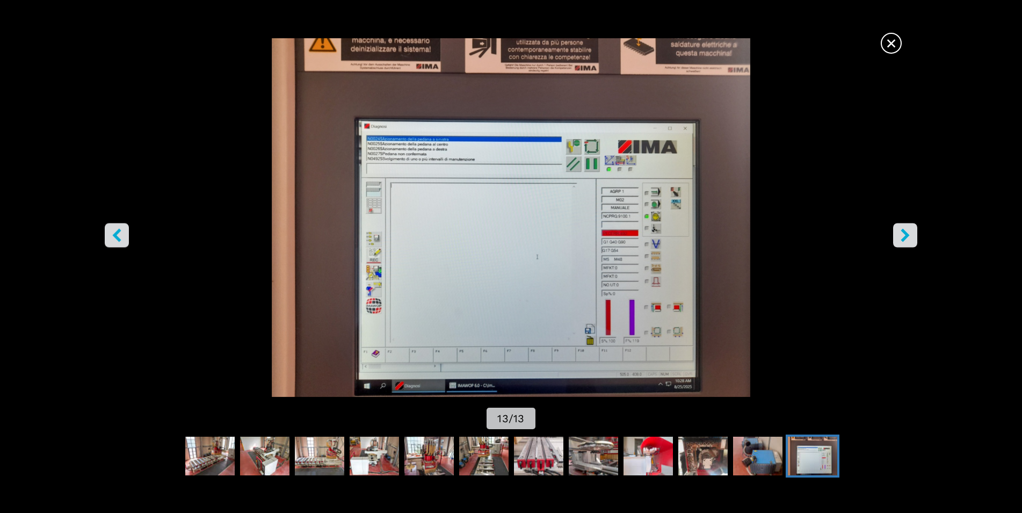
click at [469, 289] on img "Go to Slide 13" at bounding box center [511, 217] width 920 height 359
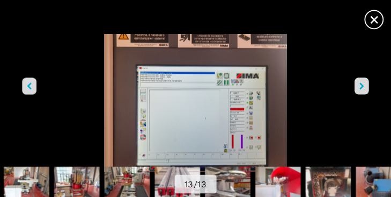
scroll to position [175, 0]
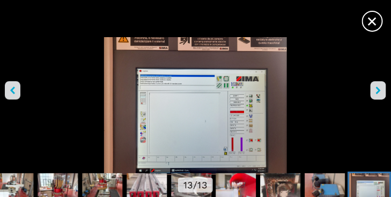
click at [381, 90] on icon "right-button" at bounding box center [378, 90] width 5 height 8
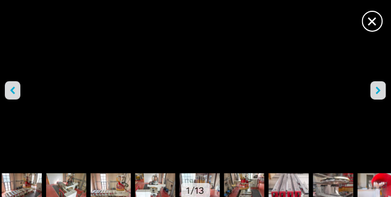
click at [381, 90] on icon "right-button" at bounding box center [378, 90] width 5 height 8
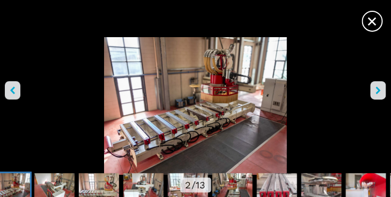
drag, startPoint x: 11, startPoint y: 91, endPoint x: 19, endPoint y: 91, distance: 7.5
click at [12, 91] on icon "left-button" at bounding box center [12, 90] width 5 height 8
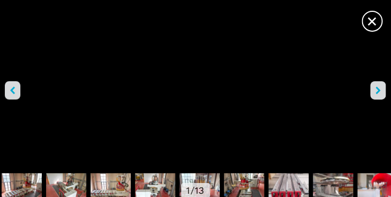
click at [11, 90] on icon "left-button" at bounding box center [12, 90] width 5 height 8
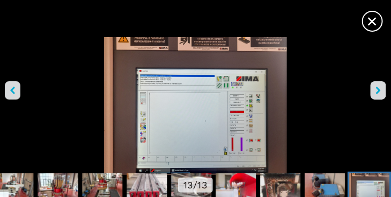
click at [379, 92] on icon "right-button" at bounding box center [378, 90] width 5 height 8
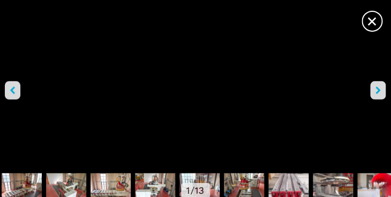
scroll to position [231, 0]
click at [373, 26] on span "×" at bounding box center [373, 19] width 19 height 19
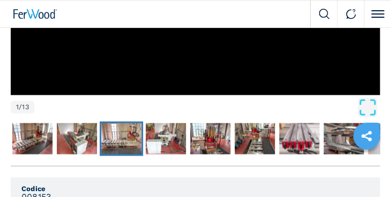
click at [118, 141] on img "Go to Slide 4" at bounding box center [121, 138] width 40 height 31
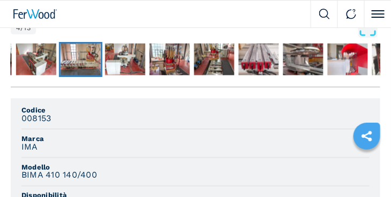
click at [66, 62] on img "Go to Slide 4" at bounding box center [81, 58] width 40 height 31
click at [33, 58] on img "Go to Slide 3" at bounding box center [36, 58] width 40 height 31
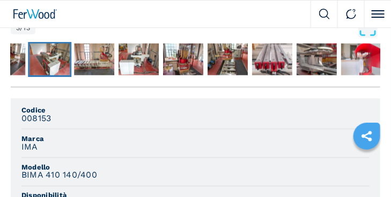
click at [47, 58] on img "Go to Slide 3" at bounding box center [50, 58] width 40 height 31
click at [20, 57] on img "Go to Slide 2" at bounding box center [5, 58] width 40 height 31
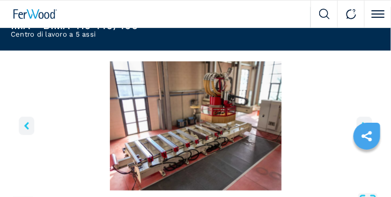
scroll to position [56, 0]
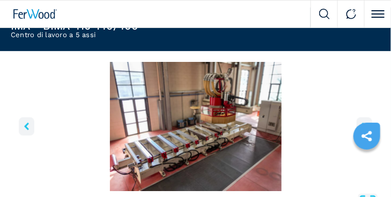
click at [173, 105] on img "Go to Slide 2" at bounding box center [196, 126] width 370 height 129
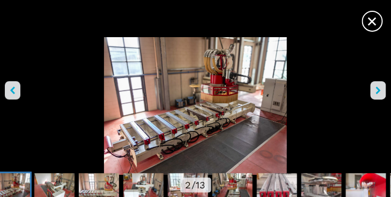
scroll to position [0, 0]
click at [149, 137] on img "Go to Slide 2" at bounding box center [195, 105] width 391 height 137
click at [378, 86] on icon "right-button" at bounding box center [378, 90] width 5 height 8
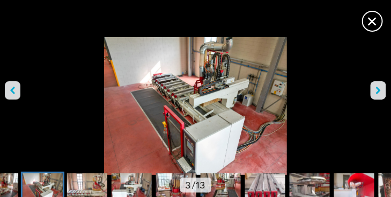
click at [383, 91] on button "right-button" at bounding box center [379, 90] width 16 height 18
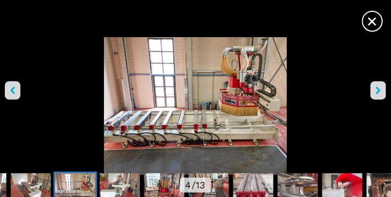
click at [273, 129] on img "Go to Slide 4" at bounding box center [195, 105] width 391 height 137
click at [378, 91] on icon "right-button" at bounding box center [378, 90] width 5 height 8
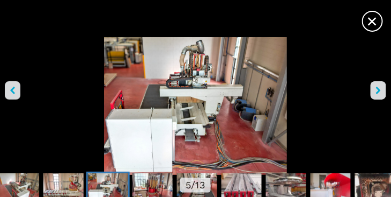
click at [378, 91] on icon "right-button" at bounding box center [378, 90] width 5 height 8
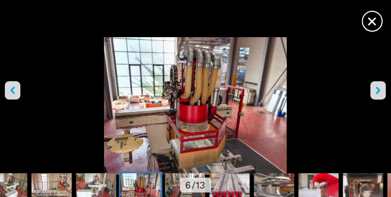
click at [130, 101] on img "Go to Slide 6" at bounding box center [195, 105] width 391 height 137
click at [379, 92] on icon "right-button" at bounding box center [378, 90] width 5 height 8
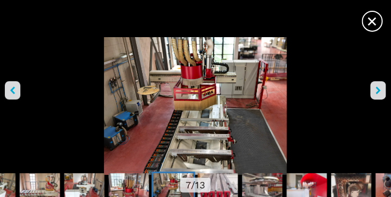
click at [377, 92] on button "right-button" at bounding box center [379, 90] width 16 height 18
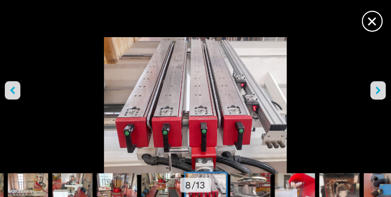
click at [377, 92] on button "right-button" at bounding box center [379, 90] width 16 height 18
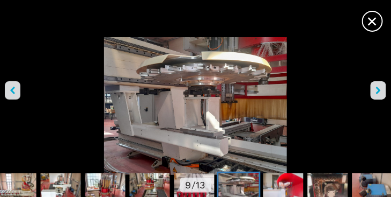
click at [377, 92] on button "right-button" at bounding box center [379, 90] width 16 height 18
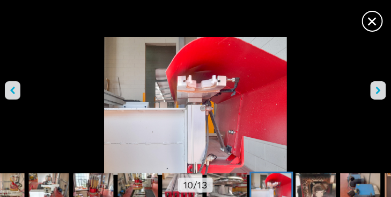
click at [377, 92] on button "right-button" at bounding box center [379, 90] width 16 height 18
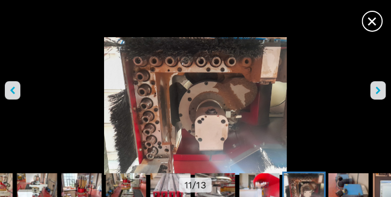
click at [3, 93] on img "Go to Slide 11" at bounding box center [195, 105] width 391 height 137
click at [14, 92] on icon "left-button" at bounding box center [12, 90] width 5 height 8
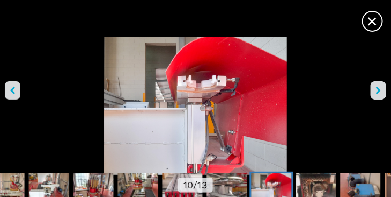
click at [15, 92] on icon "left-button" at bounding box center [12, 90] width 5 height 8
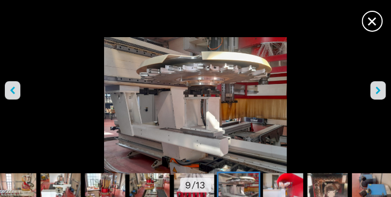
click at [15, 92] on icon "left-button" at bounding box center [12, 90] width 5 height 8
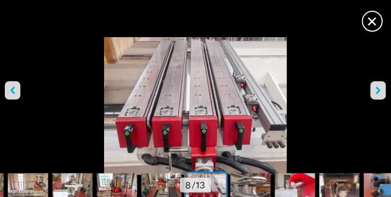
click at [380, 91] on icon "right-button" at bounding box center [378, 90] width 5 height 8
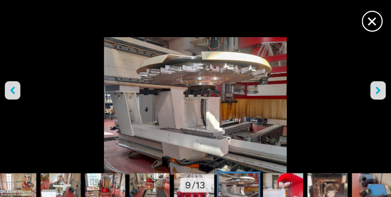
click at [380, 90] on icon "right-button" at bounding box center [378, 90] width 5 height 8
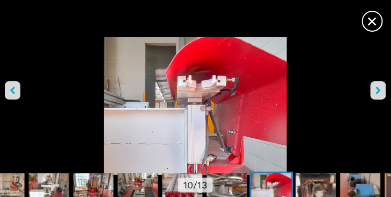
click at [380, 90] on icon "right-button" at bounding box center [378, 90] width 5 height 8
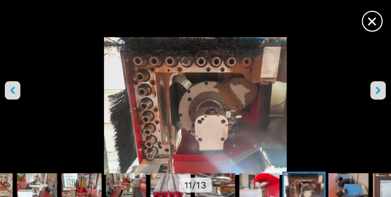
click at [380, 90] on icon "right-button" at bounding box center [378, 90] width 5 height 8
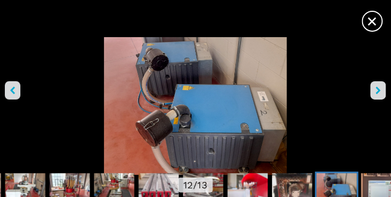
click at [380, 90] on icon "right-button" at bounding box center [378, 90] width 5 height 8
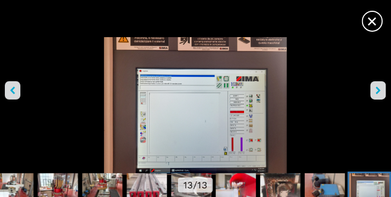
click at [380, 90] on icon "right-button" at bounding box center [378, 90] width 5 height 8
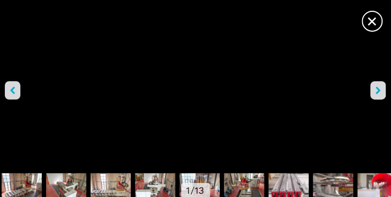
click at [380, 90] on icon "right-button" at bounding box center [378, 90] width 5 height 8
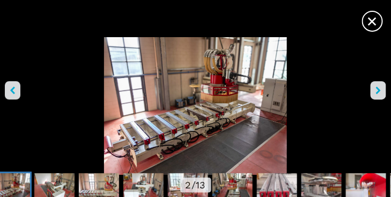
click at [380, 90] on icon "right-button" at bounding box center [378, 90] width 5 height 8
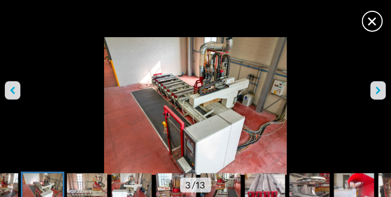
click at [237, 100] on img "Go to Slide 3" at bounding box center [195, 105] width 391 height 137
click at [383, 92] on button "right-button" at bounding box center [379, 90] width 16 height 18
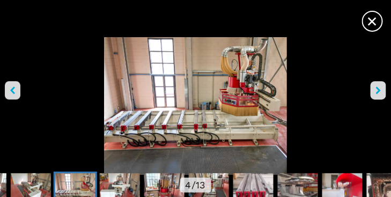
click at [381, 91] on icon "right-button" at bounding box center [378, 90] width 5 height 8
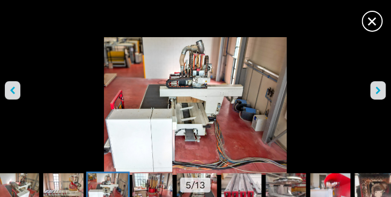
click at [217, 107] on img "Go to Slide 5" at bounding box center [195, 105] width 391 height 137
click at [381, 92] on icon "right-button" at bounding box center [378, 90] width 5 height 8
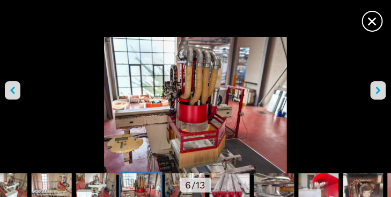
click at [381, 92] on icon "right-button" at bounding box center [378, 90] width 5 height 8
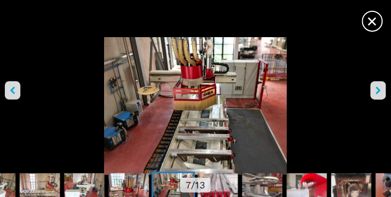
click at [381, 92] on icon "right-button" at bounding box center [378, 90] width 5 height 8
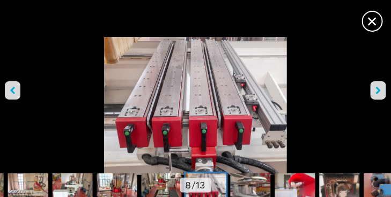
click at [381, 92] on icon "right-button" at bounding box center [378, 90] width 5 height 8
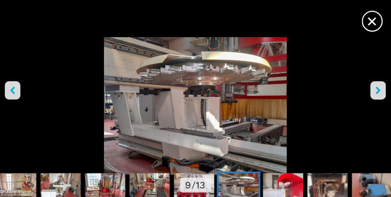
click at [381, 92] on icon "right-button" at bounding box center [378, 90] width 5 height 8
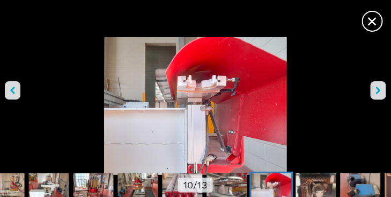
click at [381, 92] on icon "right-button" at bounding box center [378, 90] width 5 height 8
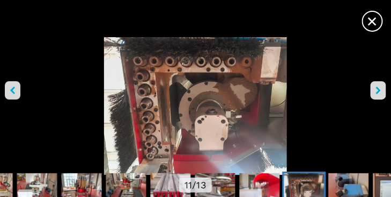
click at [381, 92] on icon "right-button" at bounding box center [378, 90] width 5 height 8
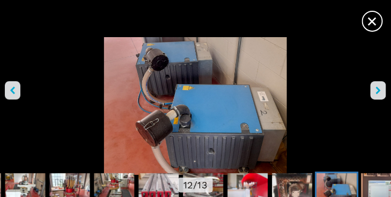
click at [381, 92] on icon "right-button" at bounding box center [378, 90] width 5 height 8
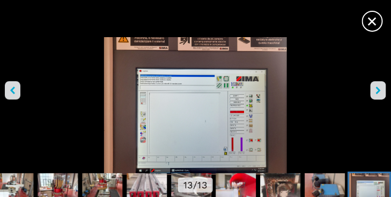
click at [381, 92] on icon "right-button" at bounding box center [378, 90] width 5 height 8
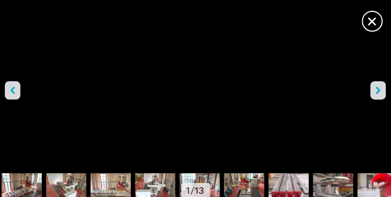
click at [375, 23] on span "×" at bounding box center [373, 19] width 19 height 19
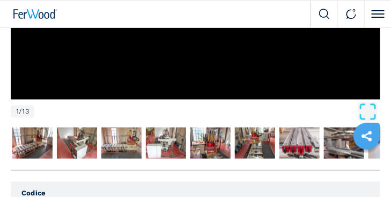
scroll to position [284, 0]
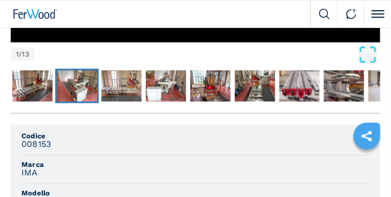
click at [82, 83] on img "Go to Slide 3" at bounding box center [77, 85] width 40 height 31
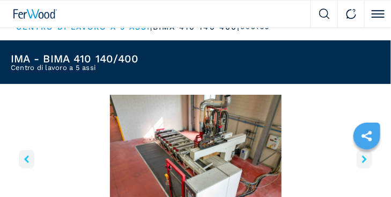
scroll to position [170, 0]
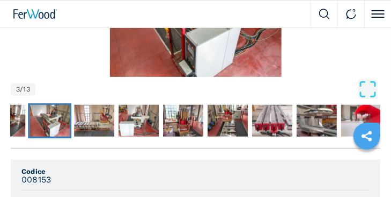
click at [215, 43] on img "Go to Slide 3" at bounding box center [196, 12] width 370 height 129
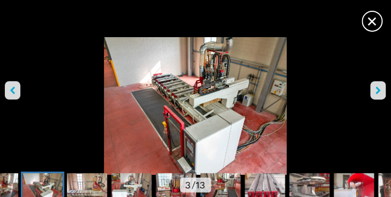
click at [382, 90] on button "right-button" at bounding box center [379, 90] width 16 height 18
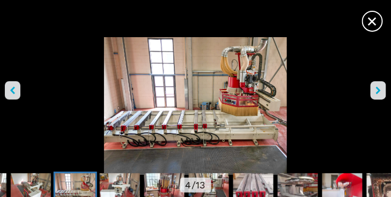
click at [379, 91] on icon "right-button" at bounding box center [378, 90] width 5 height 8
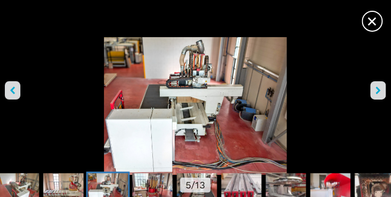
click at [380, 93] on icon "right-button" at bounding box center [378, 90] width 5 height 8
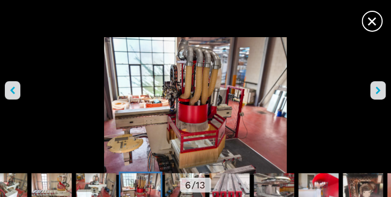
click at [386, 93] on button "right-button" at bounding box center [379, 90] width 16 height 18
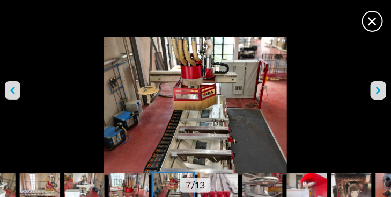
click at [382, 93] on button "right-button" at bounding box center [379, 90] width 16 height 18
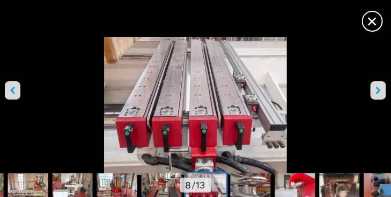
click at [16, 92] on button "left-button" at bounding box center [13, 90] width 16 height 18
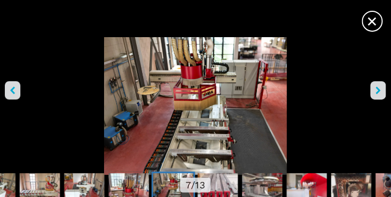
click at [156, 93] on img "Go to Slide 7" at bounding box center [195, 105] width 391 height 137
click at [150, 89] on img "Go to Slide 7" at bounding box center [195, 105] width 391 height 137
click at [382, 93] on button "right-button" at bounding box center [379, 90] width 16 height 18
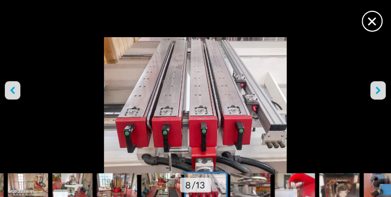
click at [382, 93] on button "right-button" at bounding box center [379, 90] width 16 height 18
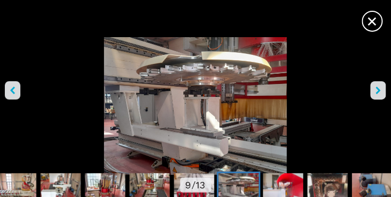
click at [382, 93] on button "right-button" at bounding box center [379, 90] width 16 height 18
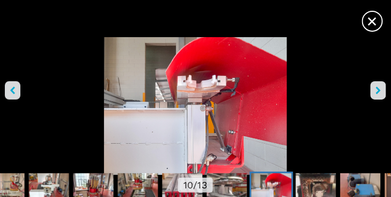
click at [382, 93] on button "right-button" at bounding box center [379, 90] width 16 height 18
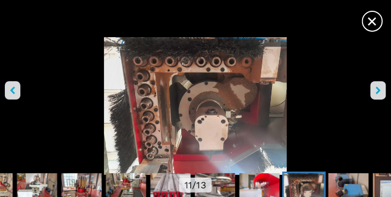
click at [382, 93] on button "right-button" at bounding box center [379, 90] width 16 height 18
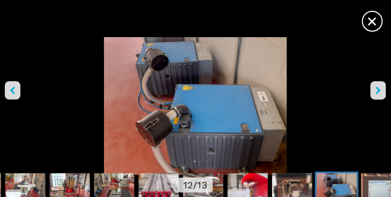
click at [382, 93] on button "right-button" at bounding box center [379, 90] width 16 height 18
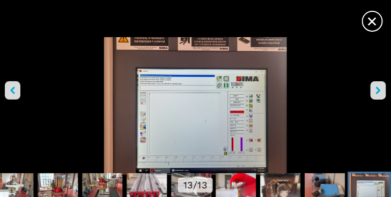
click at [382, 93] on button "right-button" at bounding box center [379, 90] width 16 height 18
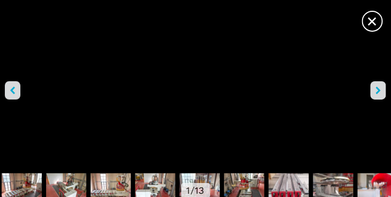
click at [13, 89] on icon "left-button" at bounding box center [12, 90] width 5 height 8
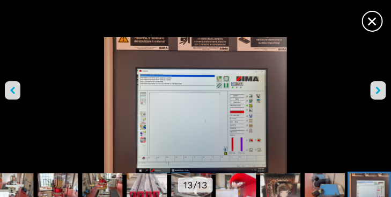
click at [13, 88] on icon "left-button" at bounding box center [12, 90] width 5 height 8
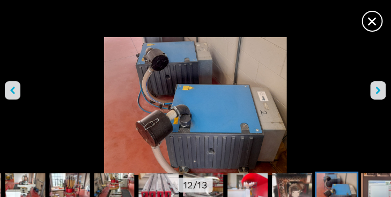
click at [13, 88] on icon "left-button" at bounding box center [12, 90] width 5 height 8
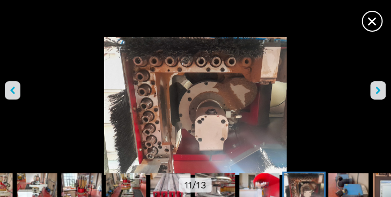
click at [13, 88] on icon "left-button" at bounding box center [12, 90] width 5 height 8
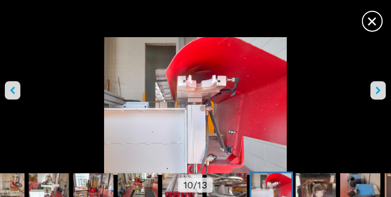
click at [13, 88] on icon "left-button" at bounding box center [12, 90] width 5 height 8
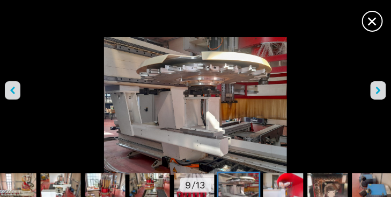
click at [205, 74] on img "Go to Slide 9" at bounding box center [195, 105] width 391 height 137
click at [373, 95] on button "right-button" at bounding box center [379, 90] width 16 height 18
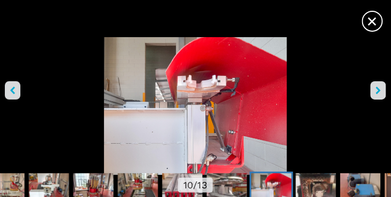
click at [373, 94] on button "right-button" at bounding box center [379, 90] width 16 height 18
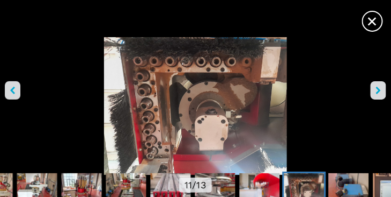
click at [373, 94] on button "right-button" at bounding box center [379, 90] width 16 height 18
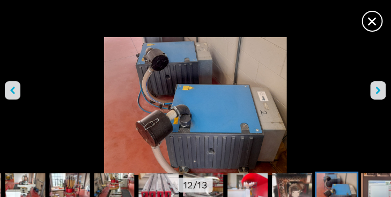
click at [373, 94] on button "right-button" at bounding box center [379, 90] width 16 height 18
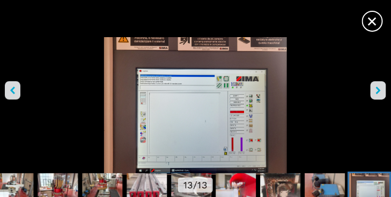
click at [373, 94] on button "right-button" at bounding box center [379, 90] width 16 height 18
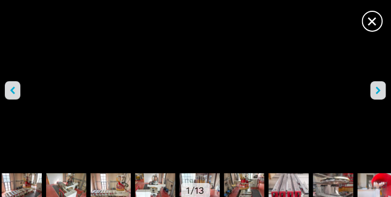
click at [373, 94] on button "right-button" at bounding box center [379, 90] width 16 height 18
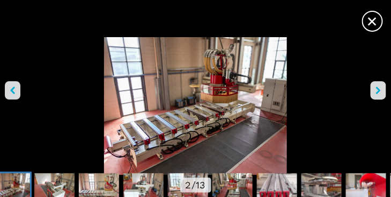
click at [209, 86] on img "Go to Slide 2" at bounding box center [195, 105] width 391 height 137
click at [197, 84] on img "Go to Slide 2" at bounding box center [195, 105] width 391 height 137
click at [382, 92] on button "right-button" at bounding box center [379, 90] width 16 height 18
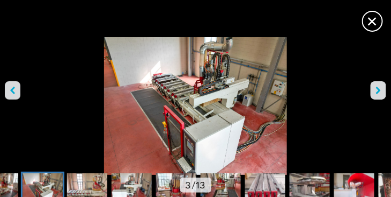
click at [379, 93] on icon "right-button" at bounding box center [378, 90] width 5 height 8
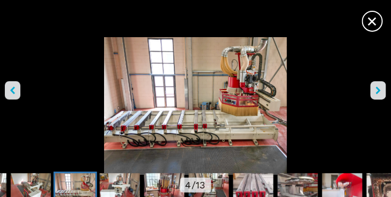
click at [379, 93] on icon "right-button" at bounding box center [378, 90] width 5 height 8
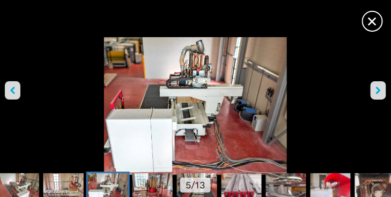
click at [379, 93] on icon "right-button" at bounding box center [378, 90] width 5 height 8
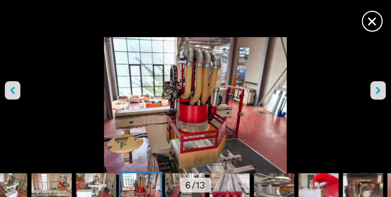
click at [130, 156] on img "Go to Slide 6" at bounding box center [195, 105] width 391 height 137
click at [379, 90] on icon "right-button" at bounding box center [378, 90] width 5 height 8
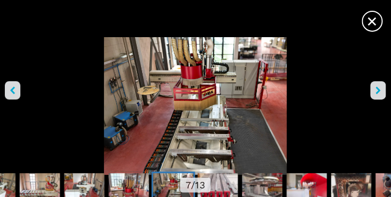
click at [154, 96] on img "Go to Slide 7" at bounding box center [195, 105] width 391 height 137
click at [378, 90] on icon "right-button" at bounding box center [378, 90] width 5 height 8
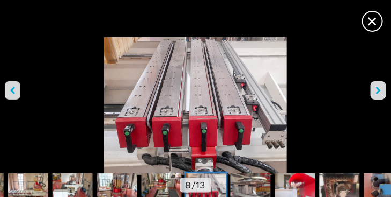
click at [378, 90] on icon "right-button" at bounding box center [378, 90] width 5 height 8
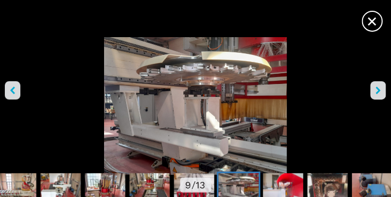
click at [377, 90] on button "right-button" at bounding box center [379, 90] width 16 height 18
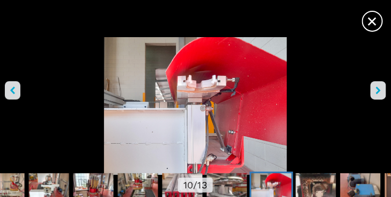
click at [379, 91] on icon "right-button" at bounding box center [378, 90] width 5 height 8
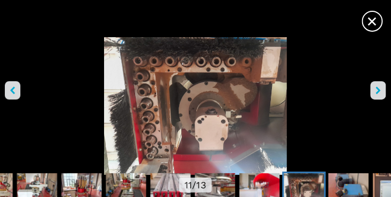
click at [379, 91] on icon "right-button" at bounding box center [378, 90] width 5 height 8
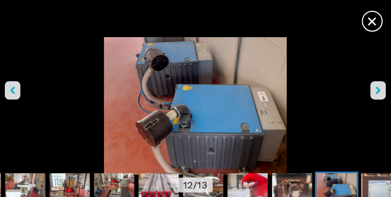
click at [379, 91] on icon "right-button" at bounding box center [378, 90] width 5 height 8
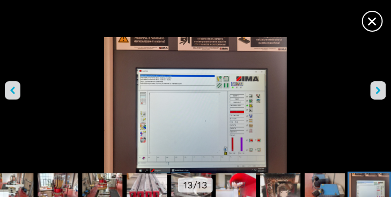
click at [380, 92] on icon "right-button" at bounding box center [378, 90] width 5 height 8
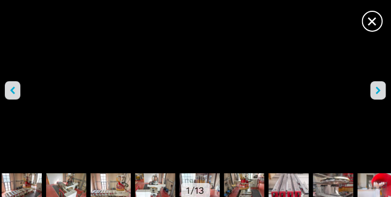
scroll to position [909, 0]
click at [251, 184] on img "Go to Slide 7" at bounding box center [244, 188] width 40 height 31
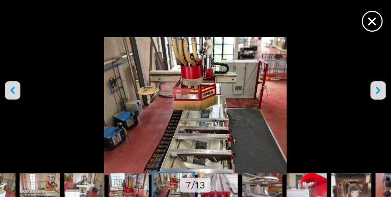
click at [381, 92] on icon "right-button" at bounding box center [378, 90] width 5 height 8
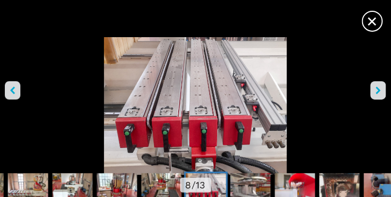
scroll to position [1022, 0]
click at [277, 137] on img "Go to Slide 8" at bounding box center [195, 105] width 391 height 137
click at [386, 90] on button "right-button" at bounding box center [379, 90] width 16 height 18
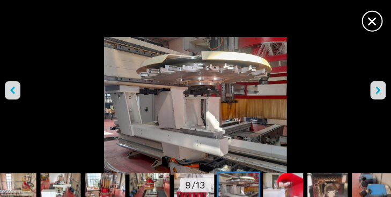
scroll to position [1307, 0]
click at [152, 92] on img "Go to Slide 9" at bounding box center [195, 105] width 391 height 137
click at [378, 92] on icon "right-button" at bounding box center [378, 90] width 5 height 8
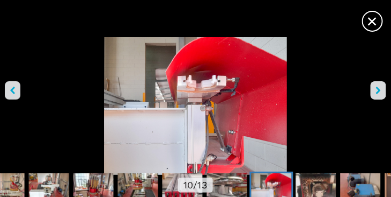
click at [378, 92] on icon "right-button" at bounding box center [378, 90] width 5 height 8
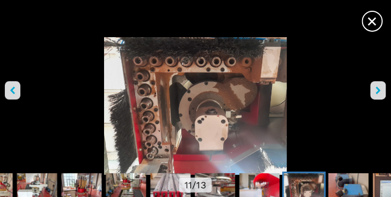
click at [378, 92] on icon "right-button" at bounding box center [378, 90] width 5 height 8
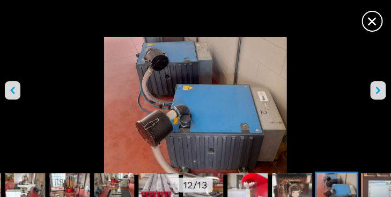
click at [378, 92] on icon "right-button" at bounding box center [378, 90] width 5 height 8
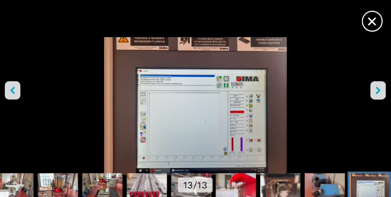
click at [378, 92] on icon "right-button" at bounding box center [378, 90] width 5 height 8
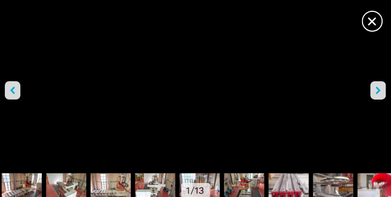
click at [378, 92] on icon "right-button" at bounding box center [378, 90] width 5 height 8
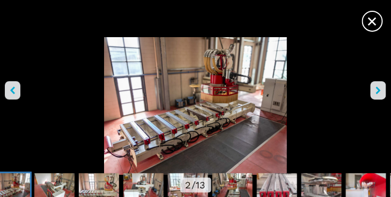
click at [378, 92] on icon "right-button" at bounding box center [378, 90] width 5 height 8
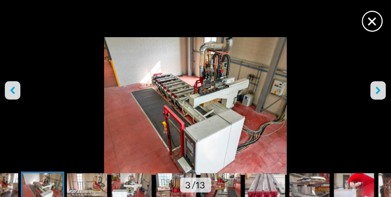
click at [375, 93] on button "right-button" at bounding box center [379, 90] width 16 height 18
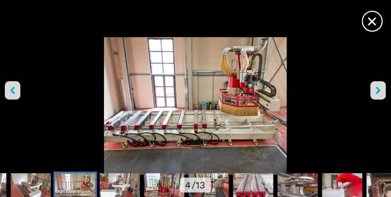
click at [374, 96] on button "right-button" at bounding box center [379, 90] width 16 height 18
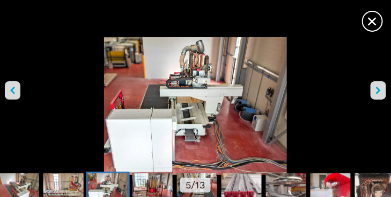
scroll to position [1477, 0]
click at [380, 92] on icon "right-button" at bounding box center [378, 90] width 5 height 8
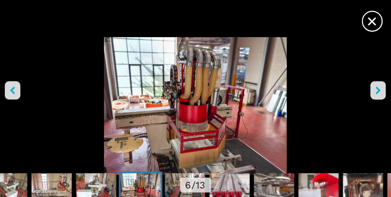
click at [381, 90] on icon "right-button" at bounding box center [378, 90] width 5 height 8
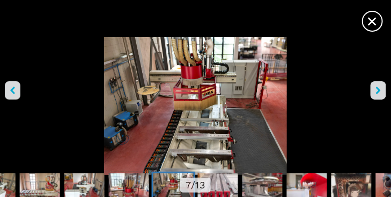
click at [380, 89] on icon "right-button" at bounding box center [378, 90] width 5 height 8
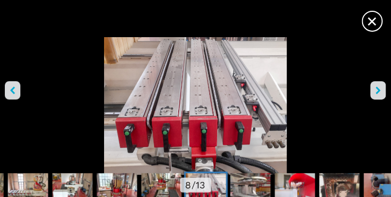
click at [380, 89] on icon "right-button" at bounding box center [378, 90] width 5 height 8
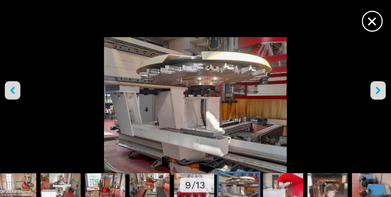
click at [387, 91] on button "right-button" at bounding box center [379, 90] width 16 height 18
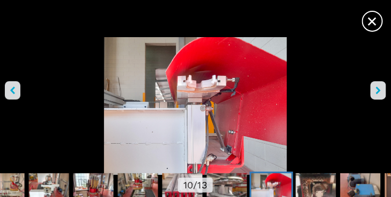
click at [379, 92] on icon "right-button" at bounding box center [378, 90] width 5 height 8
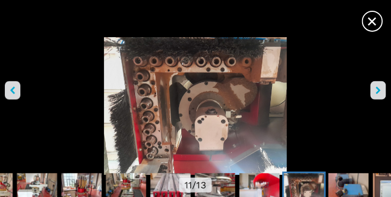
scroll to position [1648, 0]
click at [381, 91] on icon "right-button" at bounding box center [378, 90] width 5 height 8
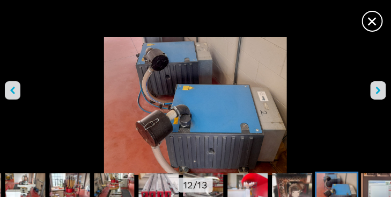
click at [380, 91] on icon "right-button" at bounding box center [378, 90] width 5 height 8
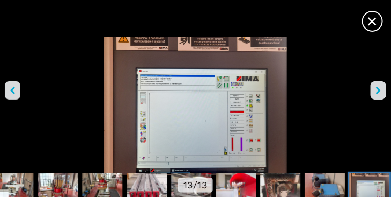
click at [379, 91] on icon "right-button" at bounding box center [378, 90] width 5 height 8
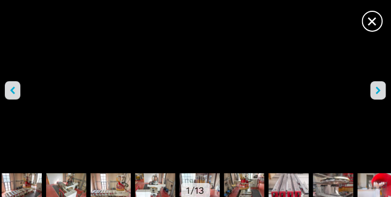
click at [379, 91] on icon "right-button" at bounding box center [378, 90] width 5 height 8
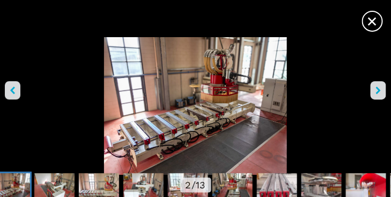
click at [381, 95] on button "right-button" at bounding box center [379, 90] width 16 height 18
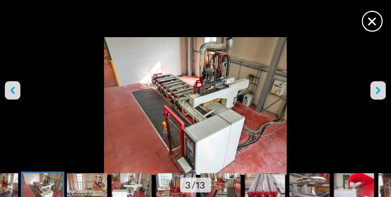
click at [364, 86] on img "Go to Slide 3" at bounding box center [195, 105] width 391 height 137
click at [380, 91] on icon "right-button" at bounding box center [378, 90] width 5 height 8
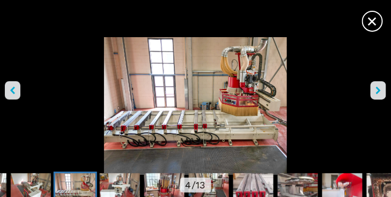
click at [236, 88] on img "Go to Slide 4" at bounding box center [195, 105] width 391 height 137
click at [378, 88] on icon "right-button" at bounding box center [378, 90] width 5 height 8
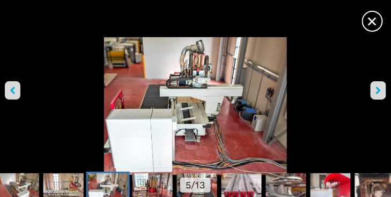
click at [378, 88] on icon "right-button" at bounding box center [378, 90] width 5 height 8
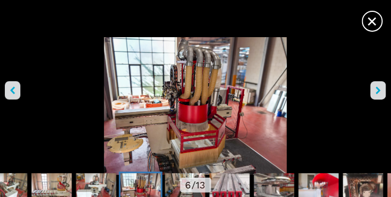
click at [378, 88] on icon "right-button" at bounding box center [378, 90] width 5 height 8
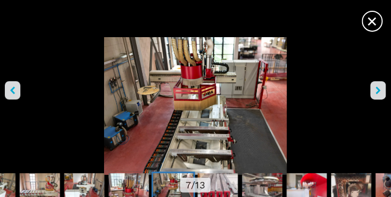
click at [378, 88] on icon "right-button" at bounding box center [378, 90] width 5 height 8
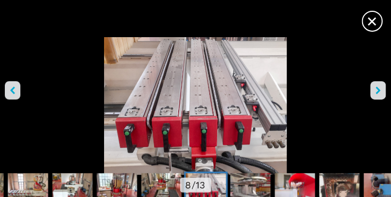
click at [378, 88] on icon "right-button" at bounding box center [378, 90] width 5 height 8
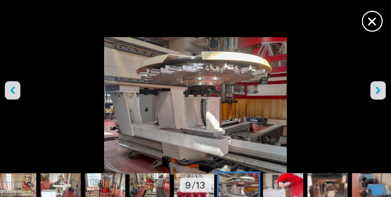
click at [377, 89] on icon "right-button" at bounding box center [378, 90] width 5 height 8
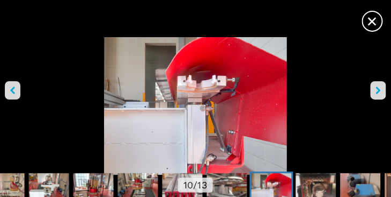
click at [376, 89] on button "right-button" at bounding box center [379, 90] width 16 height 18
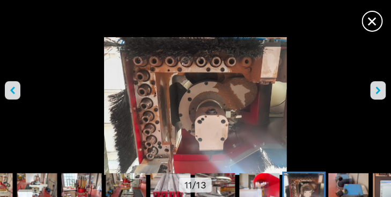
click at [376, 89] on button "right-button" at bounding box center [379, 90] width 16 height 18
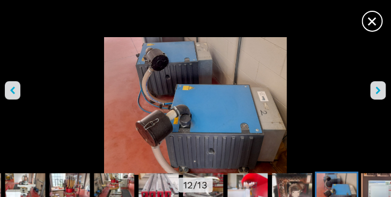
click at [376, 89] on button "right-button" at bounding box center [379, 90] width 16 height 18
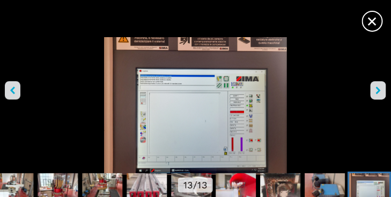
click at [376, 89] on button "right-button" at bounding box center [379, 90] width 16 height 18
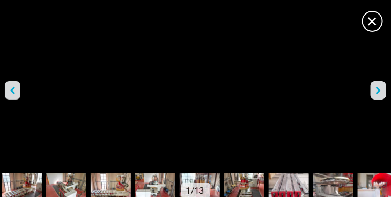
click at [379, 89] on icon "right-button" at bounding box center [378, 90] width 5 height 8
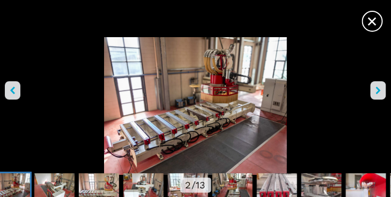
scroll to position [1818, 0]
click at [373, 20] on span "×" at bounding box center [373, 19] width 19 height 19
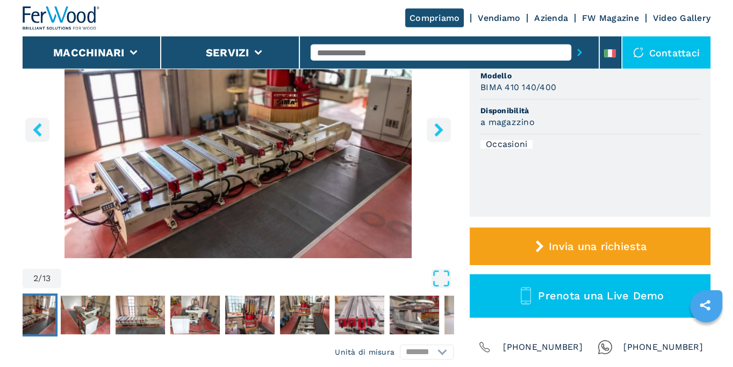
scroll to position [173, 0]
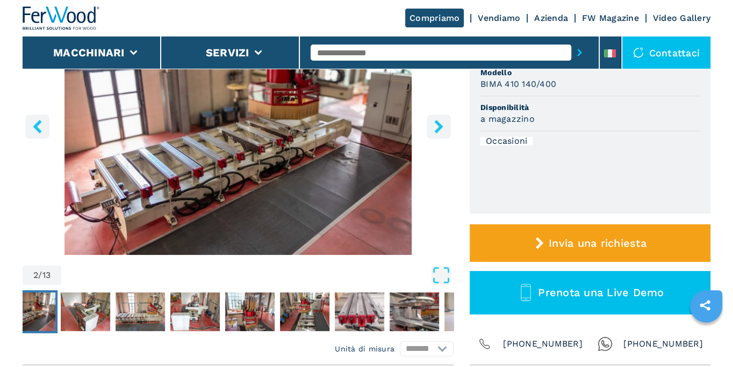
click at [43, 125] on icon "left-button" at bounding box center [37, 126] width 13 height 13
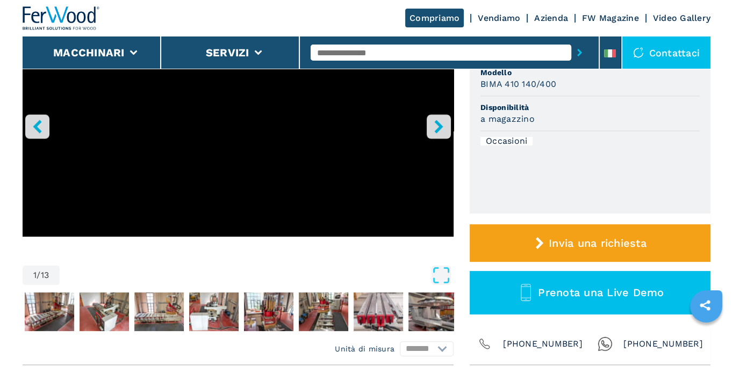
click at [40, 125] on icon "left-button" at bounding box center [37, 126] width 13 height 13
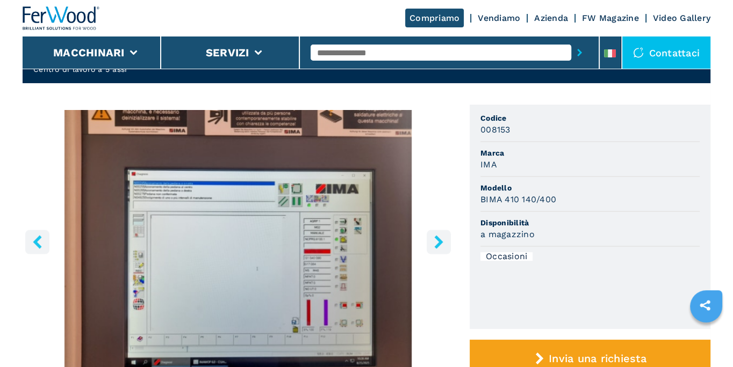
scroll to position [0, 0]
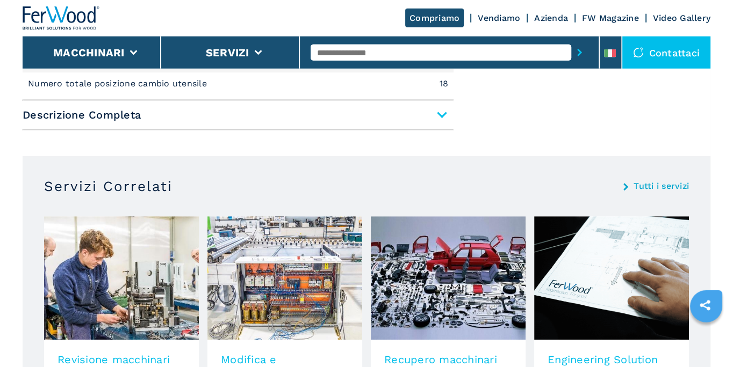
scroll to position [635, 0]
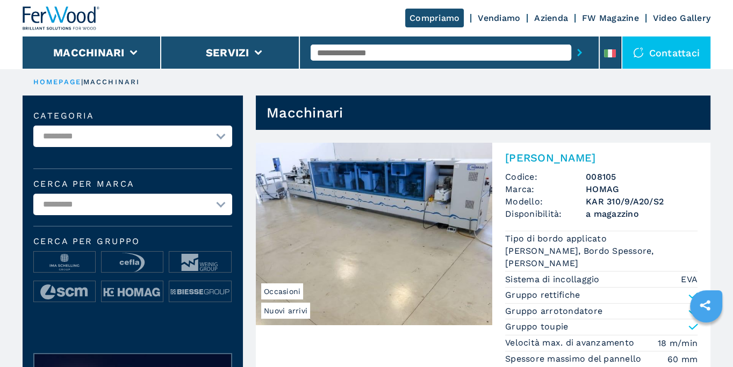
click at [33, 126] on select "**********" at bounding box center [132, 136] width 199 height 21
select select "**********"
click option "**********" at bounding box center [0, 0] width 0 height 0
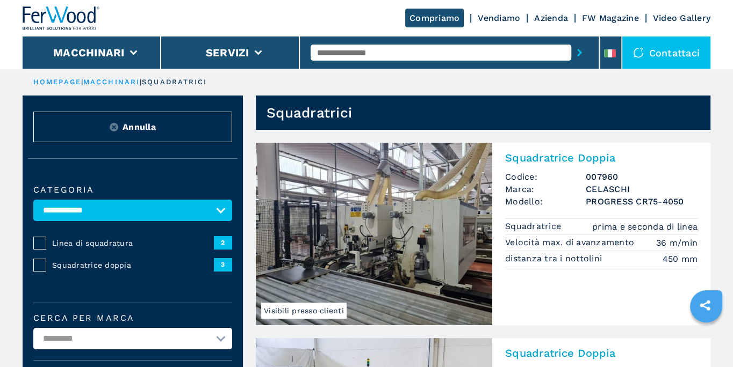
click at [117, 84] on link "macchinari" at bounding box center [111, 82] width 56 height 8
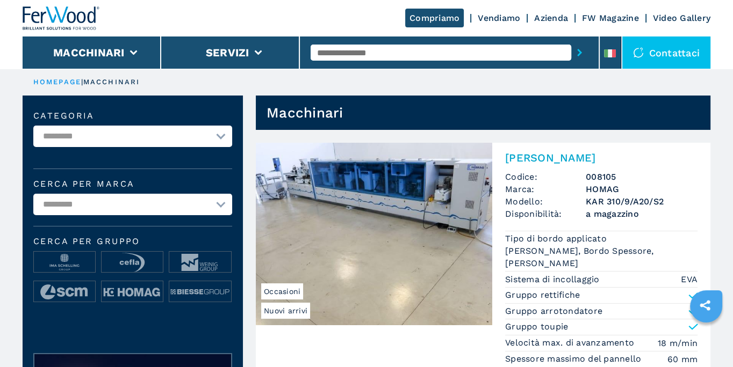
click at [33, 126] on select "**********" at bounding box center [132, 136] width 199 height 21
select select "**********"
click option "**********" at bounding box center [0, 0] width 0 height 0
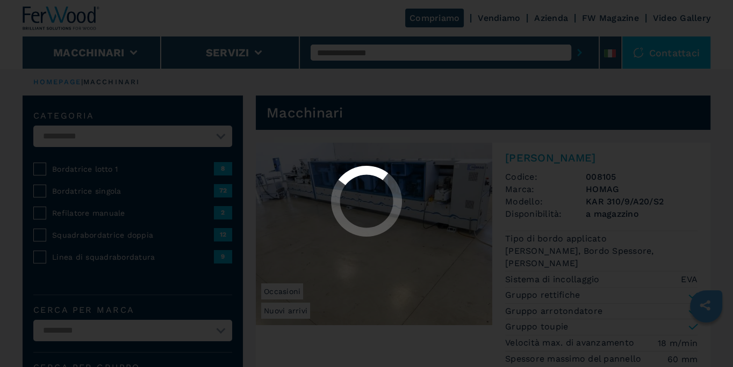
select select "**********"
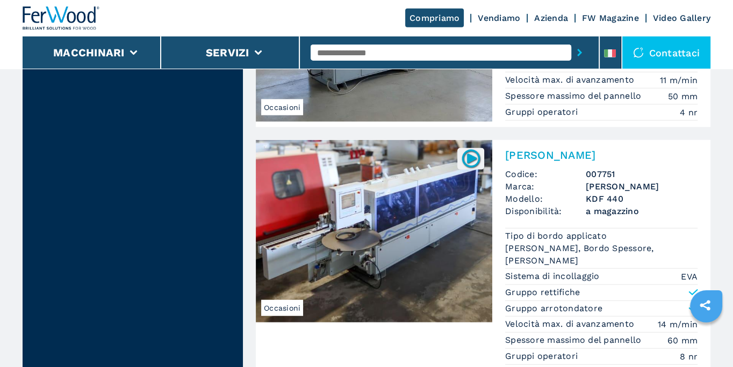
scroll to position [2829, 0]
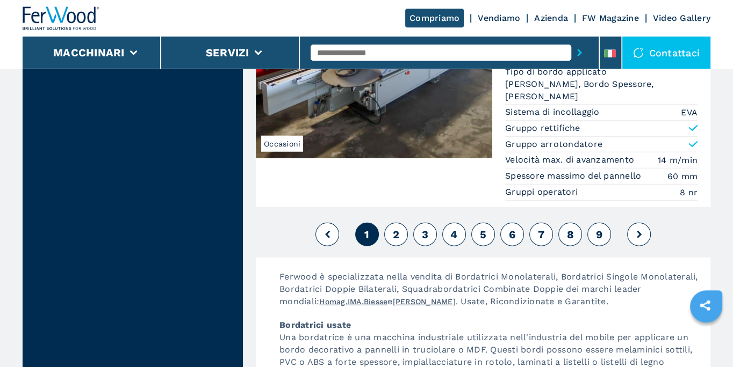
click at [399, 222] on button "2" at bounding box center [396, 234] width 24 height 24
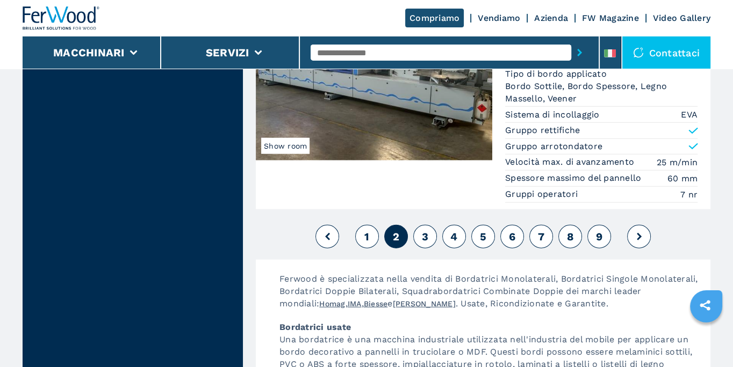
scroll to position [2829, 0]
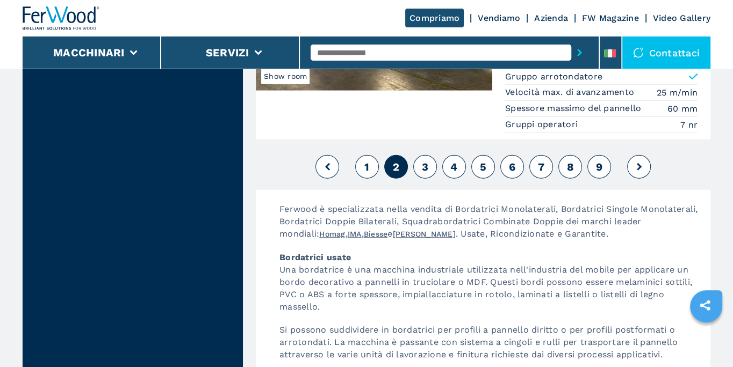
click at [426, 161] on span "3" at bounding box center [425, 167] width 6 height 13
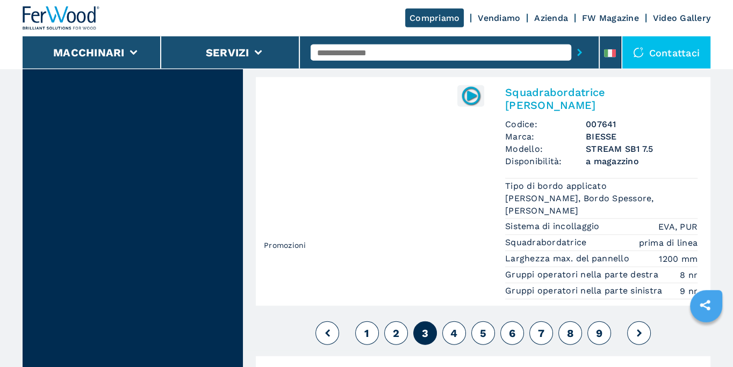
scroll to position [2829, 0]
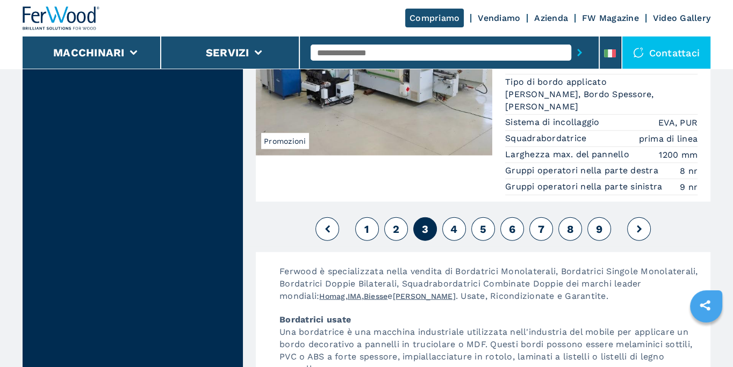
click at [453, 223] on span "4" at bounding box center [453, 229] width 7 height 13
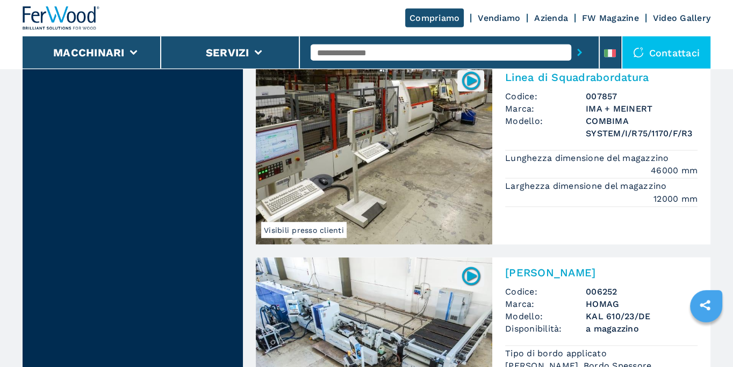
scroll to position [2309, 0]
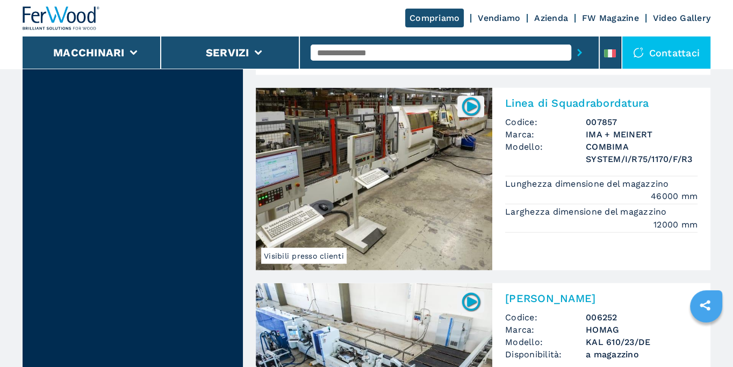
click at [407, 162] on img at bounding box center [374, 179] width 236 height 183
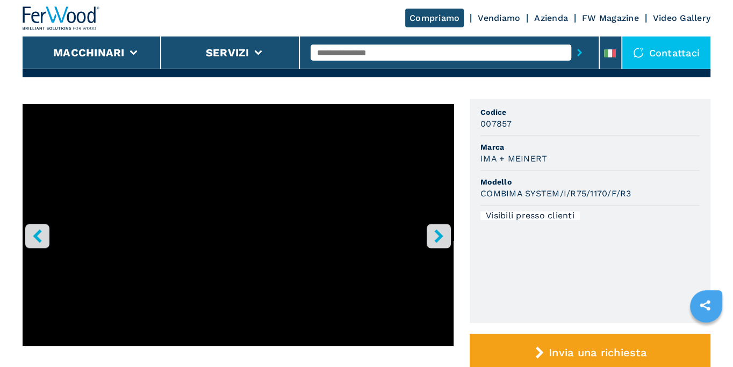
scroll to position [57, 0]
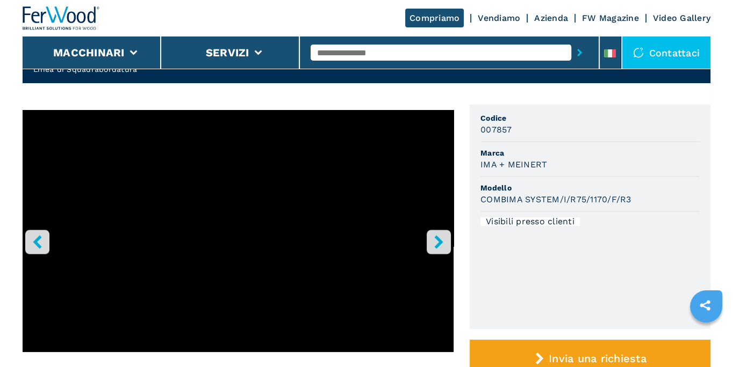
click at [441, 243] on icon "right-button" at bounding box center [438, 241] width 9 height 13
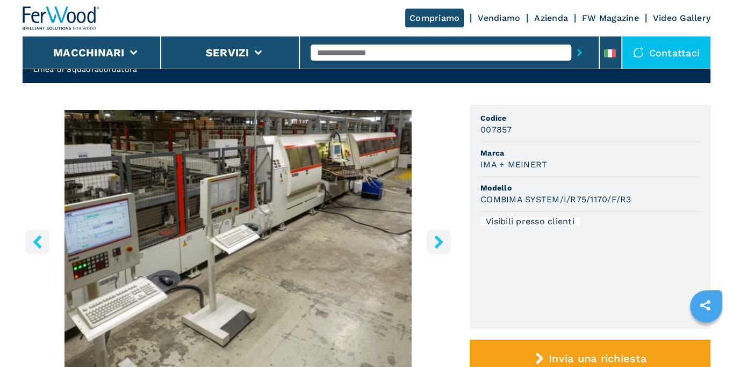
click at [441, 245] on icon "right-button" at bounding box center [438, 241] width 13 height 13
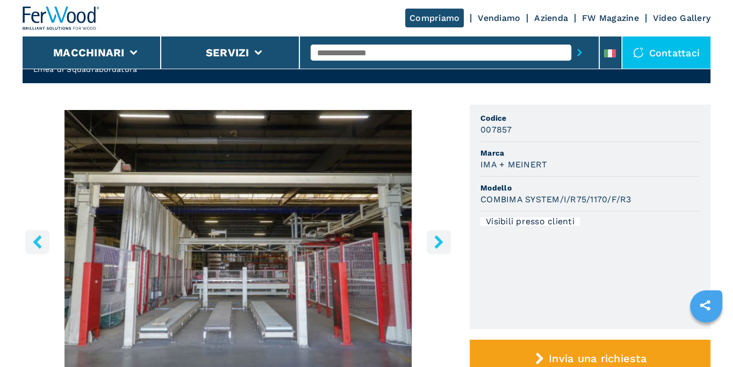
click at [441, 245] on icon "right-button" at bounding box center [438, 241] width 13 height 13
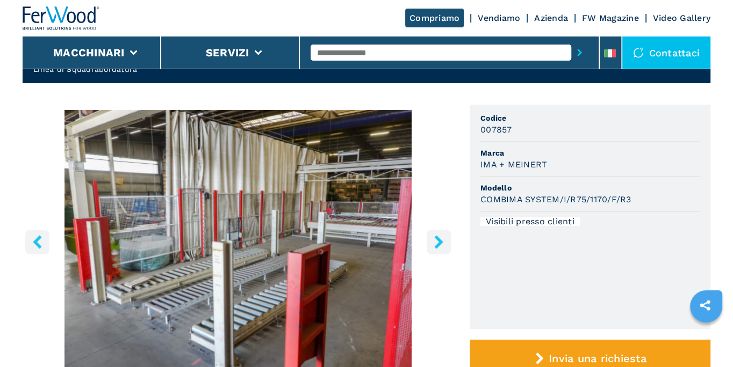
click at [441, 245] on icon "right-button" at bounding box center [438, 241] width 13 height 13
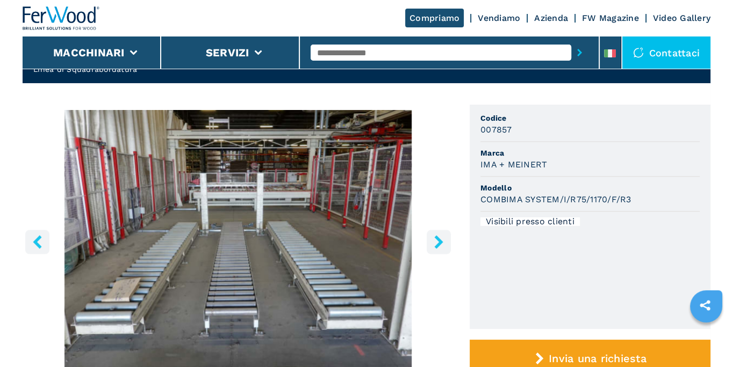
click at [441, 245] on icon "right-button" at bounding box center [438, 241] width 13 height 13
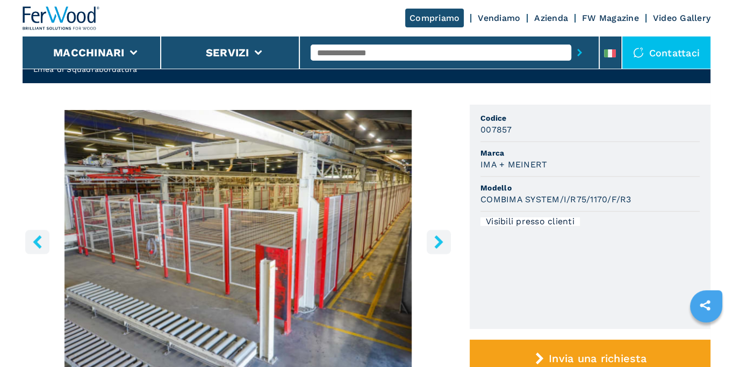
click at [441, 245] on icon "right-button" at bounding box center [438, 241] width 13 height 13
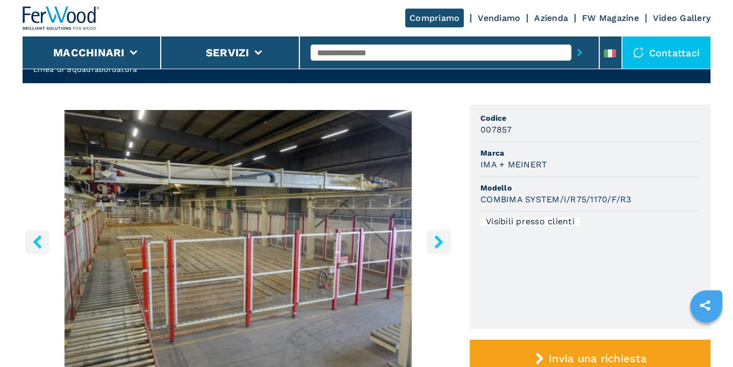
click at [441, 245] on icon "right-button" at bounding box center [438, 241] width 13 height 13
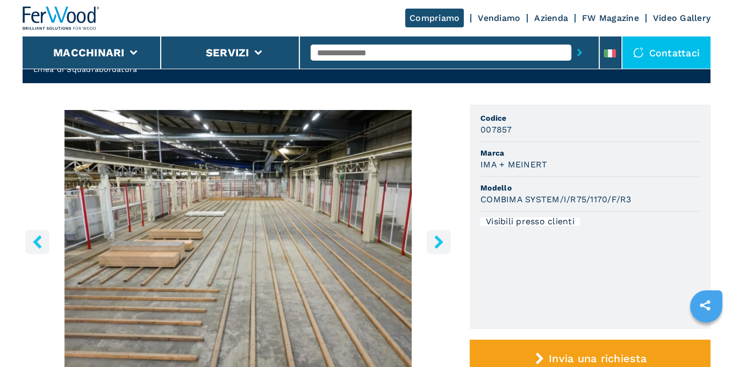
click at [441, 245] on icon "right-button" at bounding box center [438, 241] width 13 height 13
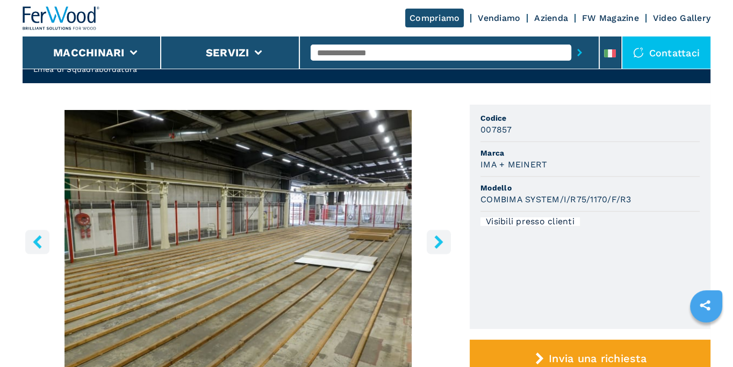
click at [441, 245] on icon "right-button" at bounding box center [438, 241] width 13 height 13
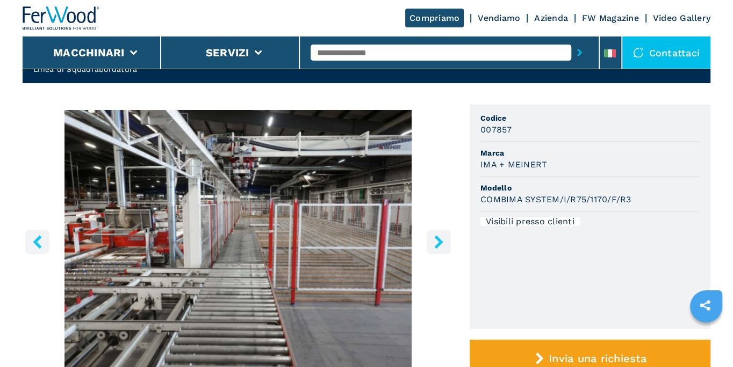
click at [441, 245] on icon "right-button" at bounding box center [438, 241] width 13 height 13
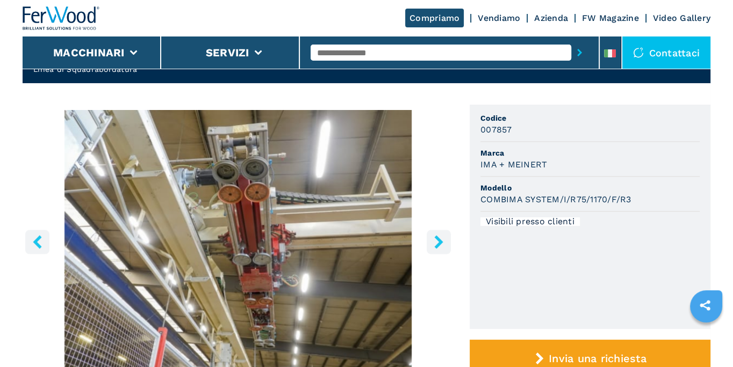
click at [441, 245] on icon "right-button" at bounding box center [438, 241] width 13 height 13
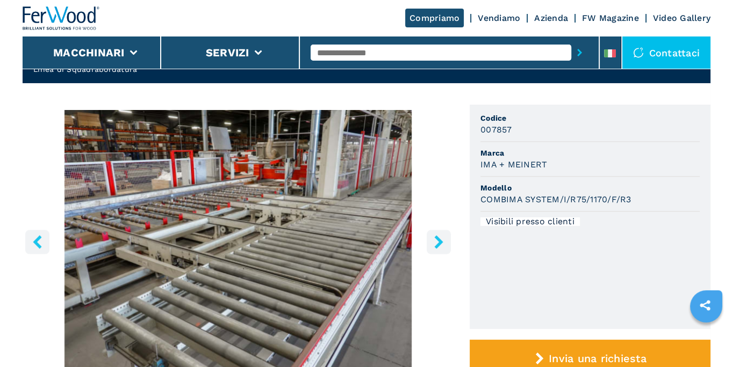
click at [441, 245] on icon "right-button" at bounding box center [438, 241] width 13 height 13
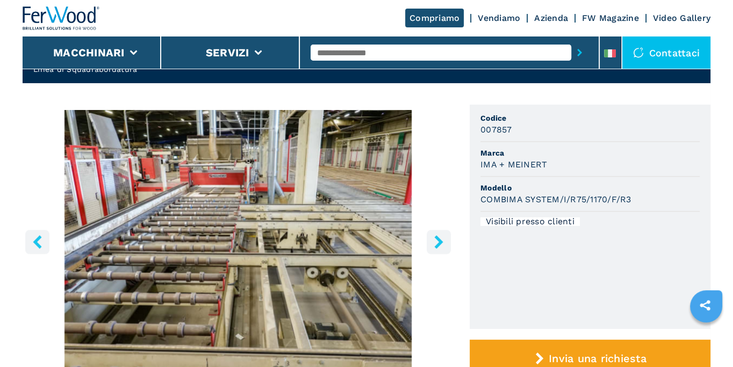
click at [441, 245] on icon "right-button" at bounding box center [438, 241] width 13 height 13
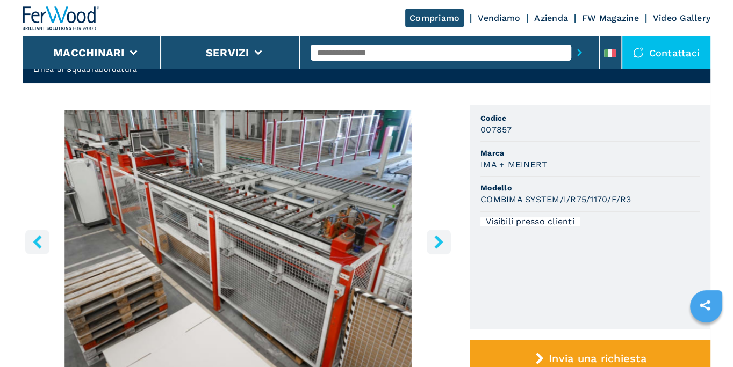
click at [441, 245] on icon "right-button" at bounding box center [438, 241] width 13 height 13
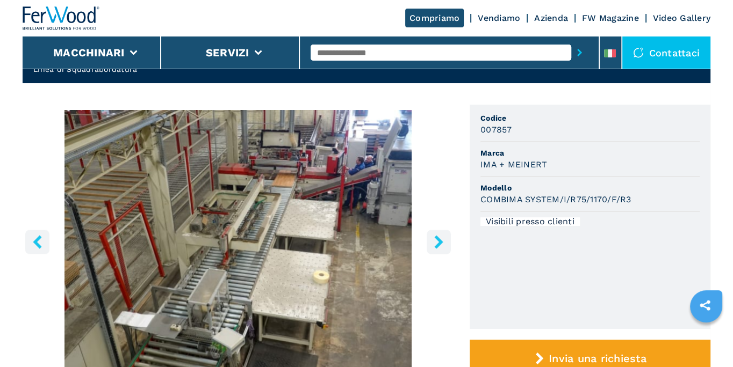
click at [441, 245] on icon "right-button" at bounding box center [438, 241] width 13 height 13
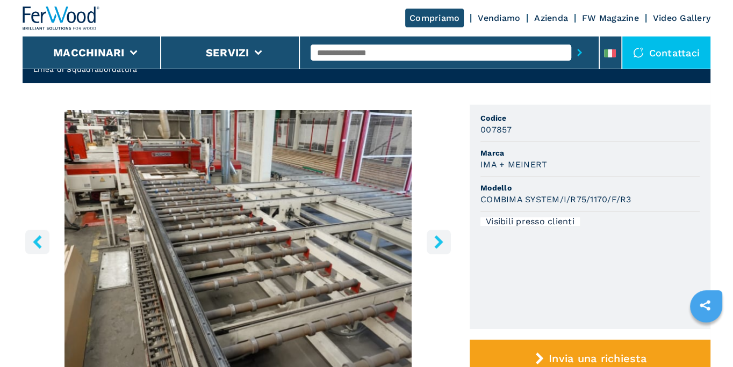
click at [441, 245] on icon "right-button" at bounding box center [438, 241] width 13 height 13
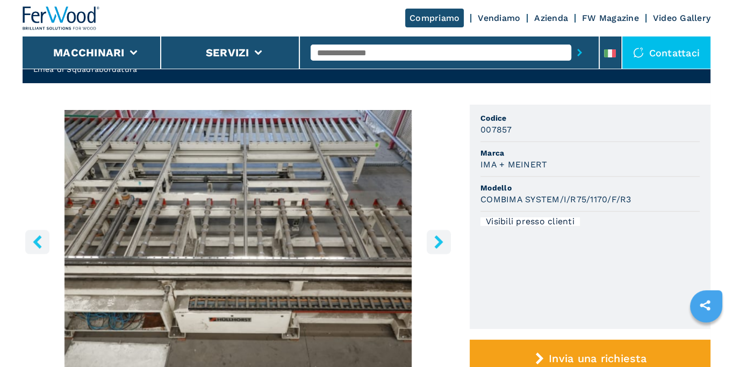
click at [441, 245] on icon "right-button" at bounding box center [438, 241] width 13 height 13
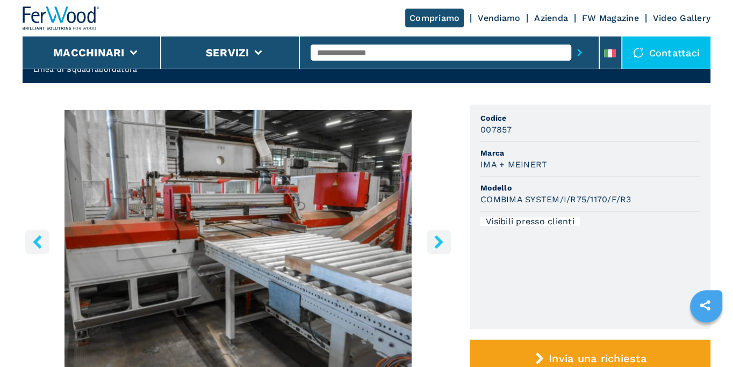
click at [441, 245] on icon "right-button" at bounding box center [438, 241] width 13 height 13
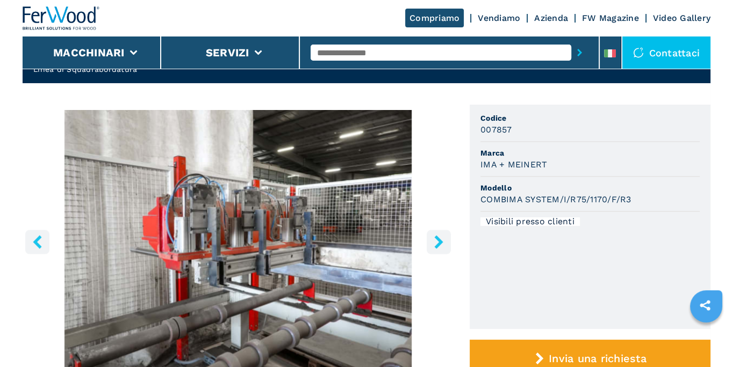
click at [37, 241] on icon "left-button" at bounding box center [37, 241] width 9 height 13
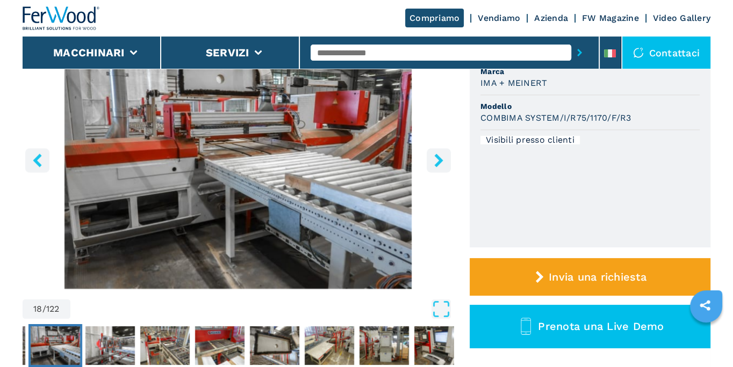
scroll to position [115, 0]
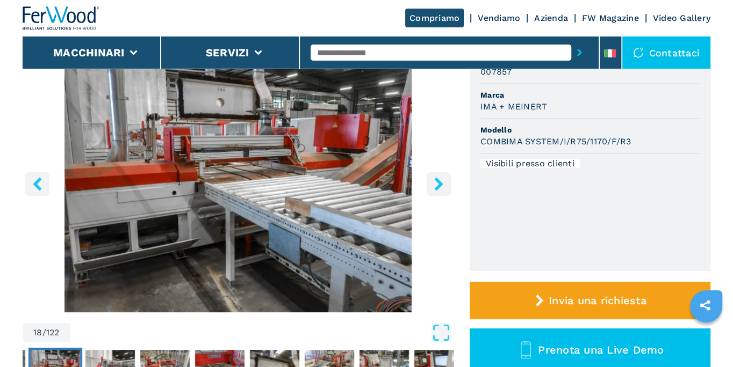
click at [439, 183] on icon "right-button" at bounding box center [438, 183] width 9 height 13
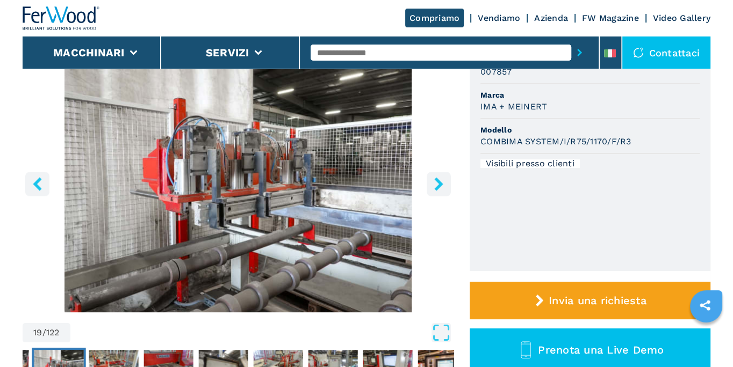
click at [445, 186] on icon "right-button" at bounding box center [438, 183] width 13 height 13
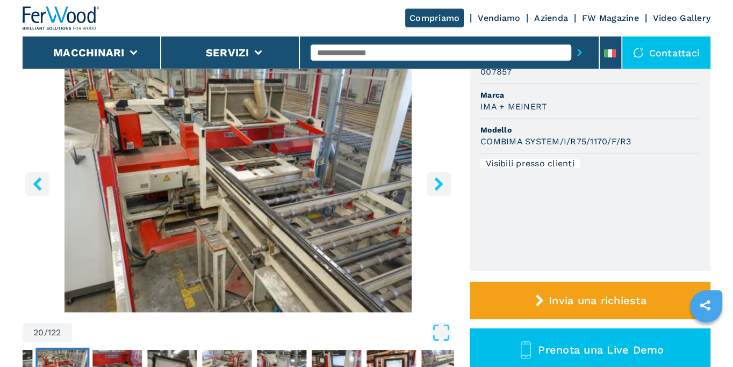
click at [446, 190] on button "right-button" at bounding box center [438, 184] width 24 height 24
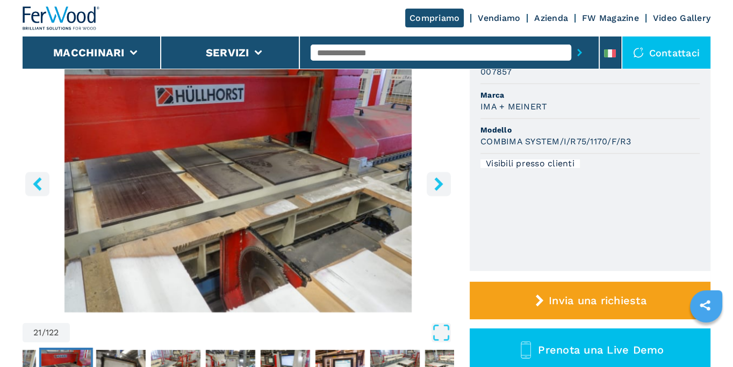
click at [446, 190] on button "right-button" at bounding box center [438, 184] width 24 height 24
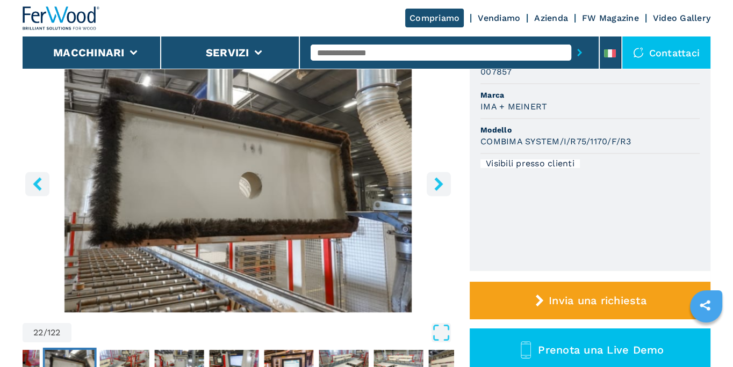
click at [44, 186] on button "left-button" at bounding box center [37, 184] width 24 height 24
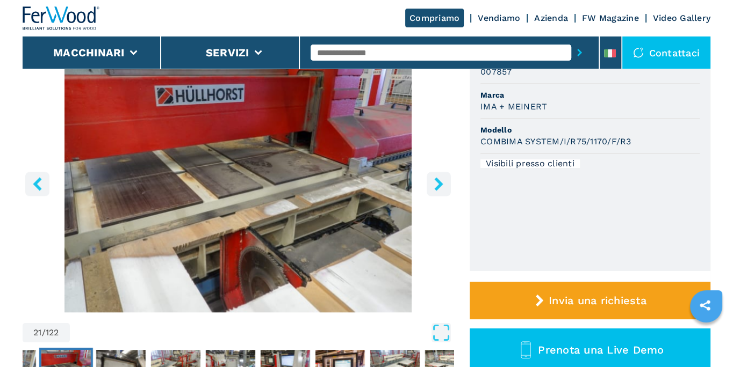
click at [449, 190] on button "right-button" at bounding box center [438, 184] width 24 height 24
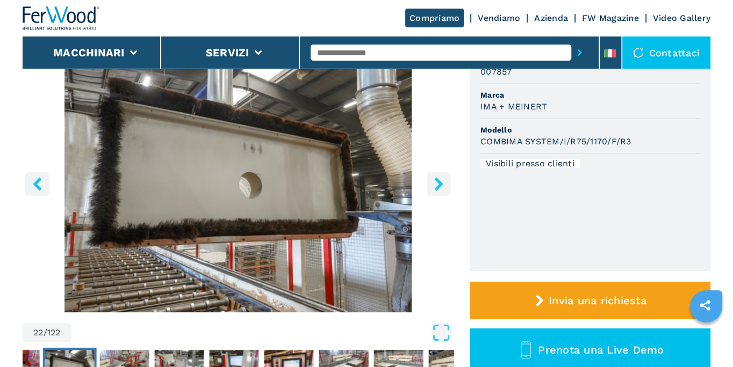
click at [448, 190] on button "right-button" at bounding box center [438, 184] width 24 height 24
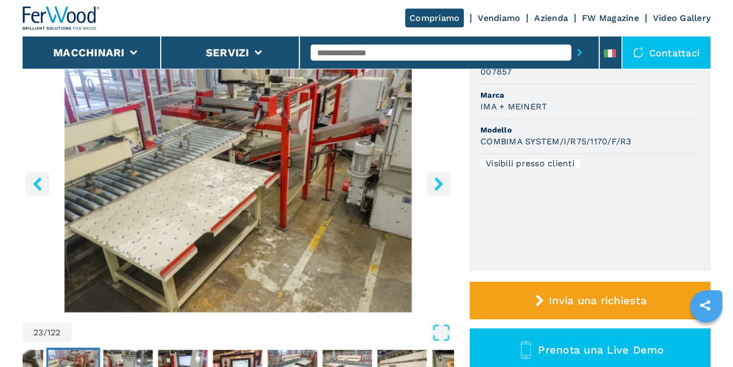
click at [448, 190] on button "right-button" at bounding box center [438, 184] width 24 height 24
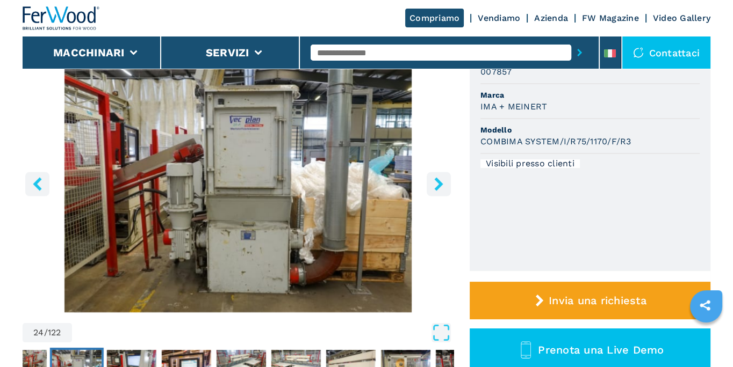
click at [448, 190] on button "right-button" at bounding box center [438, 184] width 24 height 24
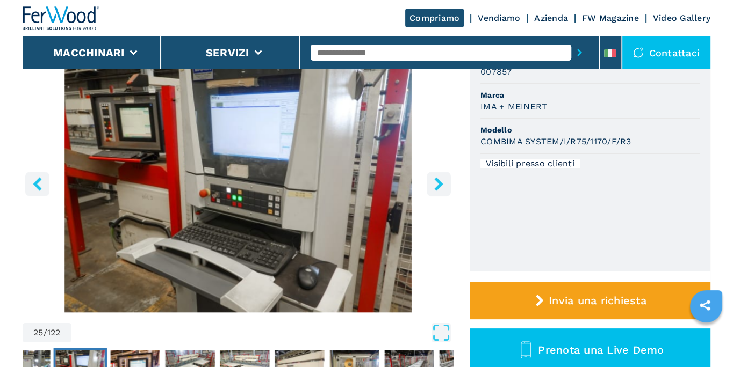
click at [448, 190] on button "right-button" at bounding box center [438, 184] width 24 height 24
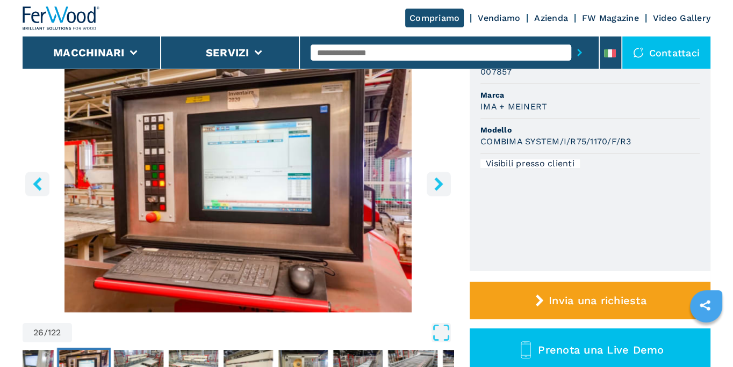
click at [448, 190] on button "right-button" at bounding box center [438, 184] width 24 height 24
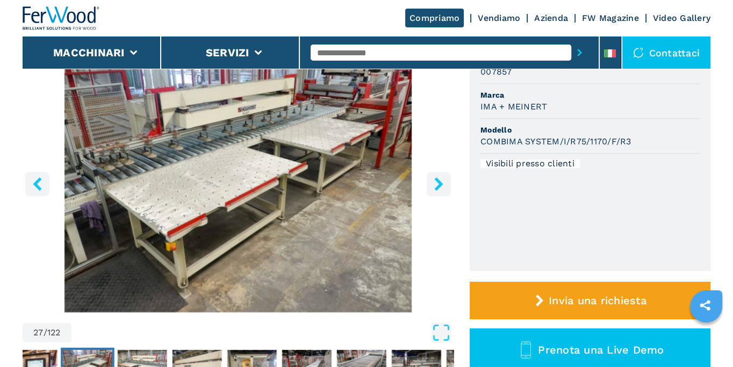
click at [448, 190] on button "right-button" at bounding box center [438, 184] width 24 height 24
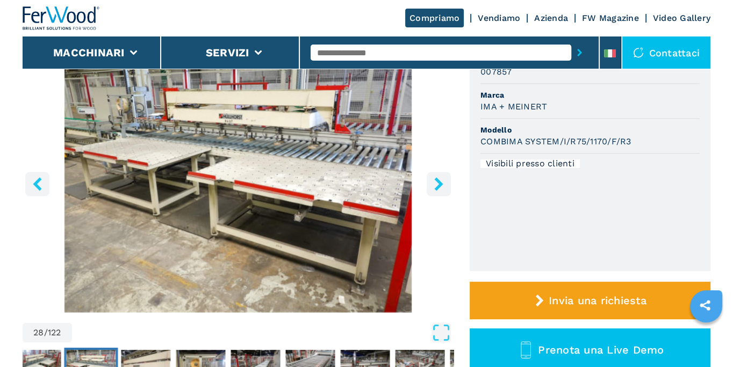
click at [448, 190] on button "right-button" at bounding box center [438, 184] width 24 height 24
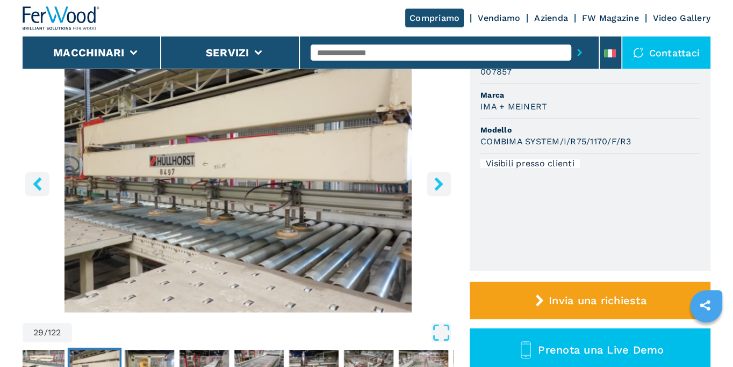
click at [448, 190] on button "right-button" at bounding box center [438, 184] width 24 height 24
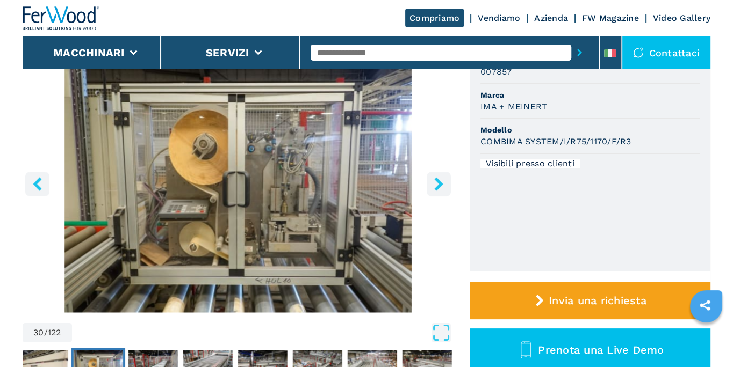
click at [437, 191] on button "right-button" at bounding box center [438, 184] width 24 height 24
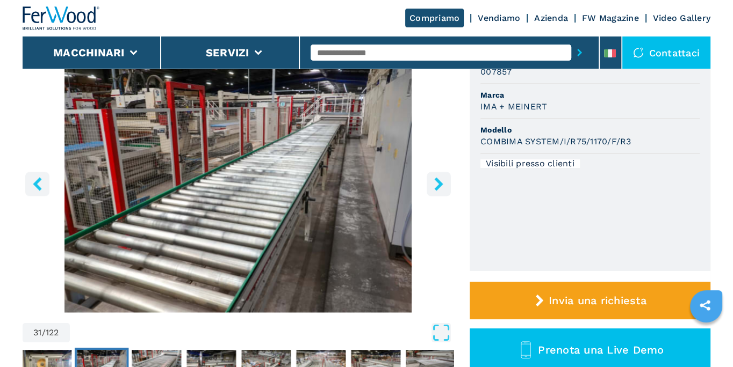
click at [437, 191] on button "right-button" at bounding box center [438, 184] width 24 height 24
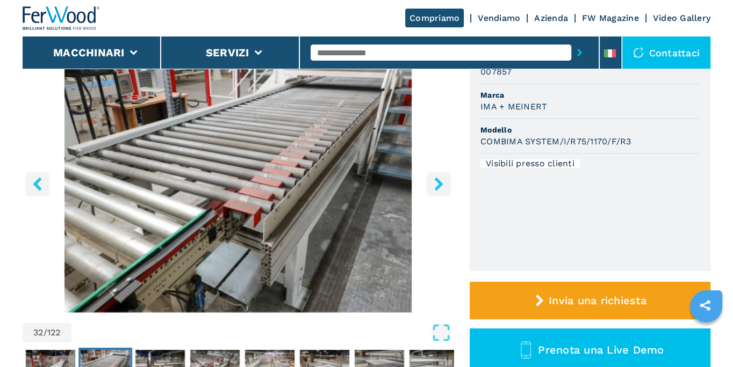
click at [437, 191] on button "right-button" at bounding box center [438, 184] width 24 height 24
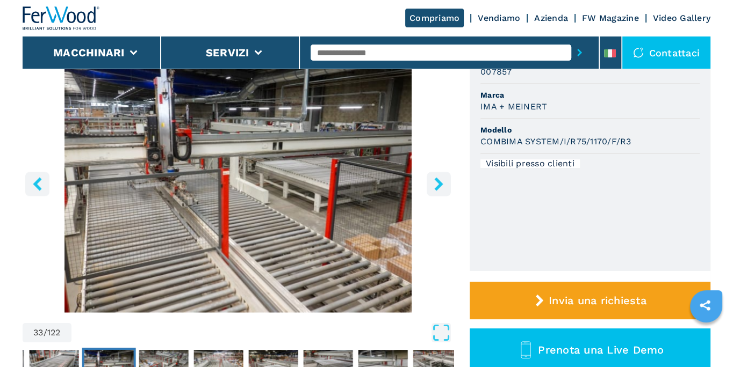
click at [437, 191] on button "right-button" at bounding box center [438, 184] width 24 height 24
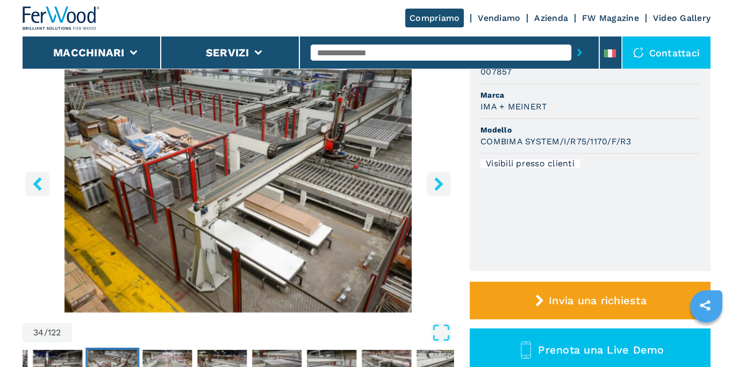
click at [437, 192] on button "right-button" at bounding box center [438, 184] width 24 height 24
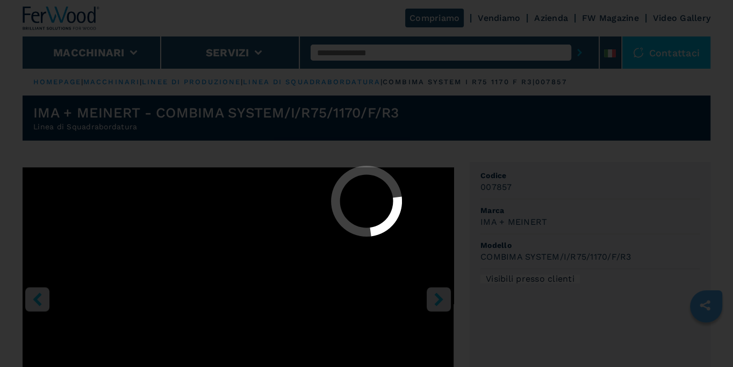
select select "**********"
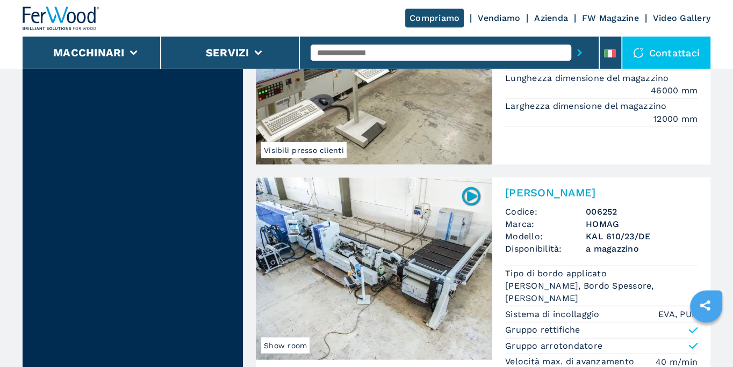
scroll to position [2425, 0]
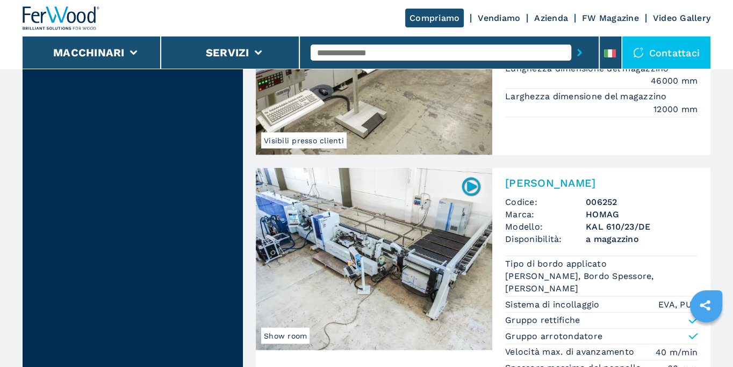
click at [339, 220] on img at bounding box center [374, 259] width 236 height 183
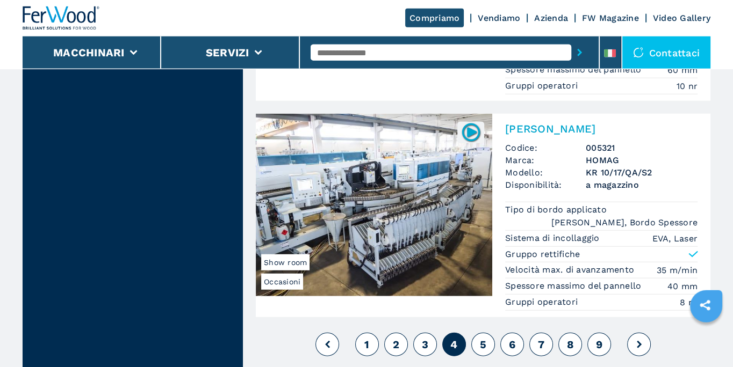
scroll to position [2786, 0]
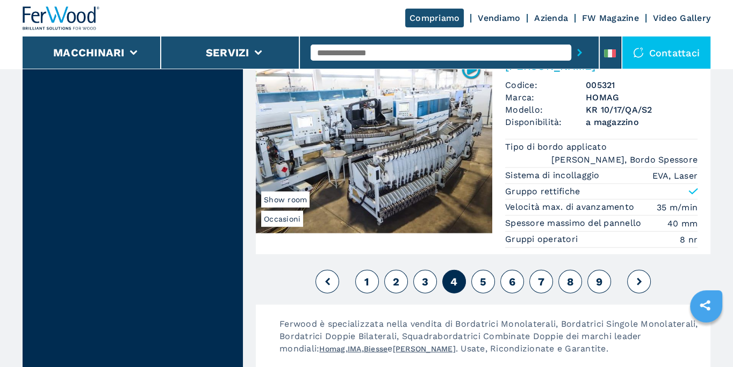
click at [487, 270] on button "5" at bounding box center [483, 282] width 24 height 24
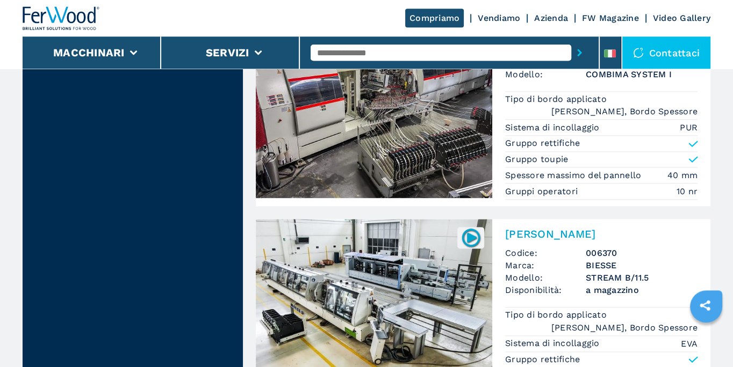
scroll to position [1386, 0]
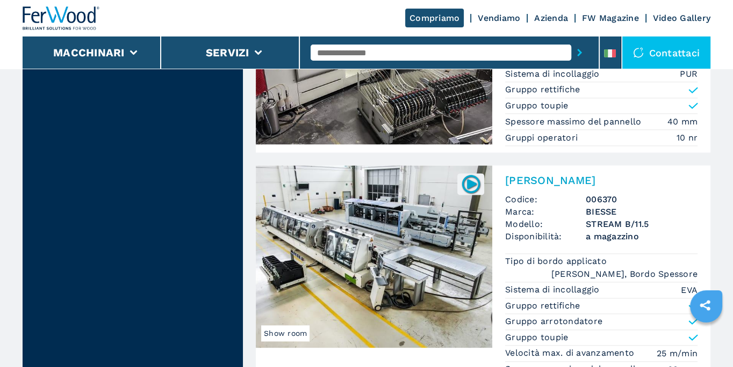
click at [380, 227] on img at bounding box center [374, 256] width 236 height 183
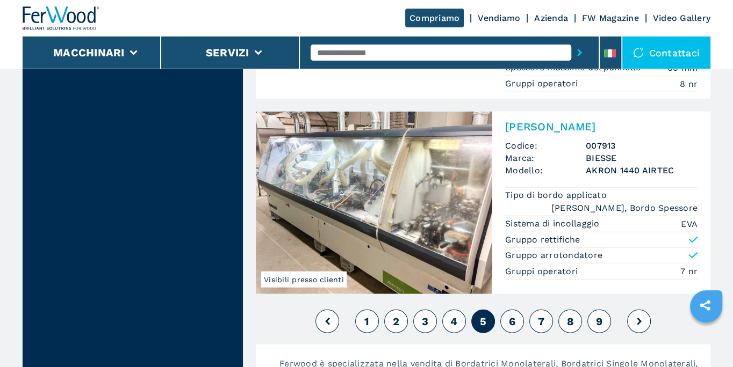
scroll to position [2829, 0]
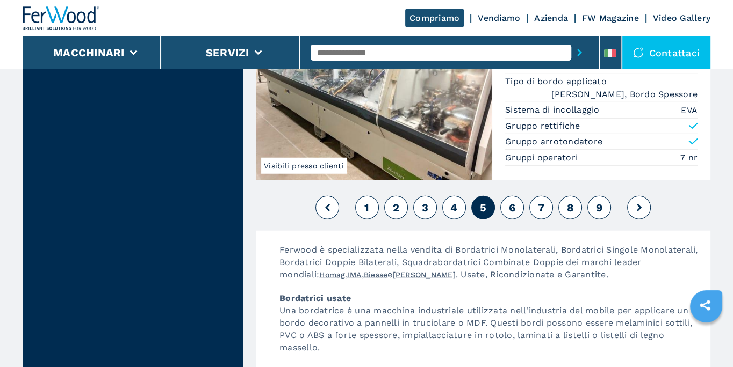
click at [517, 196] on button "6" at bounding box center [512, 208] width 24 height 24
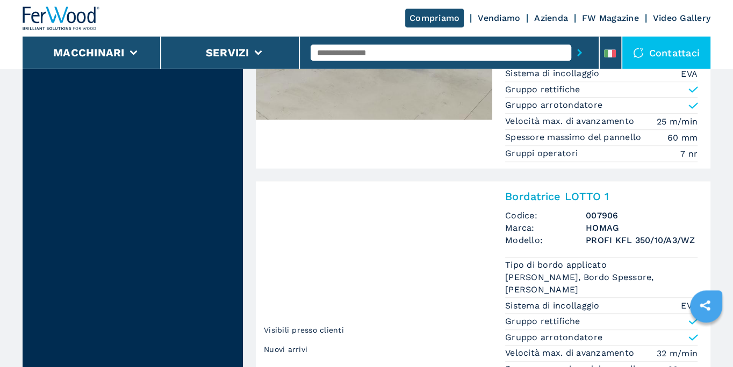
scroll to position [693, 0]
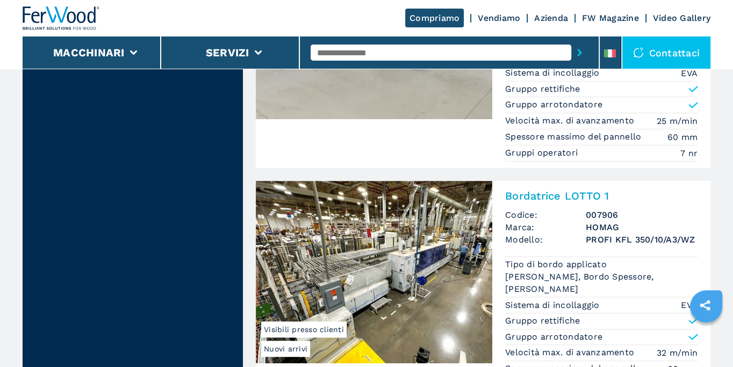
click at [430, 246] on img at bounding box center [374, 272] width 236 height 183
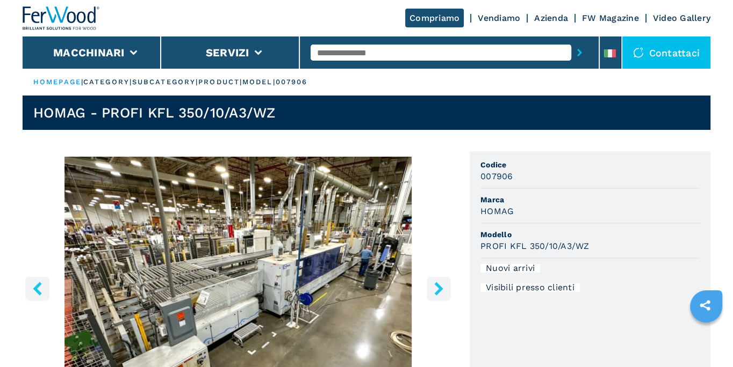
click at [434, 291] on icon "right-button" at bounding box center [438, 288] width 13 height 13
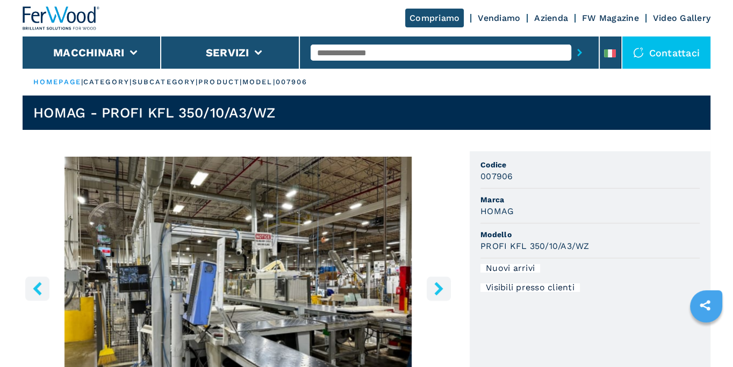
click at [260, 310] on img "Go to Slide 2" at bounding box center [238, 287] width 431 height 260
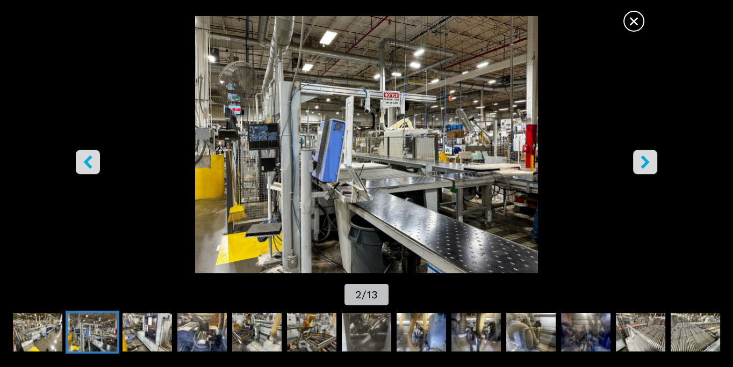
click at [422, 195] on img "Go to Slide 2" at bounding box center [366, 144] width 659 height 257
click at [649, 168] on icon "right-button" at bounding box center [644, 162] width 13 height 13
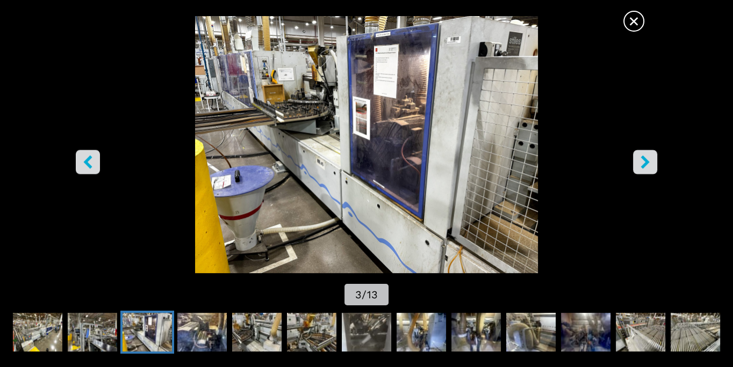
click at [649, 168] on icon "right-button" at bounding box center [644, 162] width 13 height 13
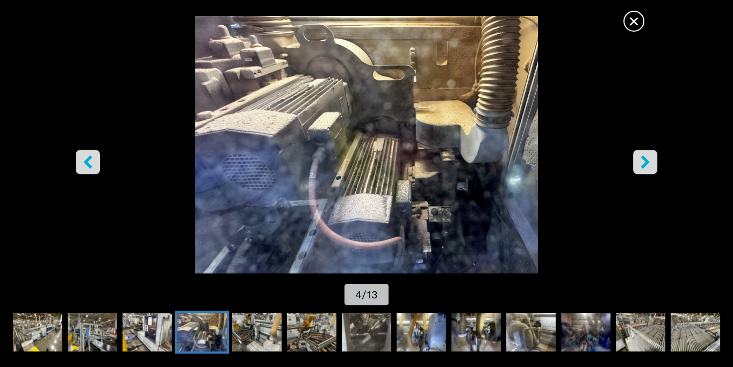
click at [649, 168] on icon "right-button" at bounding box center [644, 162] width 13 height 13
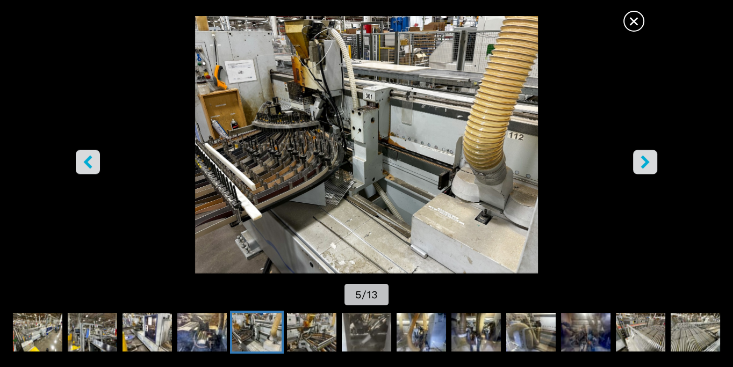
click at [649, 168] on icon "right-button" at bounding box center [644, 162] width 13 height 13
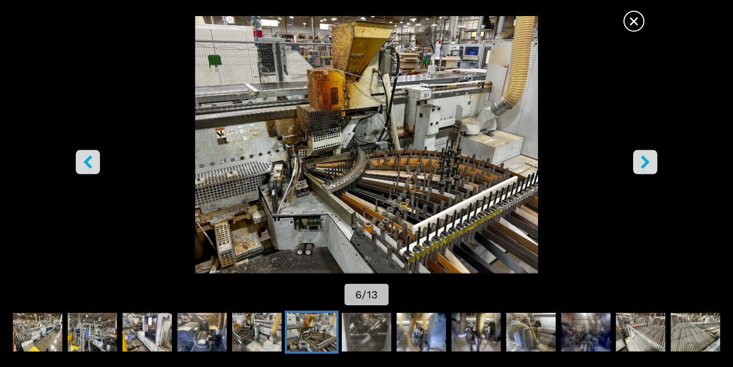
click at [649, 168] on icon "right-button" at bounding box center [644, 162] width 13 height 13
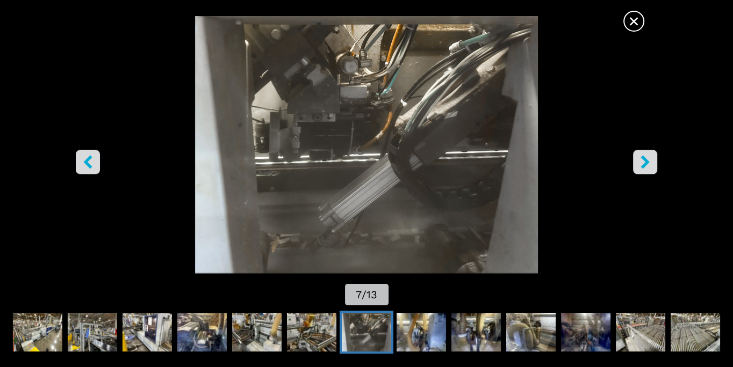
click at [649, 168] on icon "right-button" at bounding box center [644, 162] width 13 height 13
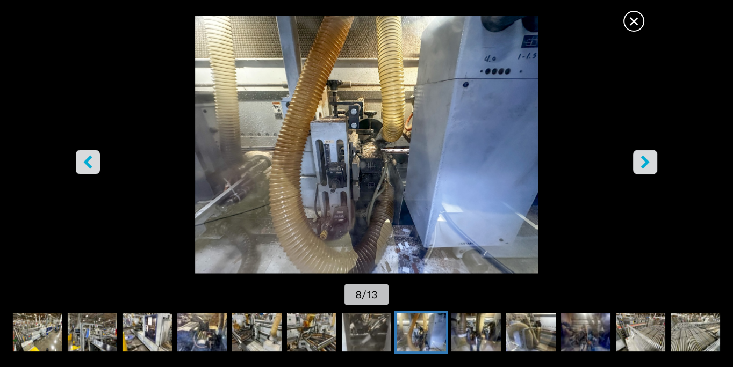
click at [80, 164] on button "left-button" at bounding box center [88, 162] width 24 height 24
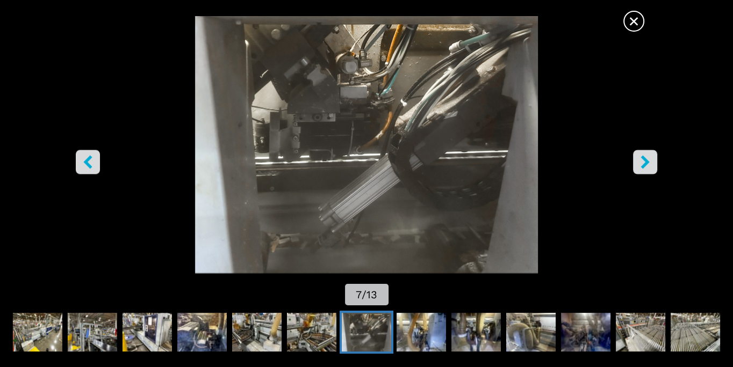
click at [83, 163] on icon "left-button" at bounding box center [87, 162] width 13 height 13
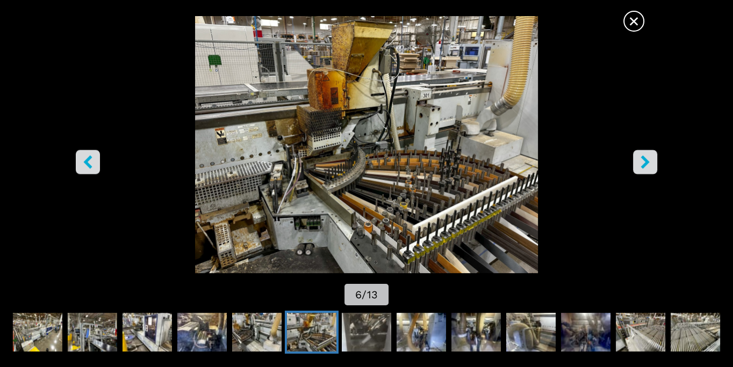
click at [83, 163] on icon "left-button" at bounding box center [87, 162] width 13 height 13
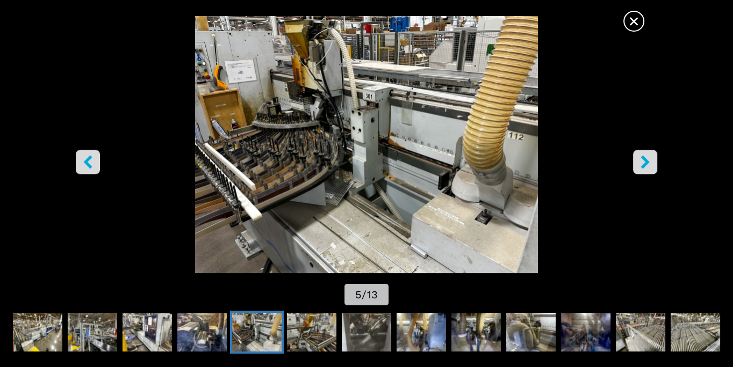
click at [83, 163] on icon "left-button" at bounding box center [87, 162] width 13 height 13
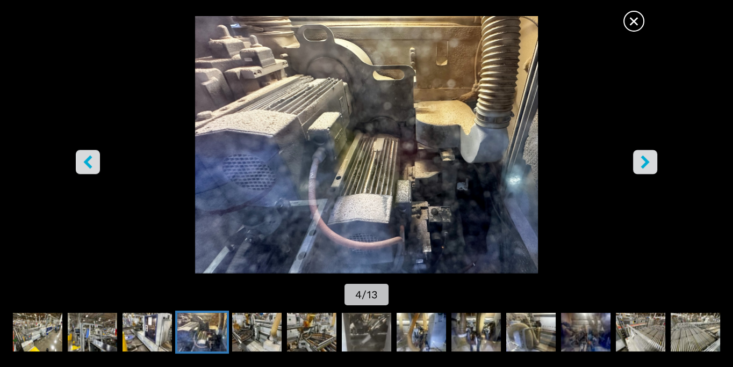
click at [83, 163] on icon "left-button" at bounding box center [87, 162] width 13 height 13
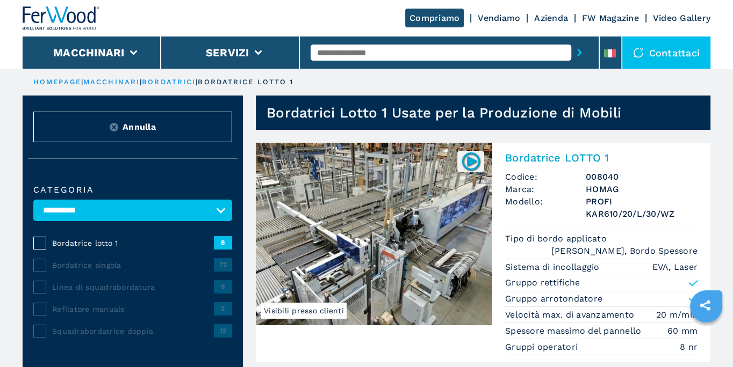
click at [395, 226] on img at bounding box center [374, 234] width 236 height 183
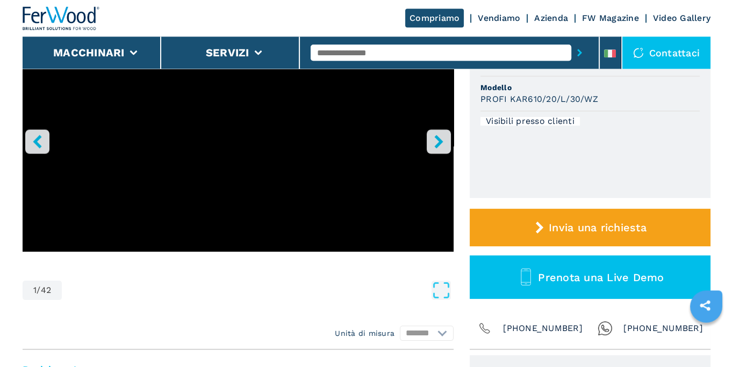
scroll to position [147, 0]
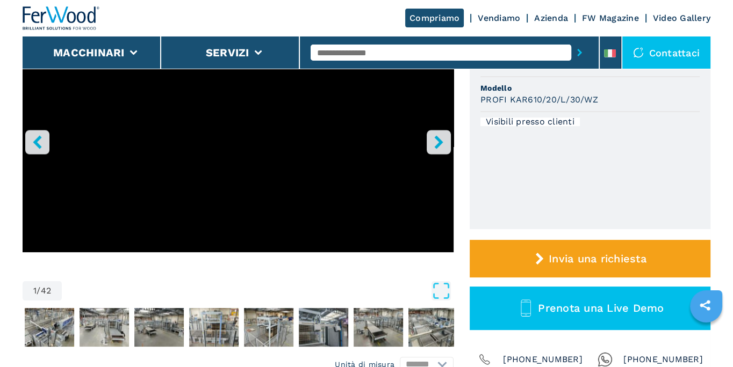
click at [441, 148] on icon "right-button" at bounding box center [438, 141] width 13 height 13
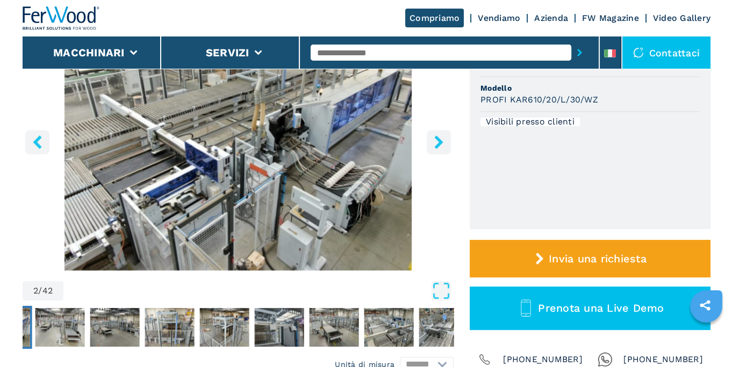
click at [441, 148] on icon "right-button" at bounding box center [438, 141] width 13 height 13
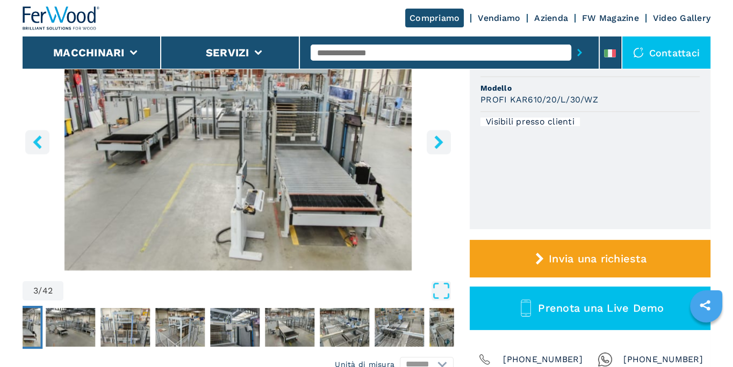
click at [441, 148] on icon "right-button" at bounding box center [438, 141] width 13 height 13
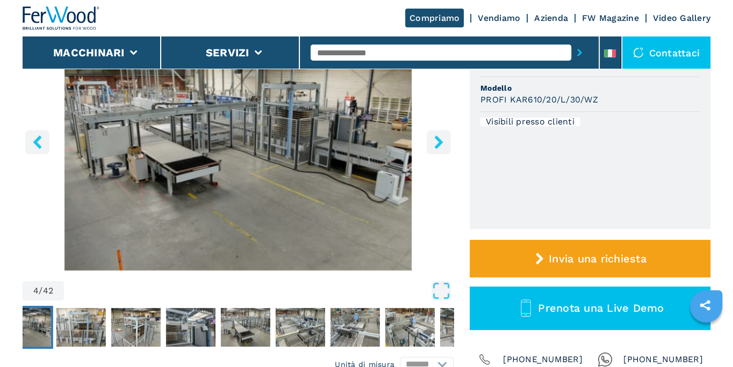
click at [441, 148] on icon "right-button" at bounding box center [438, 141] width 13 height 13
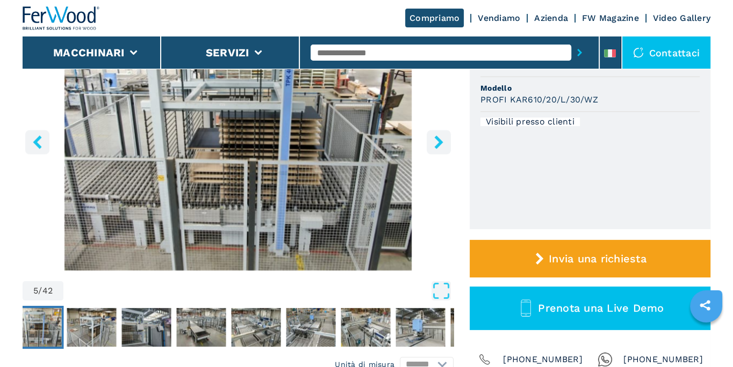
click at [441, 148] on icon "right-button" at bounding box center [438, 141] width 13 height 13
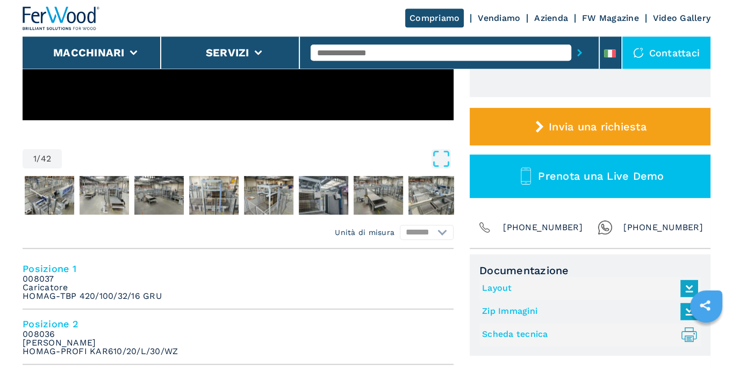
scroll to position [319, 0]
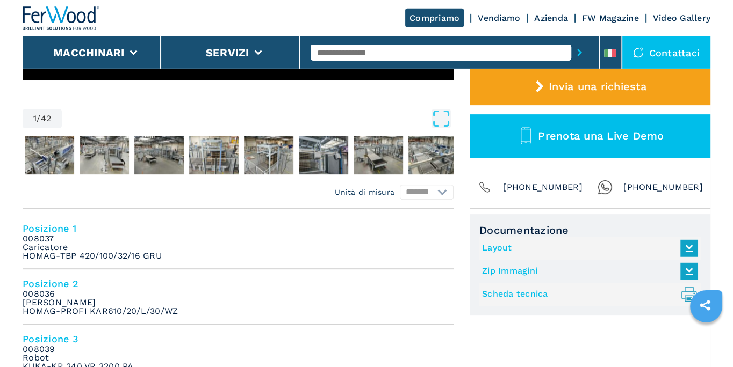
select select "**********"
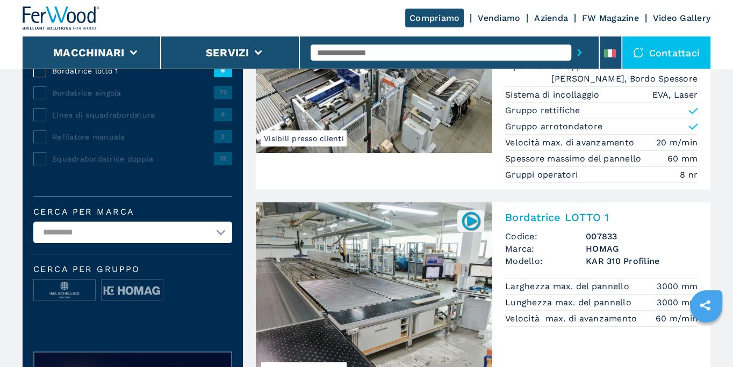
scroll to position [173, 0]
click at [471, 226] on img at bounding box center [470, 220] width 21 height 21
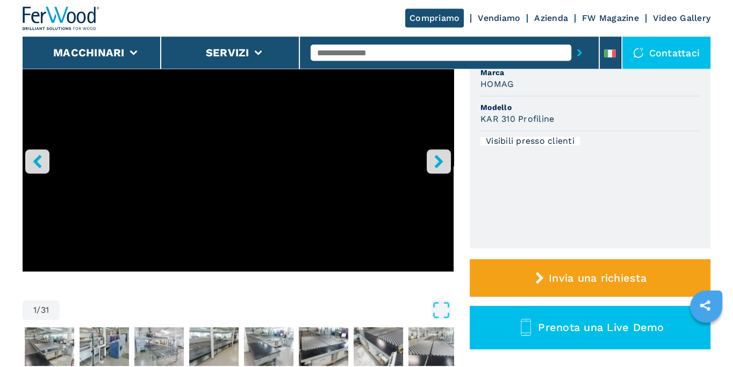
scroll to position [31, 0]
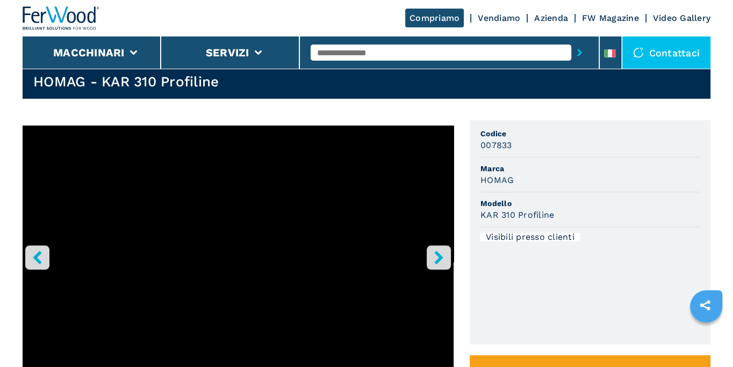
click at [437, 254] on icon "right-button" at bounding box center [438, 257] width 9 height 13
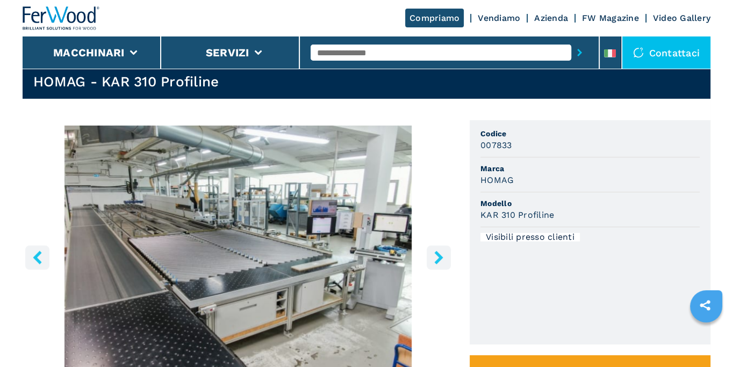
click at [437, 254] on icon "right-button" at bounding box center [438, 257] width 9 height 13
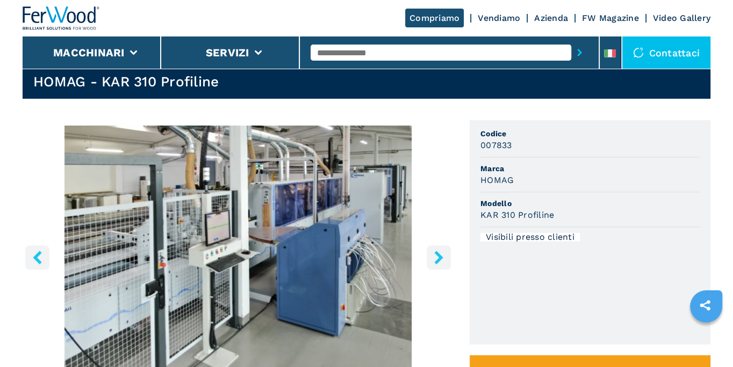
click at [437, 254] on icon "right-button" at bounding box center [438, 257] width 9 height 13
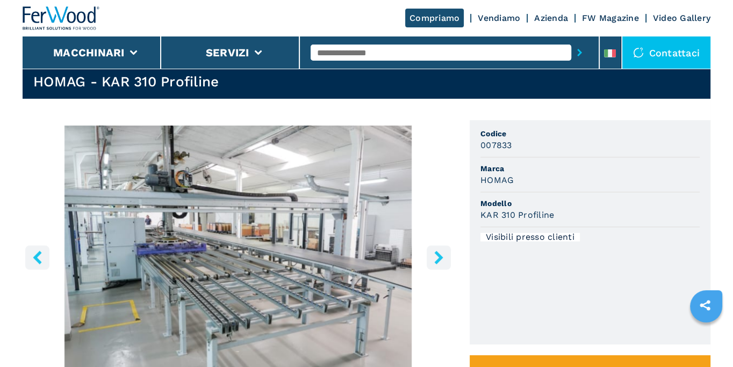
click at [437, 254] on icon "right-button" at bounding box center [438, 257] width 9 height 13
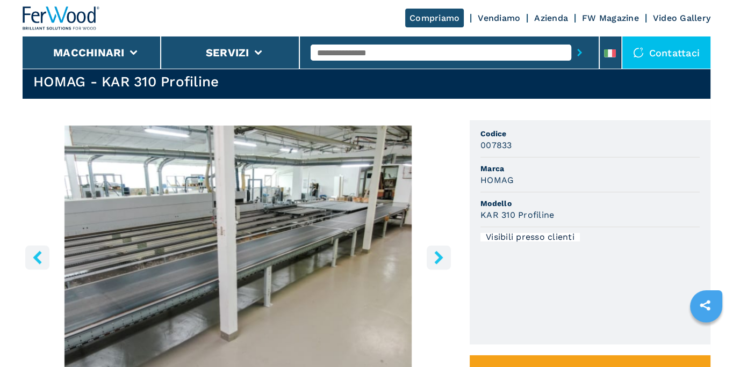
click at [437, 254] on icon "right-button" at bounding box center [438, 257] width 9 height 13
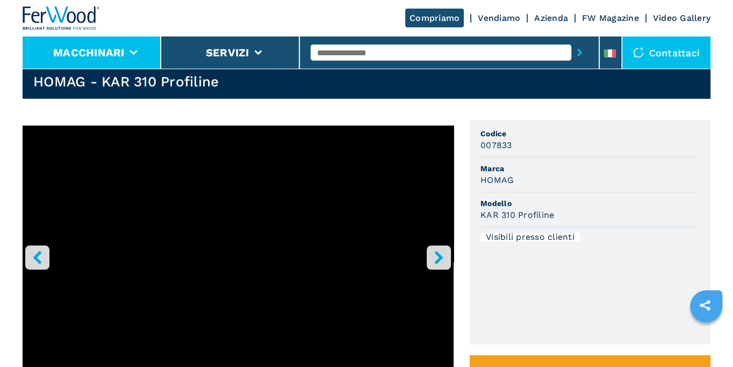
select select "**********"
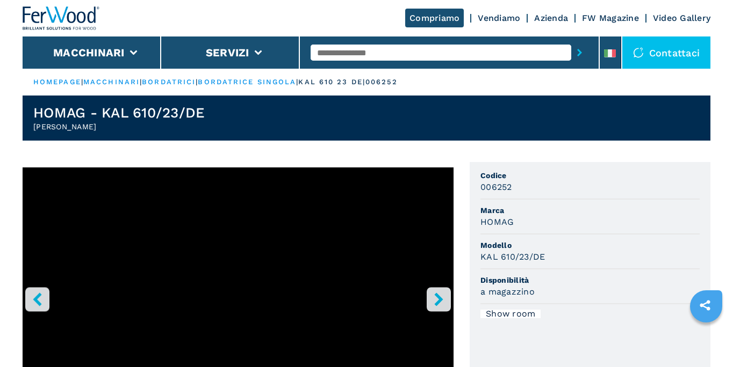
scroll to position [80, 0]
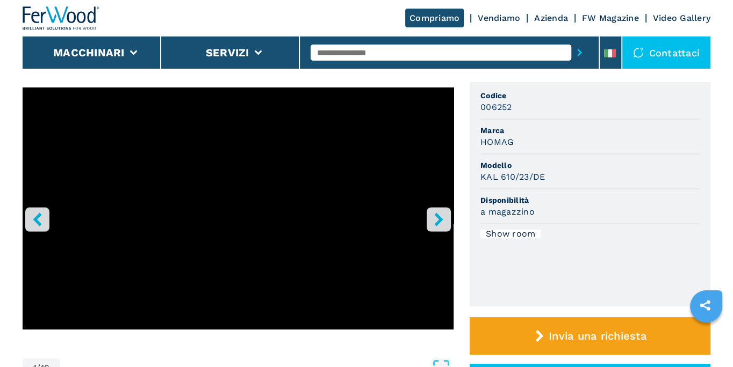
click at [444, 220] on icon "right-button" at bounding box center [438, 219] width 13 height 13
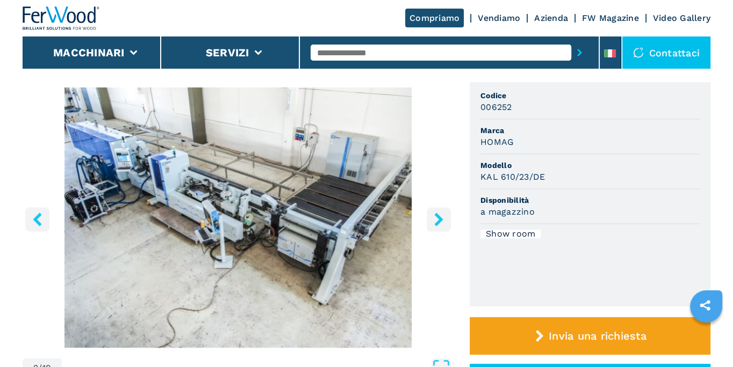
click at [331, 212] on img "Go to Slide 2" at bounding box center [238, 218] width 431 height 260
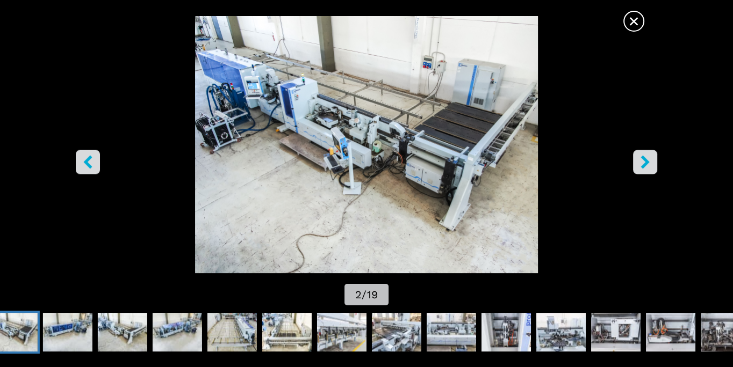
click at [654, 163] on button "right-button" at bounding box center [645, 162] width 24 height 24
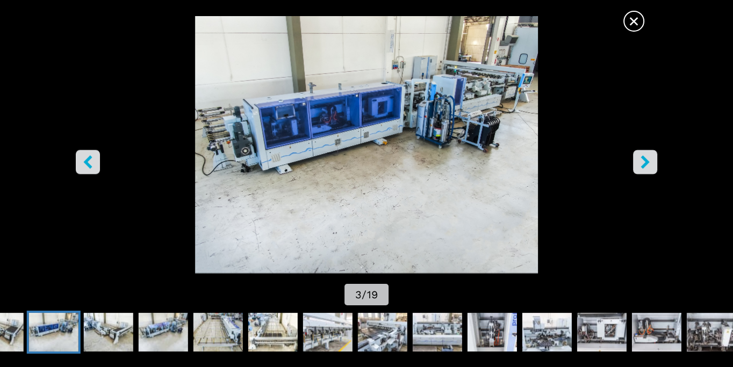
click at [652, 163] on button "right-button" at bounding box center [645, 162] width 24 height 24
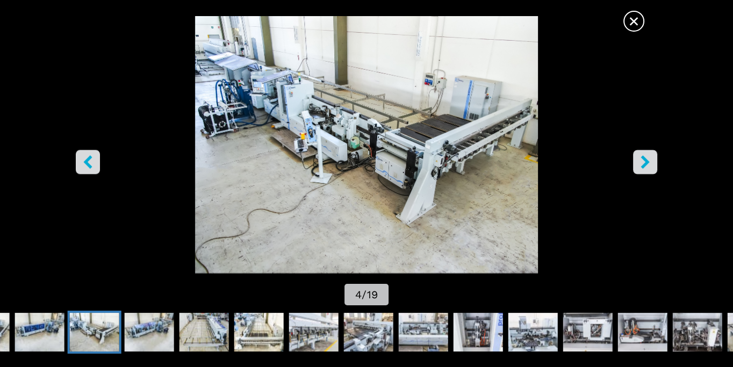
click at [652, 163] on button "right-button" at bounding box center [645, 162] width 24 height 24
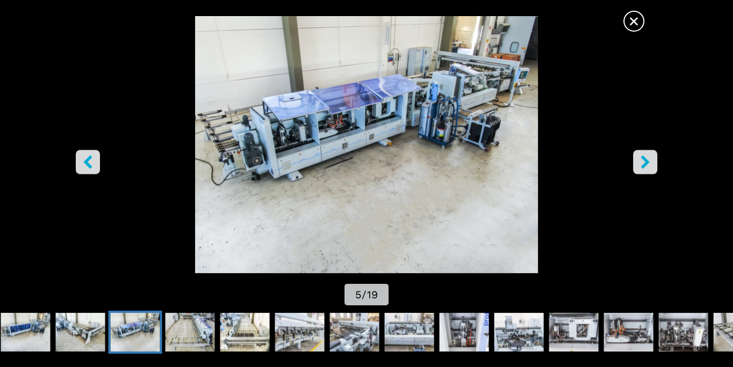
click at [652, 163] on button "right-button" at bounding box center [645, 162] width 24 height 24
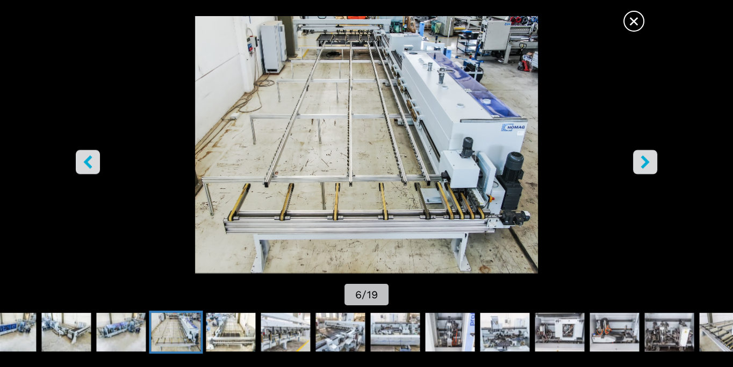
click at [652, 163] on button "right-button" at bounding box center [645, 162] width 24 height 24
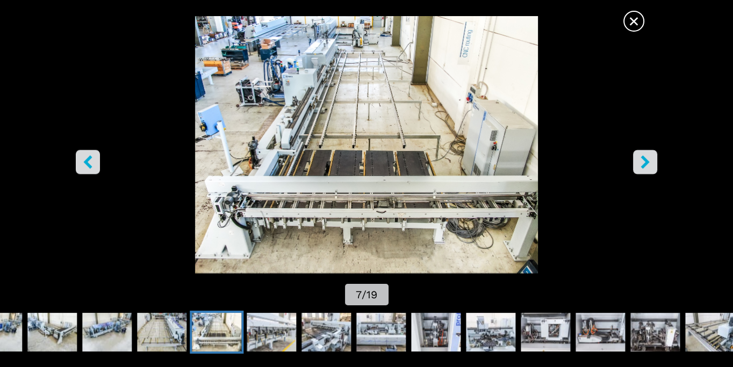
click at [597, 175] on img "Go to Slide 7" at bounding box center [366, 144] width 659 height 257
click at [652, 161] on button "right-button" at bounding box center [645, 162] width 24 height 24
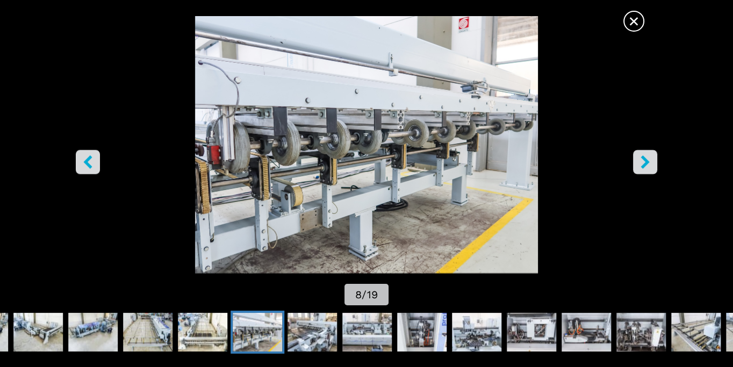
click at [652, 161] on button "right-button" at bounding box center [645, 162] width 24 height 24
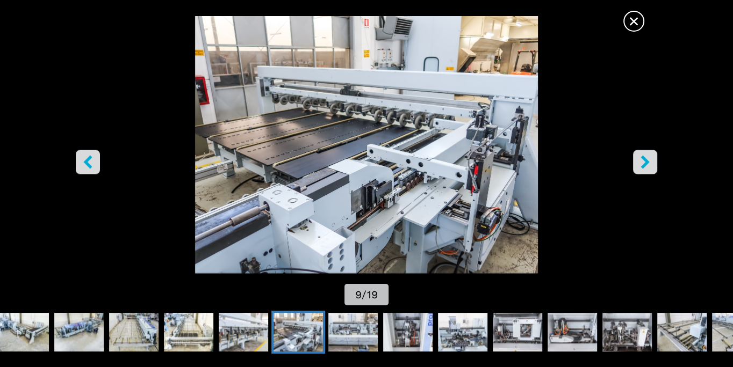
click at [652, 161] on button "right-button" at bounding box center [645, 162] width 24 height 24
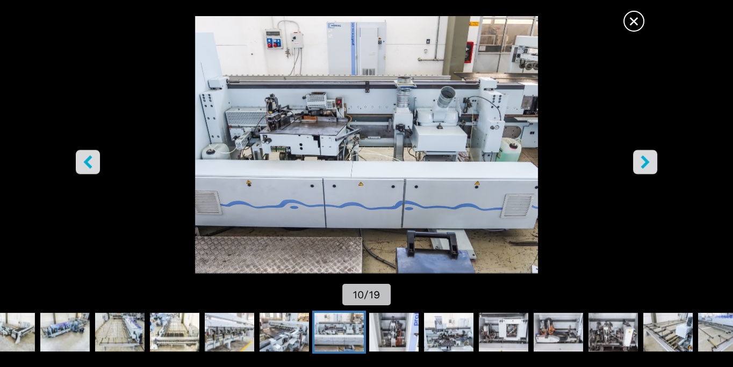
click at [652, 161] on button "right-button" at bounding box center [645, 162] width 24 height 24
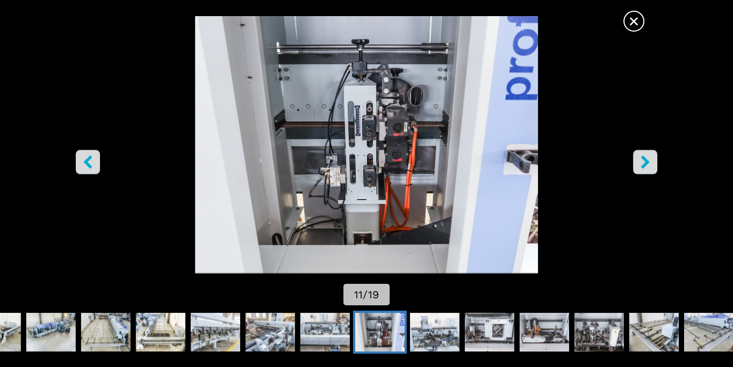
click at [652, 161] on button "right-button" at bounding box center [645, 162] width 24 height 24
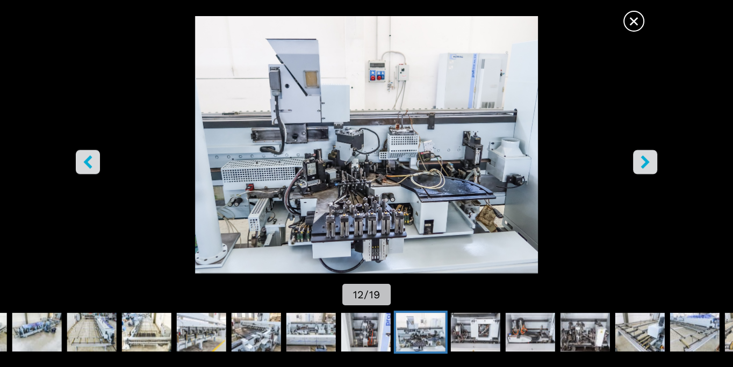
click at [652, 161] on button "right-button" at bounding box center [645, 162] width 24 height 24
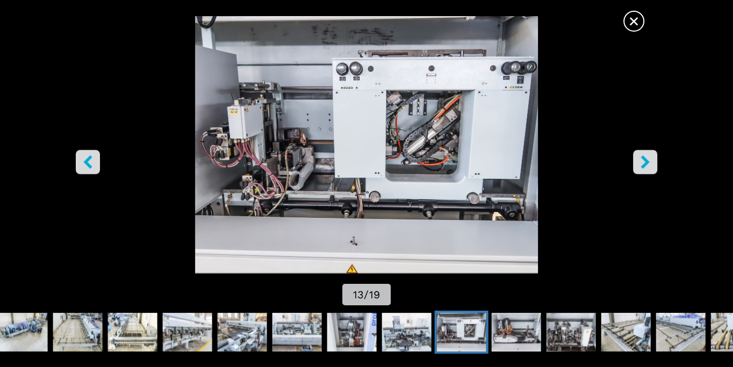
click at [652, 161] on button "right-button" at bounding box center [645, 162] width 24 height 24
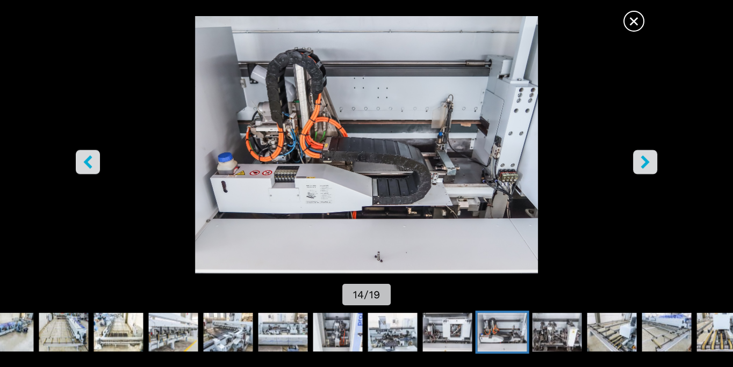
click at [652, 161] on button "right-button" at bounding box center [645, 162] width 24 height 24
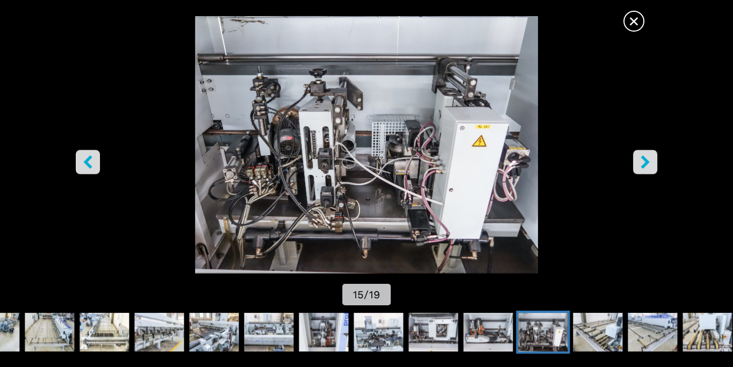
click at [652, 161] on button "right-button" at bounding box center [645, 162] width 24 height 24
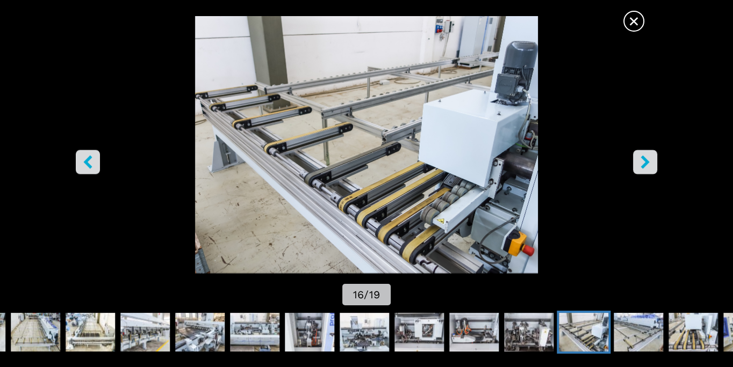
click at [652, 161] on button "right-button" at bounding box center [645, 162] width 24 height 24
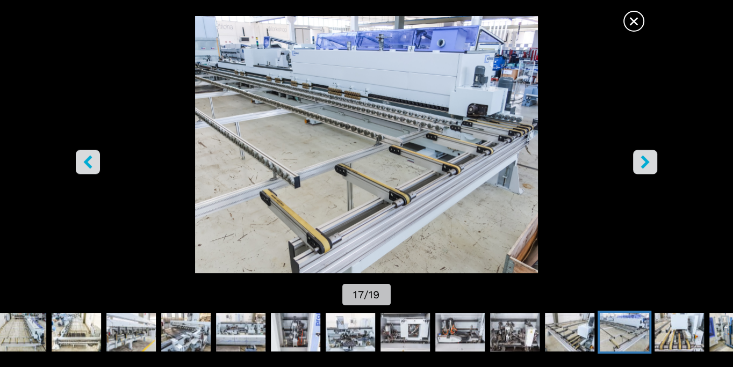
click at [636, 19] on span "×" at bounding box center [633, 19] width 19 height 19
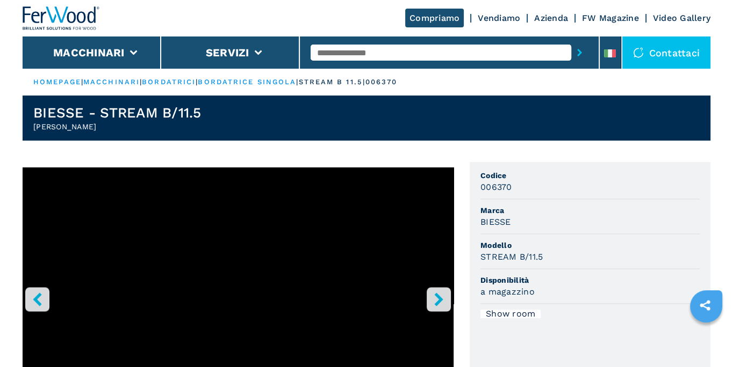
click at [437, 300] on icon "right-button" at bounding box center [438, 299] width 13 height 13
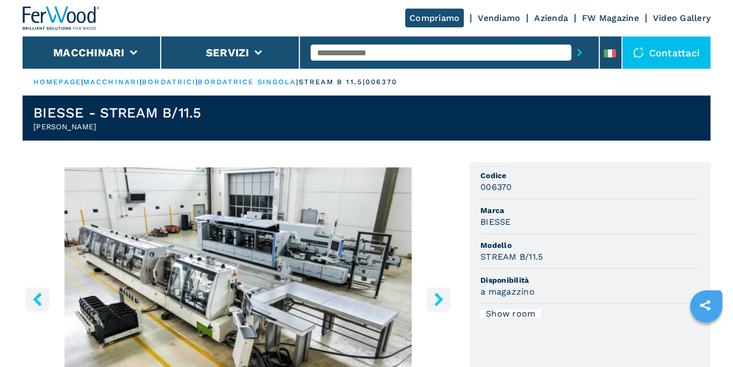
click at [269, 280] on img "Go to Slide 2" at bounding box center [238, 298] width 431 height 260
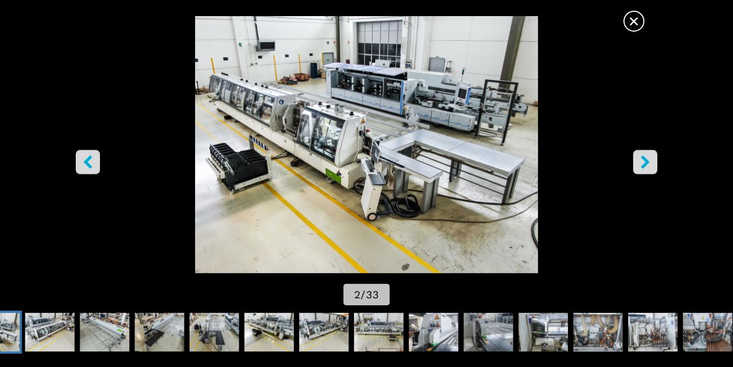
click at [651, 166] on button "right-button" at bounding box center [645, 162] width 24 height 24
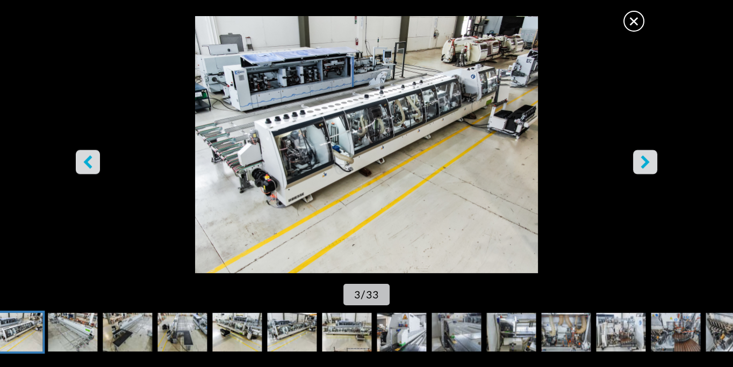
click at [651, 166] on icon "right-button" at bounding box center [644, 162] width 13 height 13
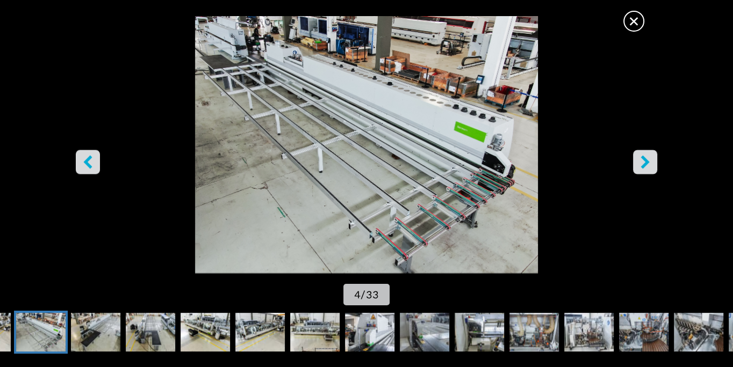
click at [651, 166] on icon "right-button" at bounding box center [644, 162] width 13 height 13
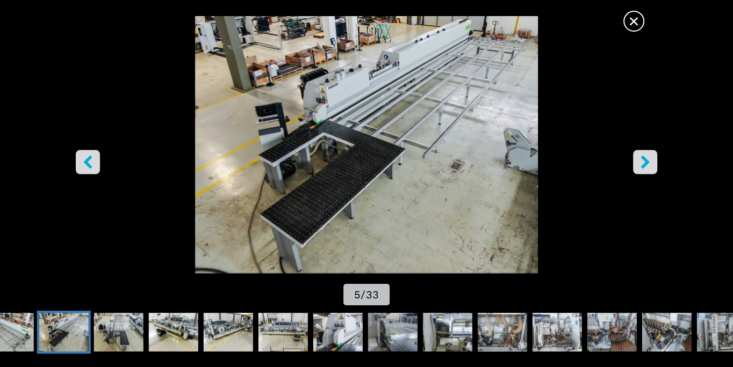
click at [651, 166] on icon "right-button" at bounding box center [644, 162] width 13 height 13
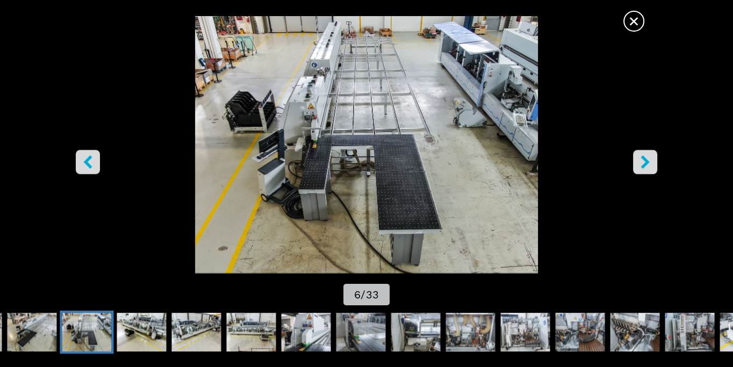
click at [651, 166] on icon "right-button" at bounding box center [644, 162] width 13 height 13
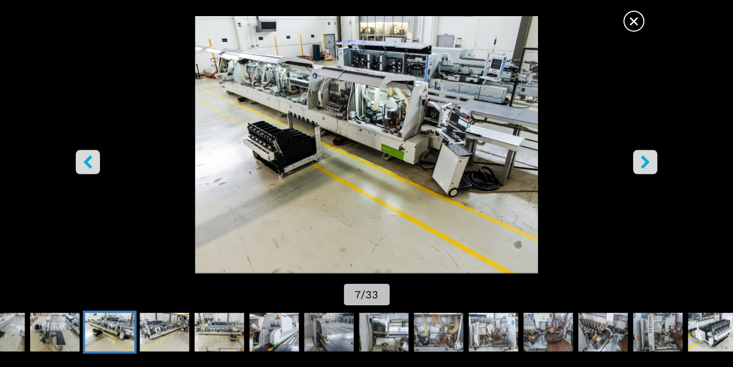
click at [651, 166] on icon "right-button" at bounding box center [644, 162] width 13 height 13
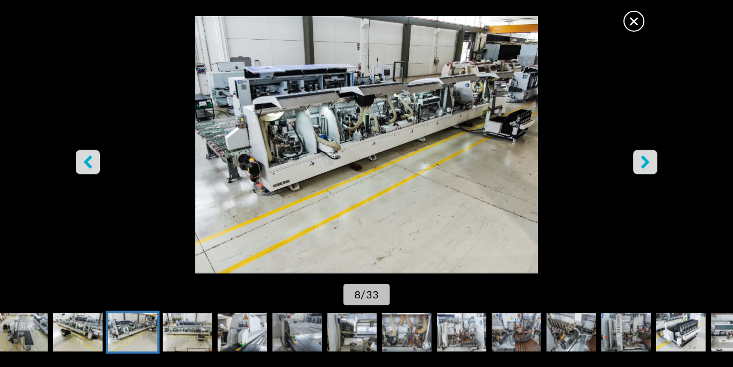
click at [632, 20] on span "×" at bounding box center [633, 19] width 19 height 19
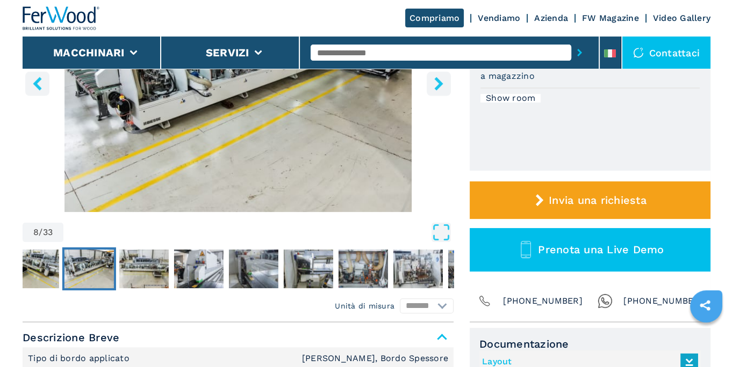
scroll to position [57, 0]
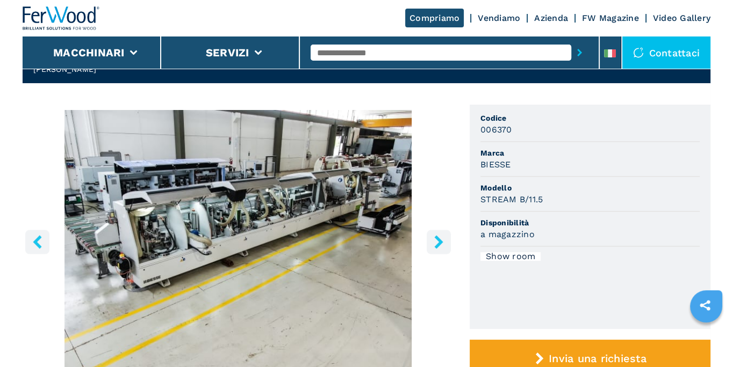
click at [445, 247] on icon "right-button" at bounding box center [438, 241] width 13 height 13
